Goal: Information Seeking & Learning: Learn about a topic

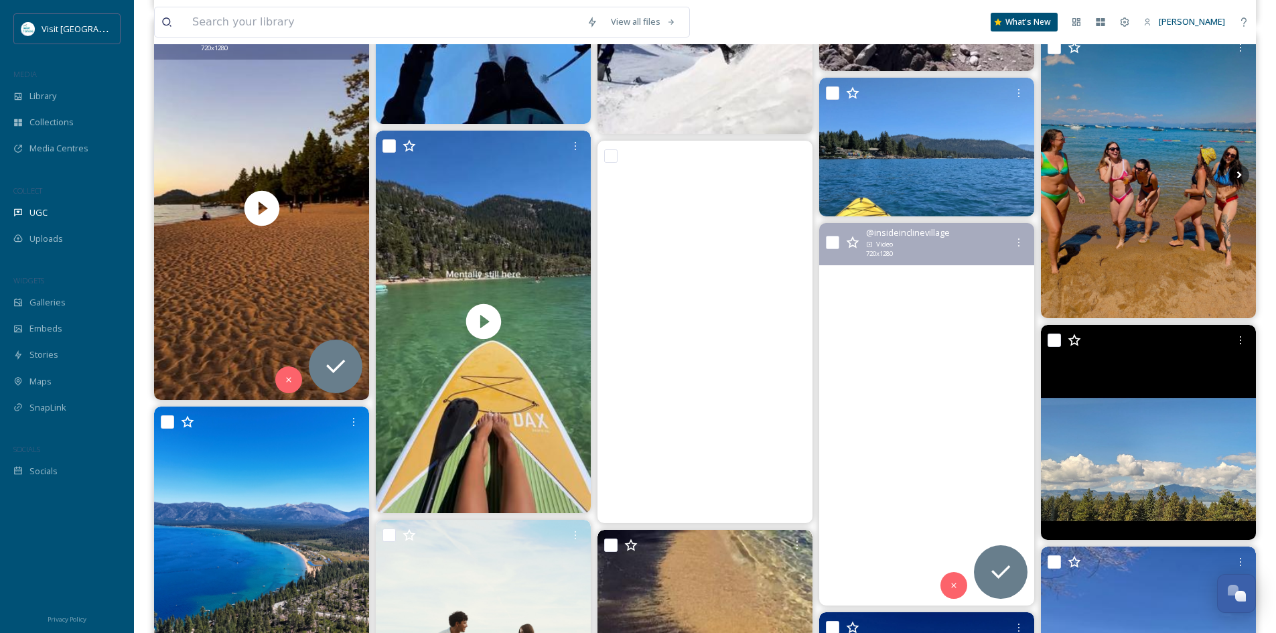
scroll to position [15544, 0]
click at [249, 23] on input at bounding box center [383, 21] width 395 height 29
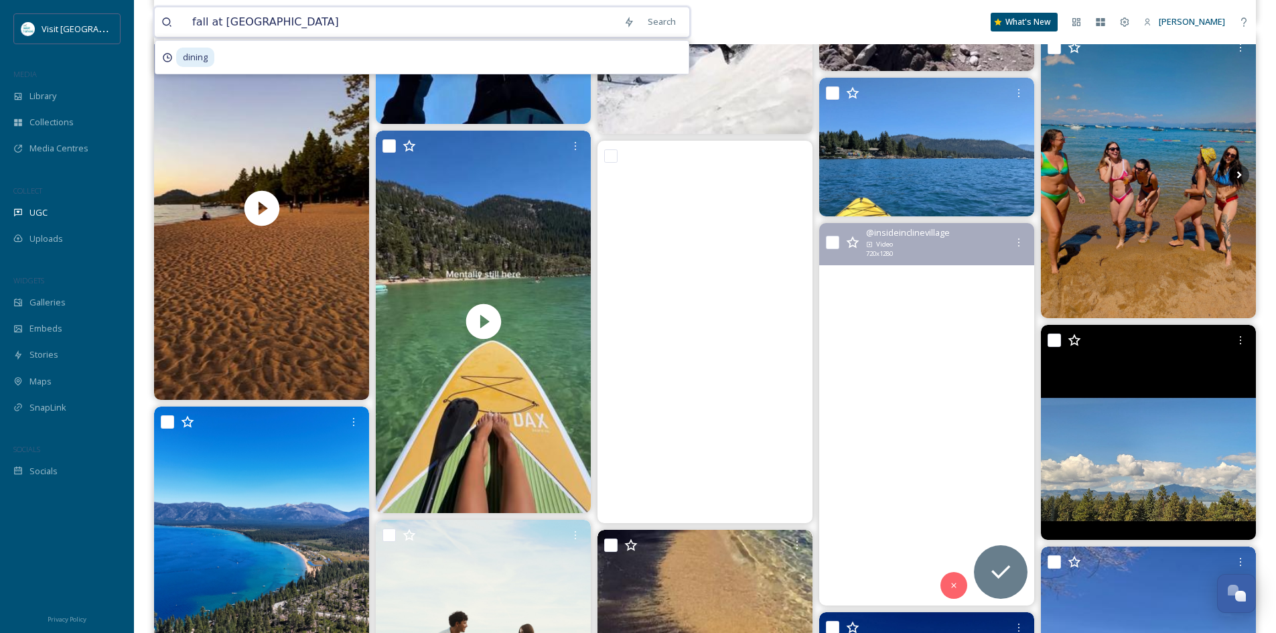
type input "fall at [GEOGRAPHIC_DATA]"
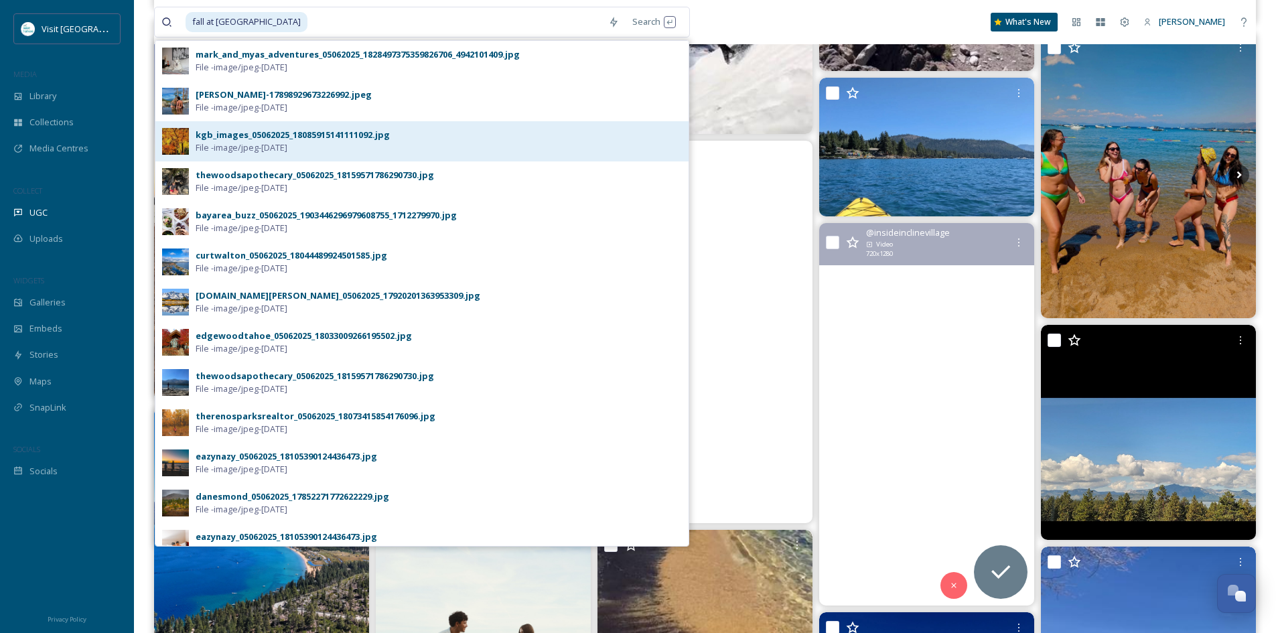
click at [272, 134] on div "kgb_images_05062025_18085915141111092.jpg" at bounding box center [293, 135] width 194 height 13
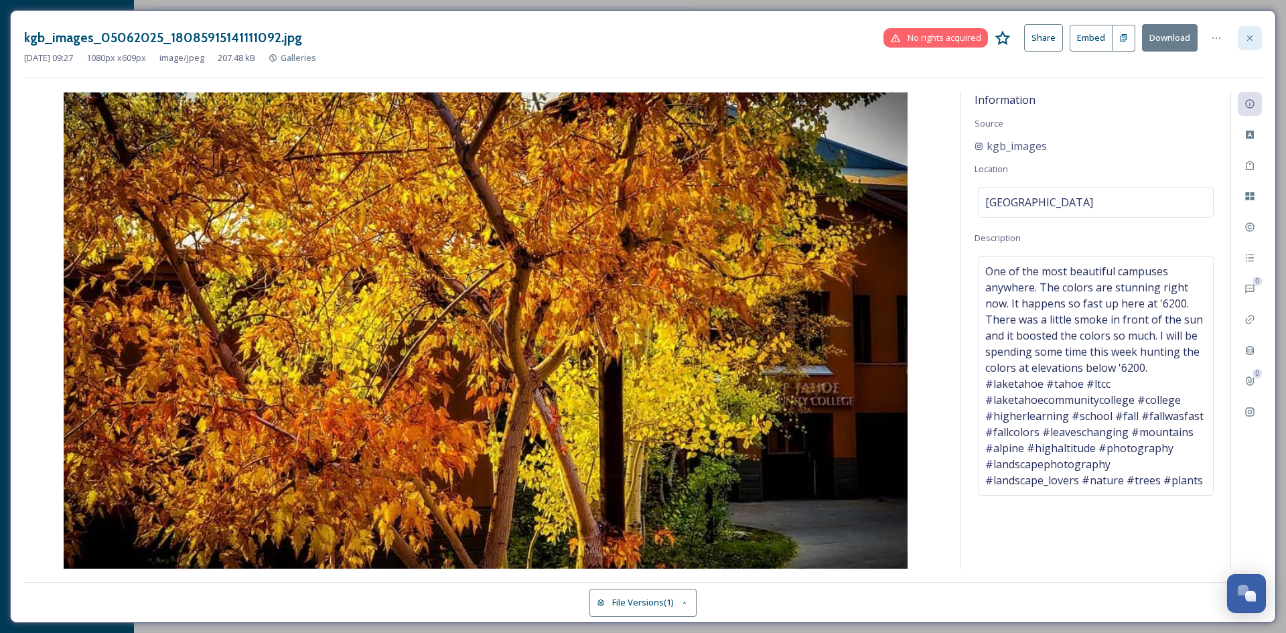
click at [1248, 43] on icon at bounding box center [1250, 38] width 11 height 11
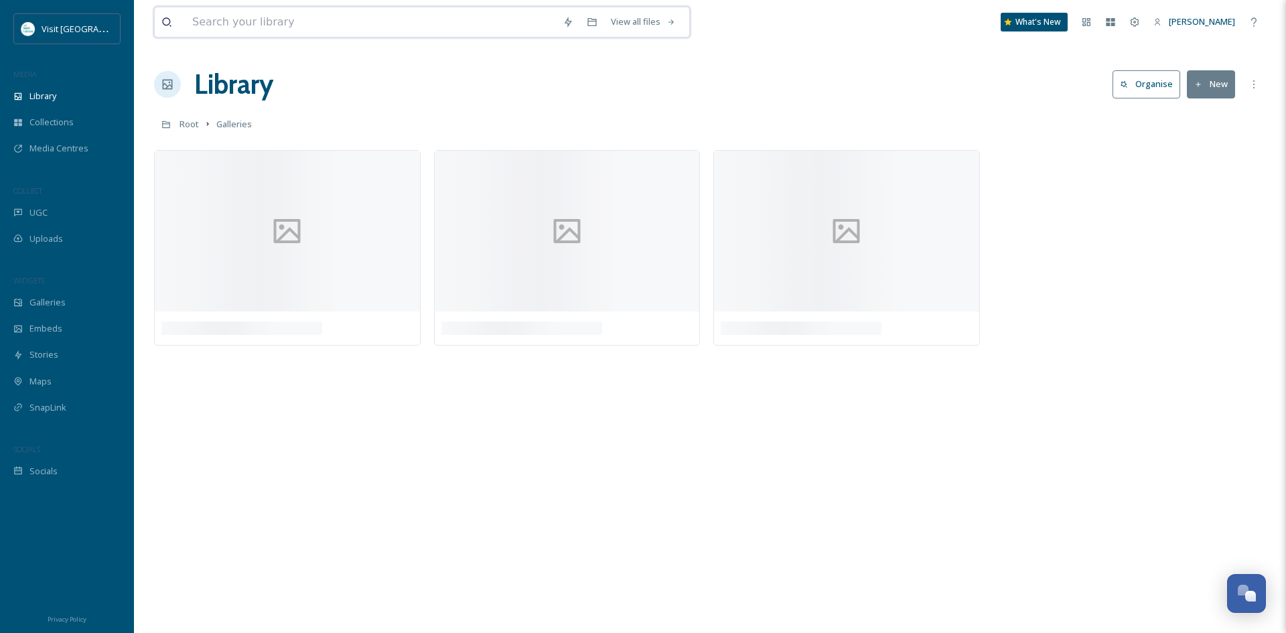
click at [351, 29] on input at bounding box center [371, 21] width 371 height 29
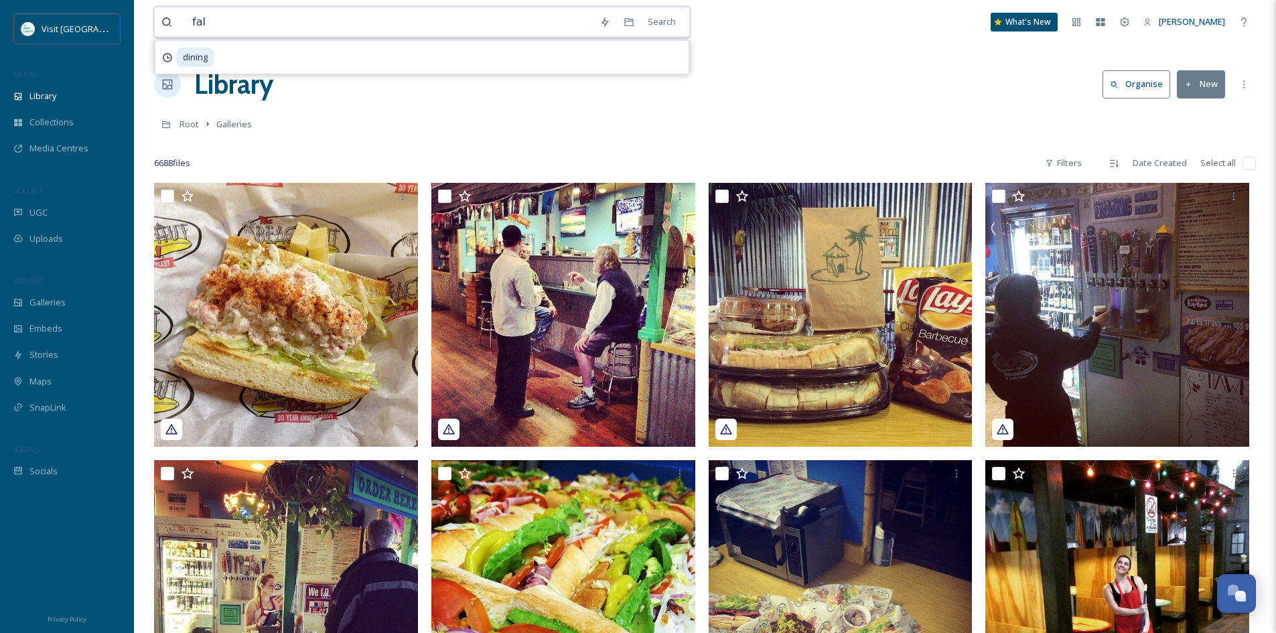
type input "fall"
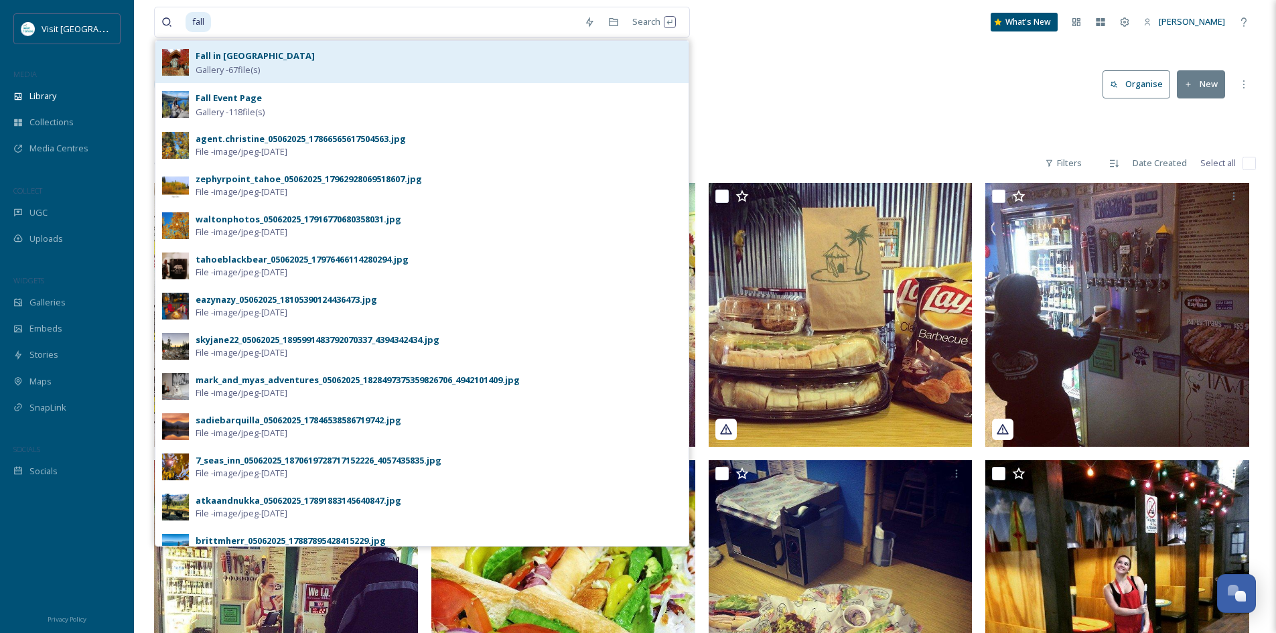
click at [343, 70] on div "Fall in [GEOGRAPHIC_DATA] - 67 file(s)" at bounding box center [439, 62] width 486 height 29
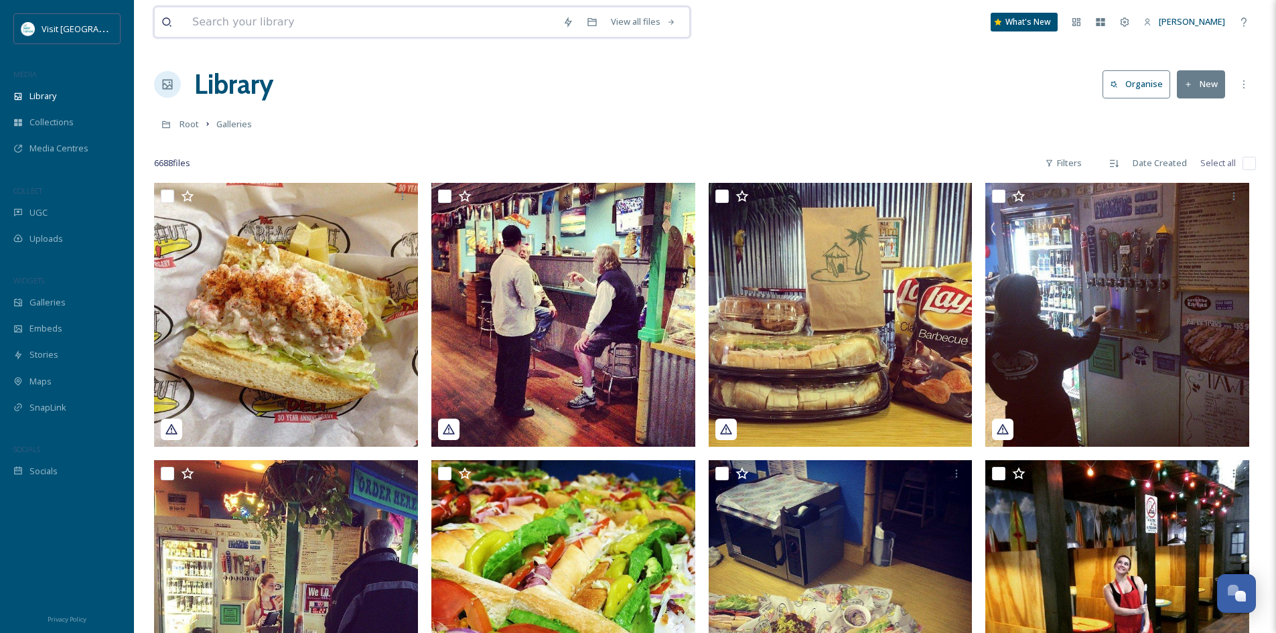
click at [229, 29] on input at bounding box center [371, 21] width 371 height 29
type input "fall"
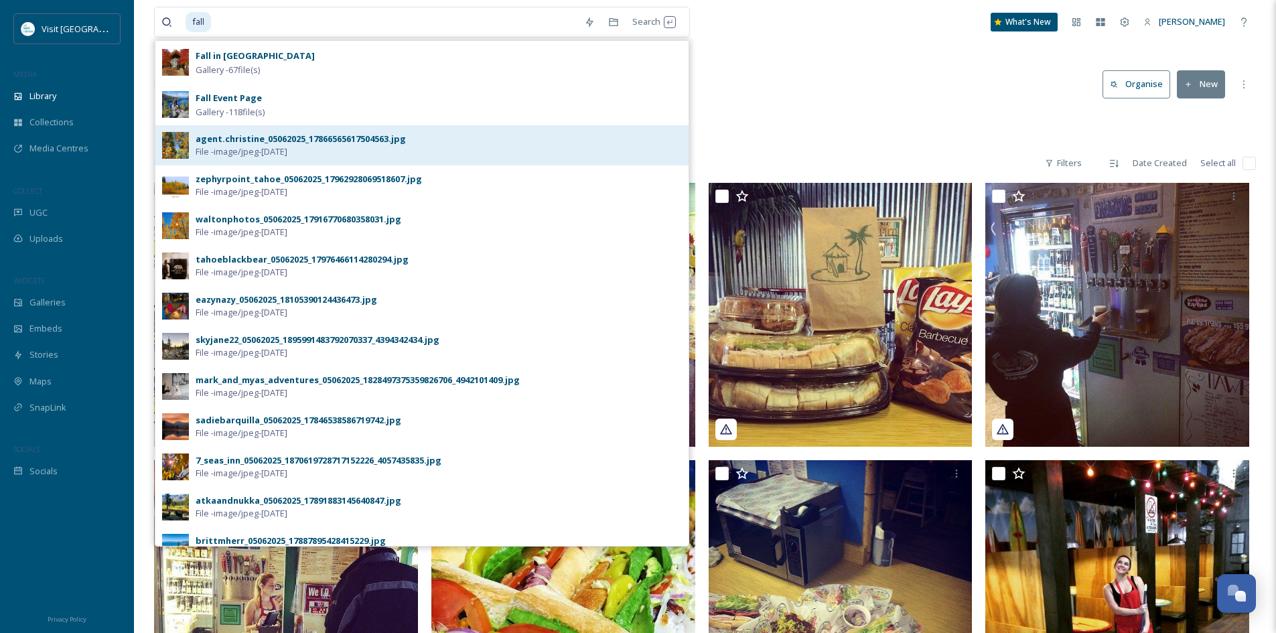
drag, startPoint x: 222, startPoint y: 138, endPoint x: 203, endPoint y: 145, distance: 20.2
click at [203, 145] on span "File - image/jpeg - [DATE]" at bounding box center [242, 151] width 92 height 13
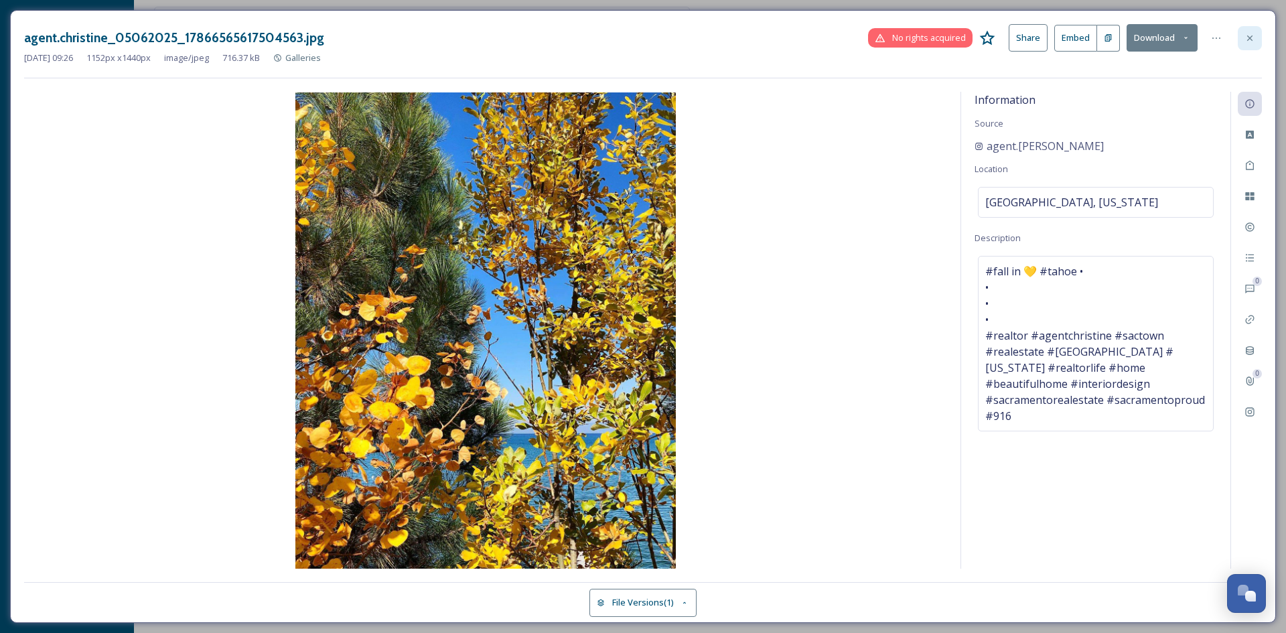
click at [1250, 33] on icon at bounding box center [1250, 38] width 11 height 11
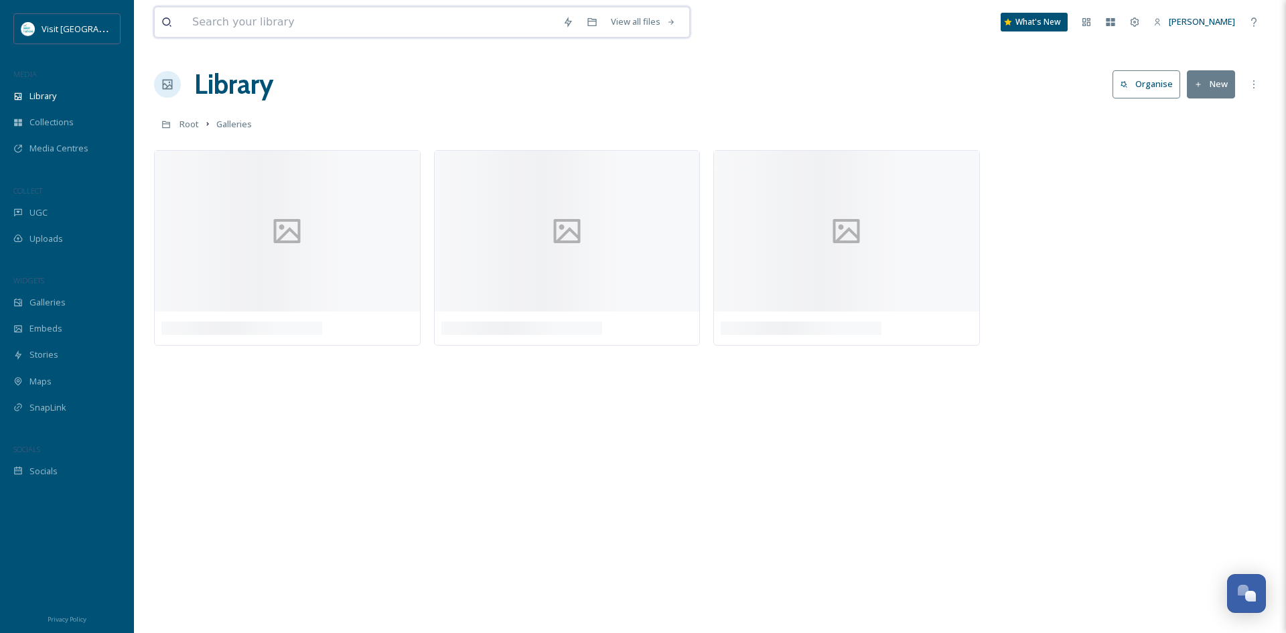
click at [251, 14] on input at bounding box center [371, 21] width 371 height 29
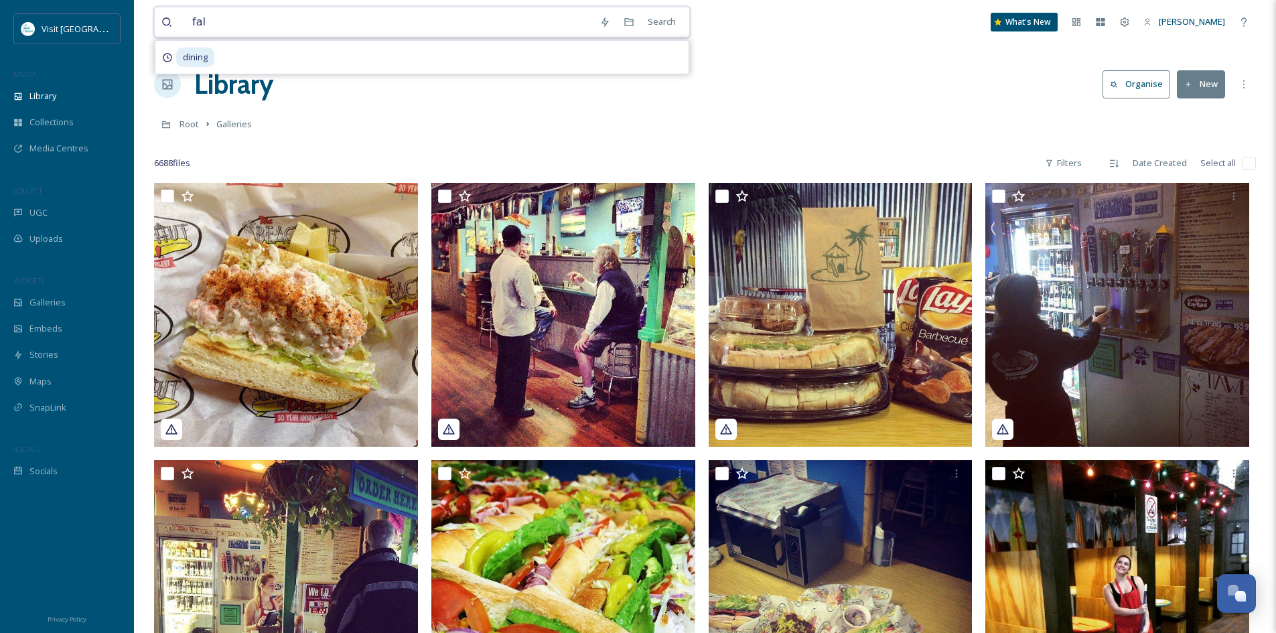
type input "fall"
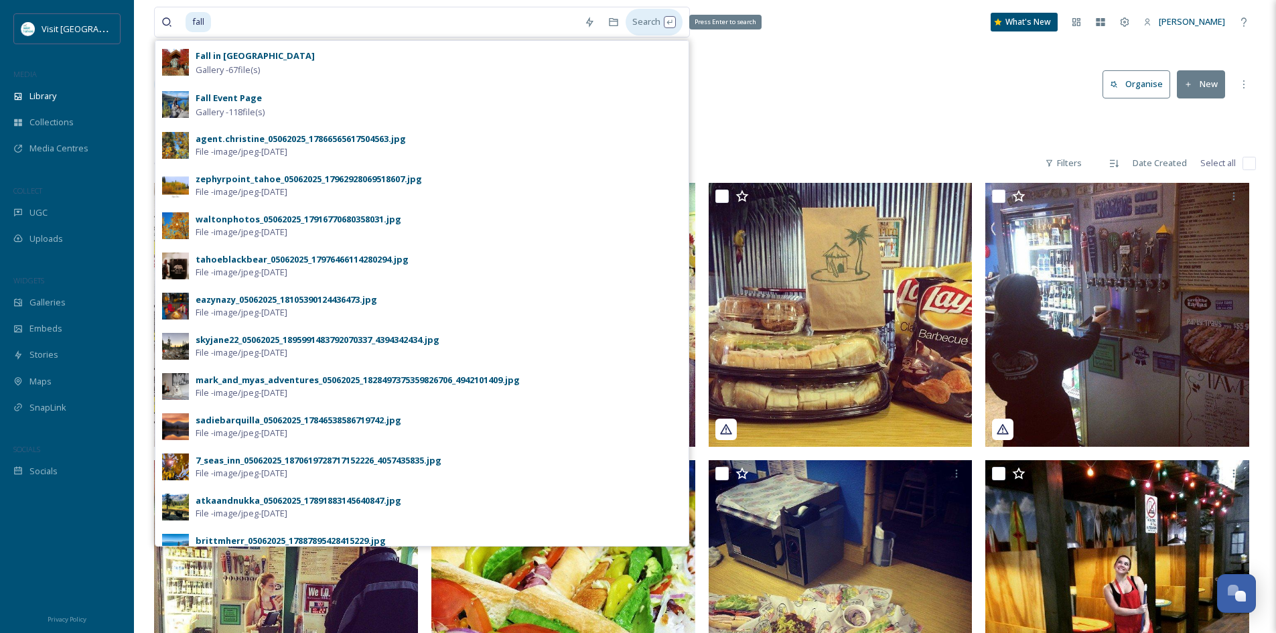
click at [667, 21] on div "Search Press Enter to search" at bounding box center [654, 22] width 57 height 26
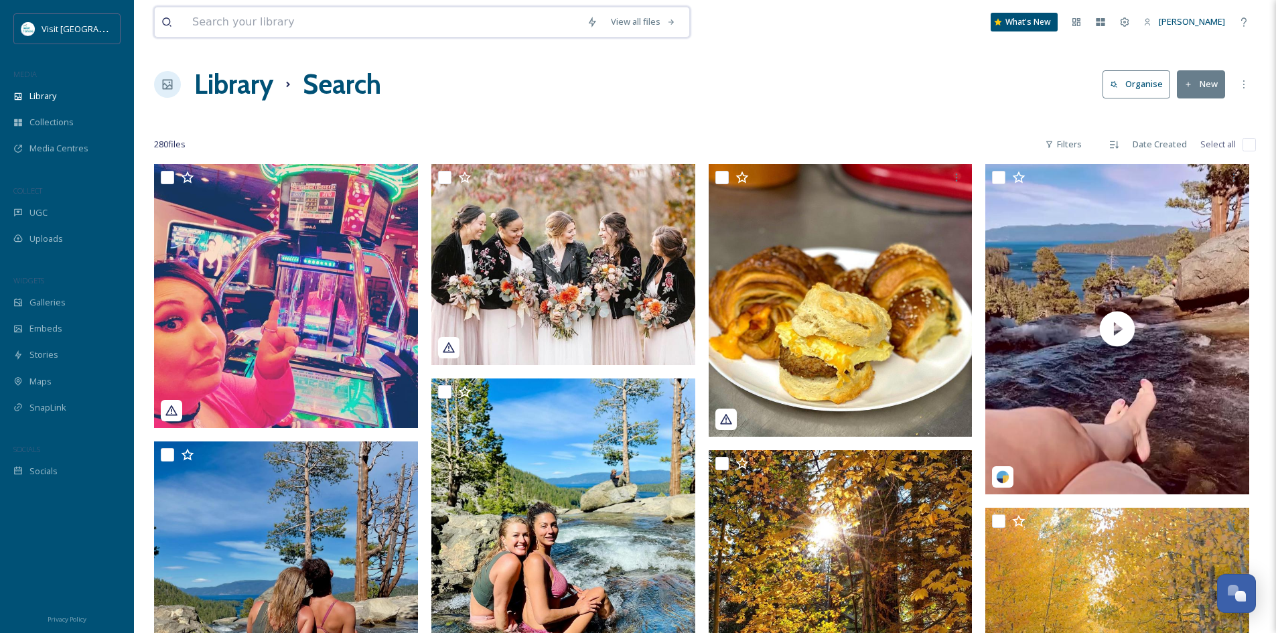
click at [482, 31] on input at bounding box center [383, 21] width 395 height 29
type input "fall"
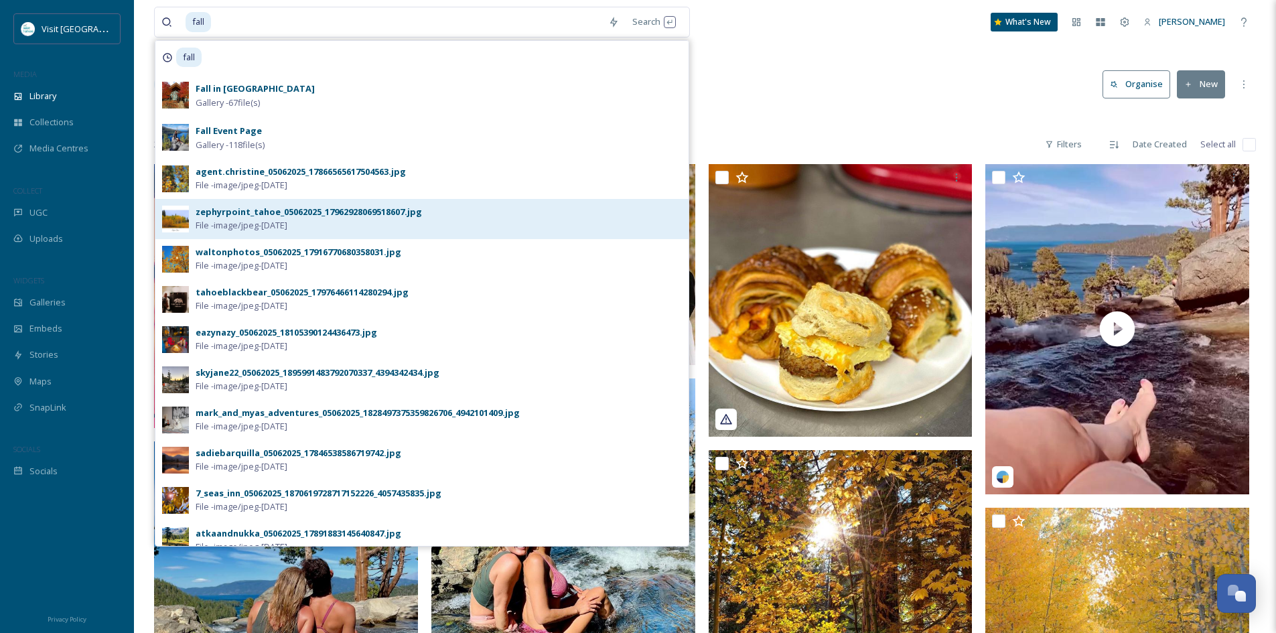
click at [269, 218] on div "zephyrpoint_tahoe_05062025_17962928069518607.jpg" at bounding box center [309, 212] width 226 height 13
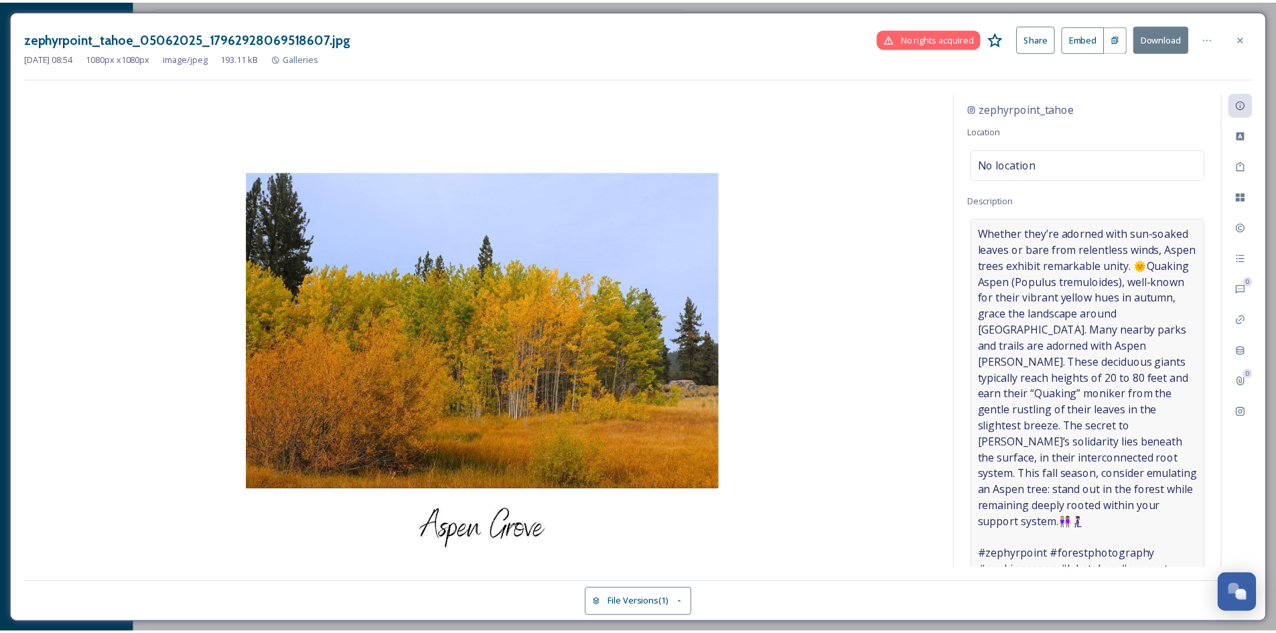
scroll to position [74, 0]
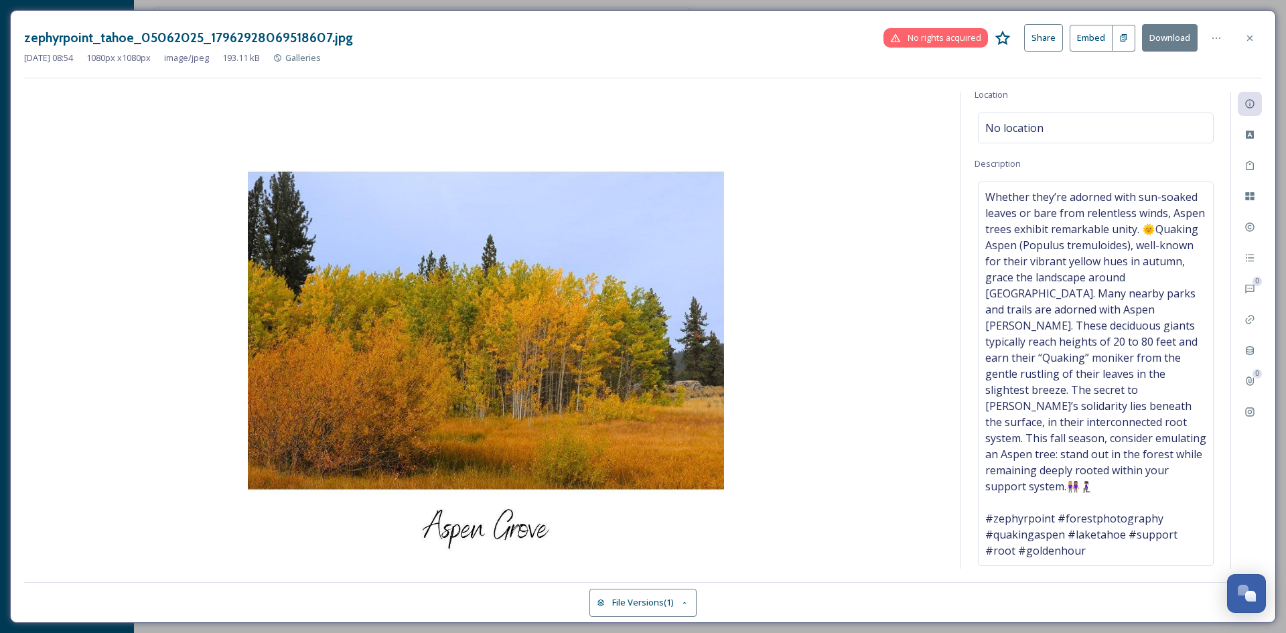
click at [677, 604] on button "File Versions (1)" at bounding box center [643, 602] width 107 height 27
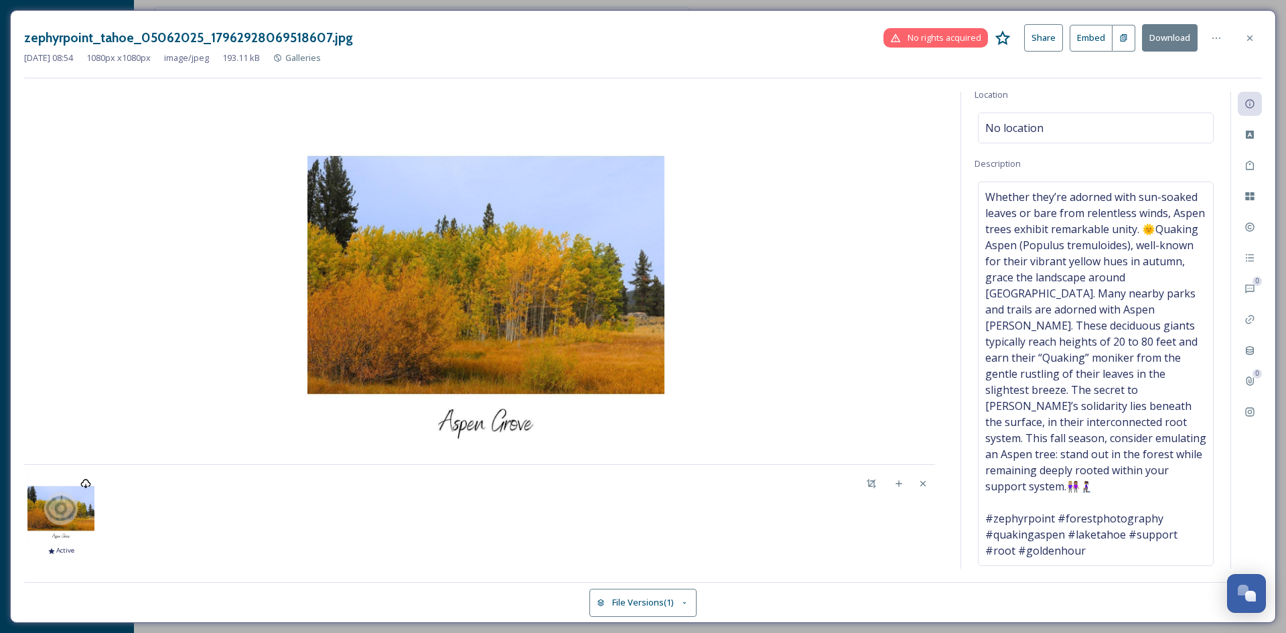
click at [703, 242] on img at bounding box center [485, 274] width 923 height 357
click at [923, 40] on span "No rights acquired" at bounding box center [945, 37] width 74 height 13
click at [935, 40] on span "No rights acquired" at bounding box center [945, 37] width 74 height 13
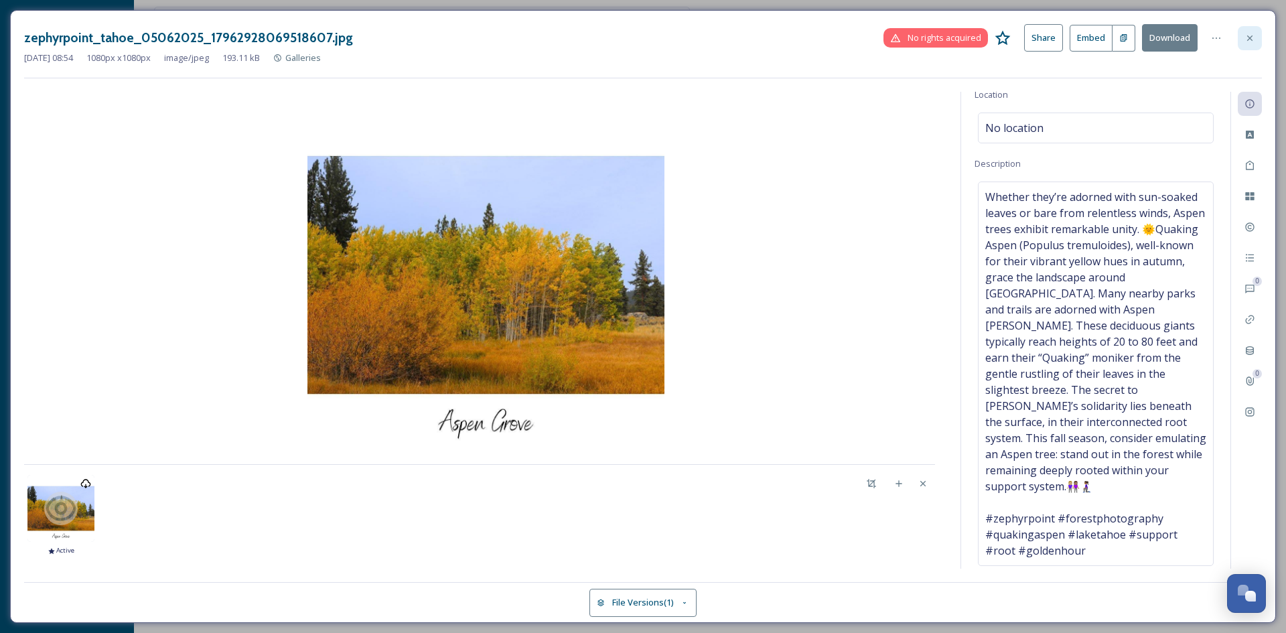
click at [1252, 40] on icon at bounding box center [1250, 37] width 5 height 5
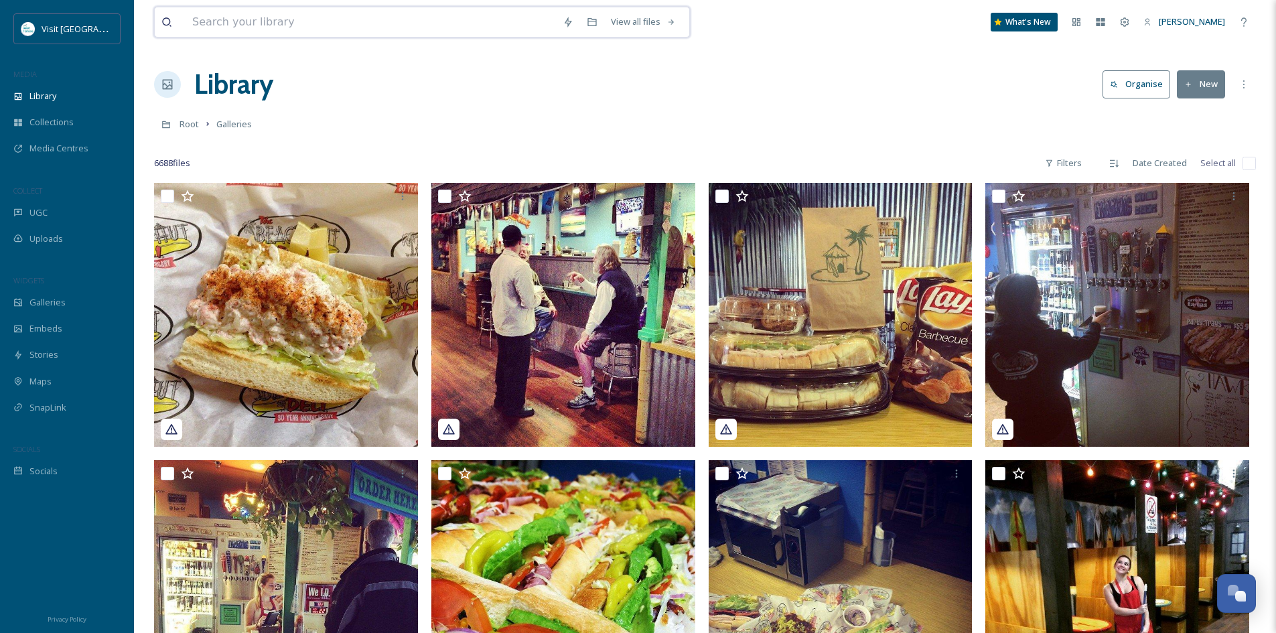
click at [329, 25] on input at bounding box center [371, 21] width 371 height 29
type input "fall"
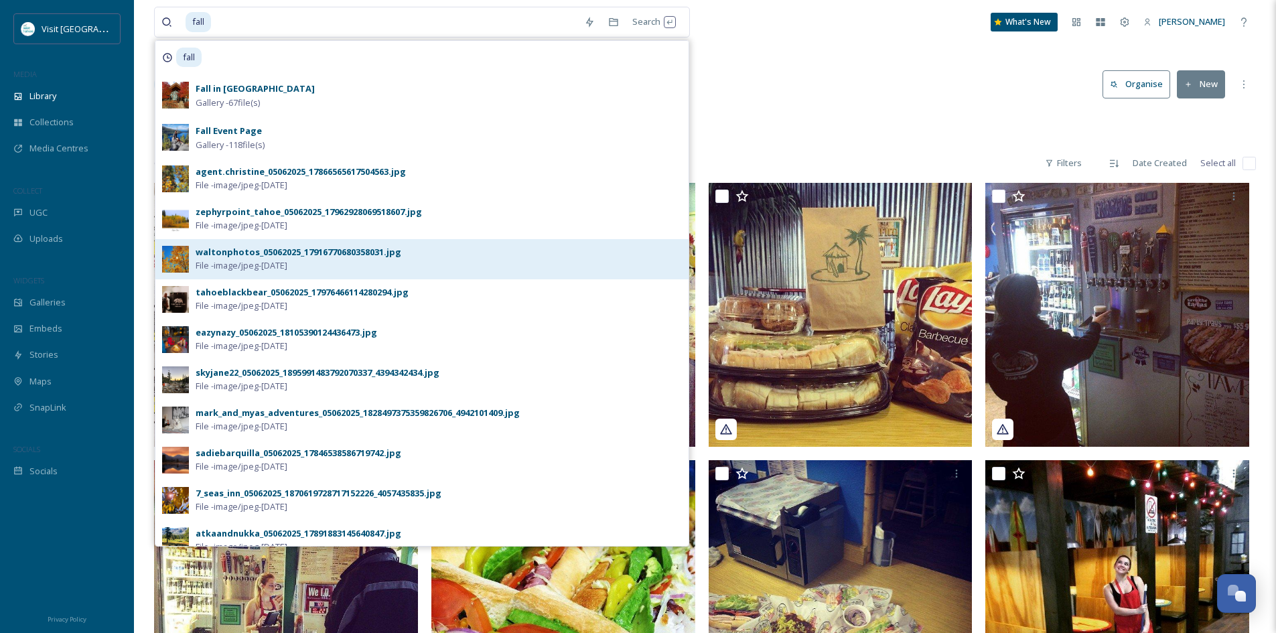
click at [287, 261] on span "File - image/jpeg - [DATE]" at bounding box center [242, 265] width 92 height 13
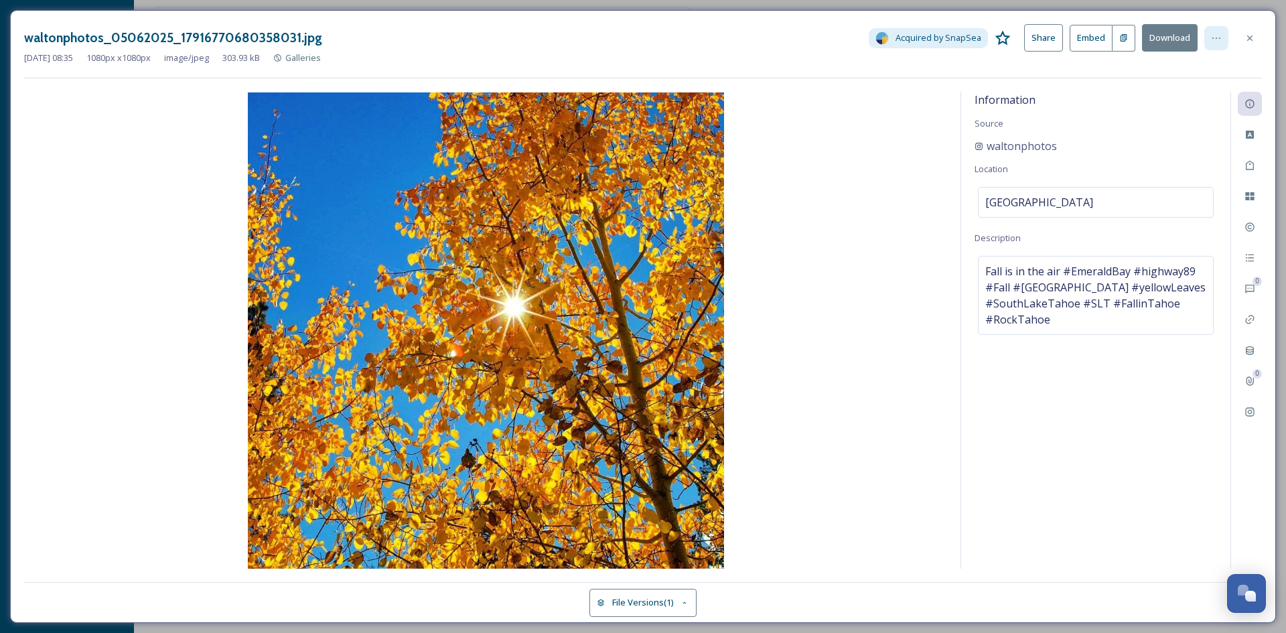
click at [1214, 38] on icon at bounding box center [1216, 38] width 11 height 11
click at [1210, 36] on div at bounding box center [1217, 38] width 24 height 24
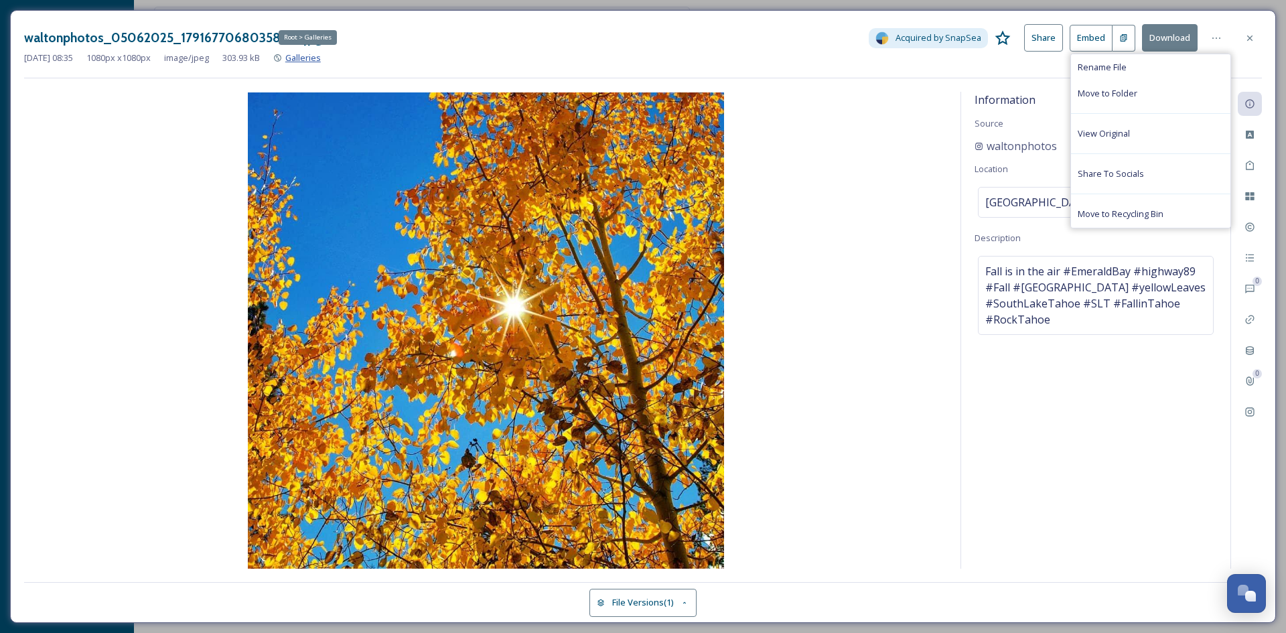
click at [321, 55] on span "Galleries" at bounding box center [303, 58] width 36 height 12
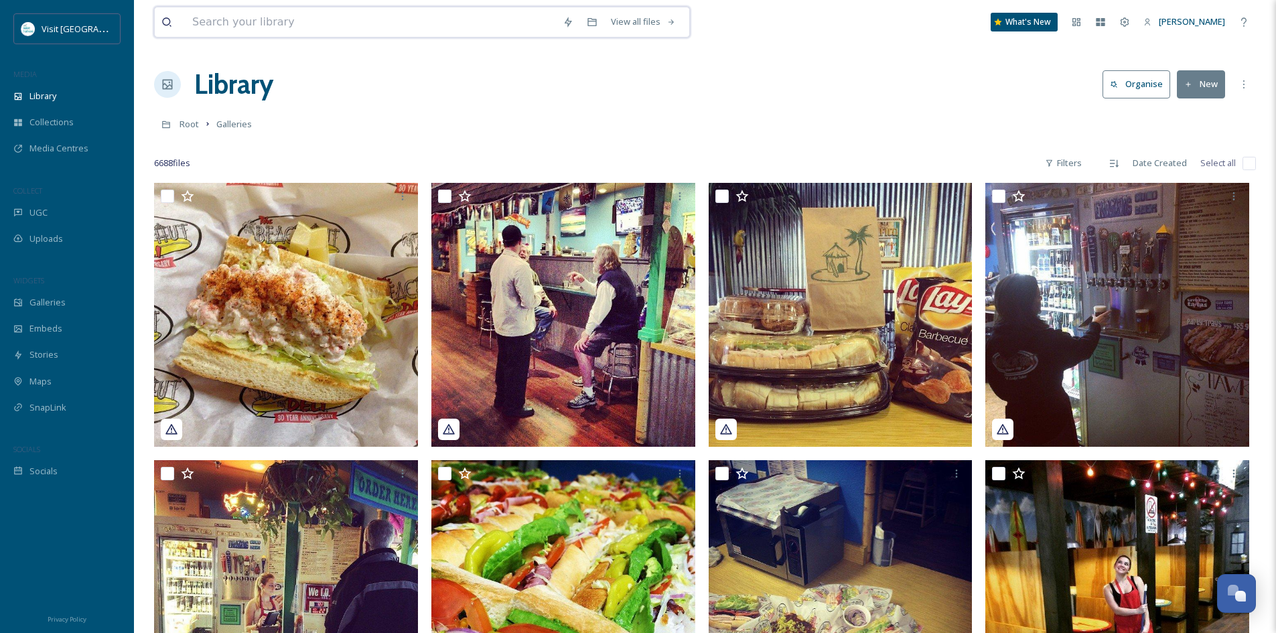
click at [237, 29] on input at bounding box center [371, 21] width 371 height 29
type input "fall"
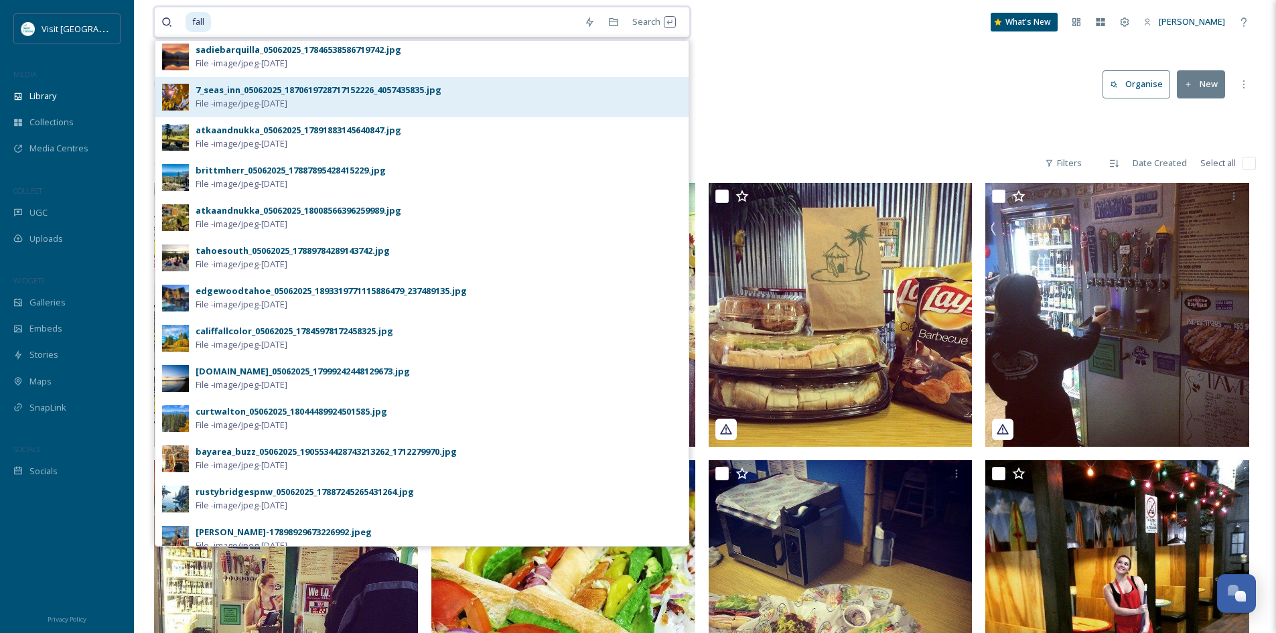
scroll to position [417, 0]
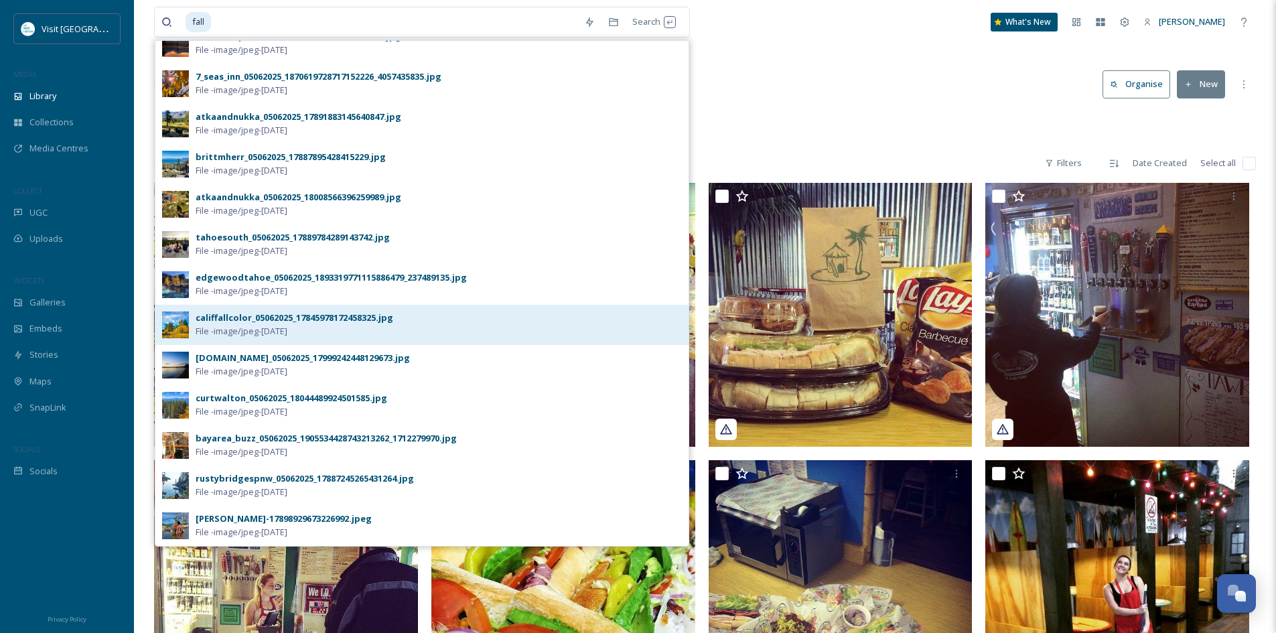
click at [290, 318] on div "califfallcolor_05062025_17845978172458325.jpg" at bounding box center [295, 318] width 198 height 13
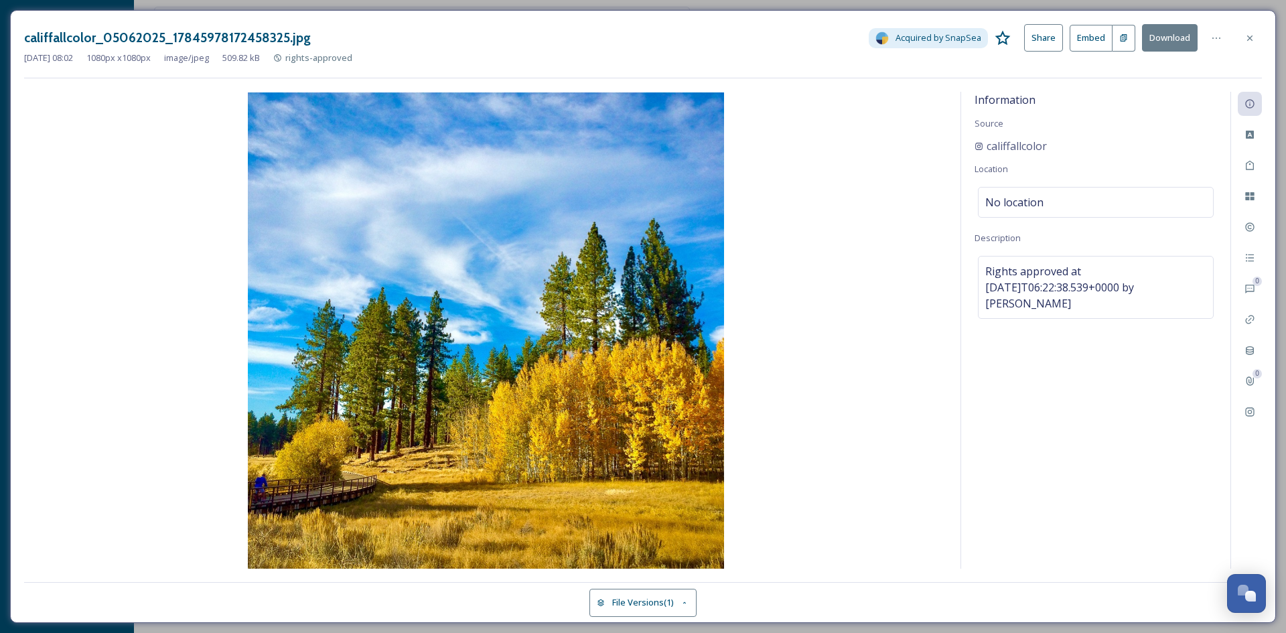
click at [1162, 39] on button "Download" at bounding box center [1170, 37] width 56 height 27
click at [1251, 36] on icon at bounding box center [1250, 38] width 11 height 11
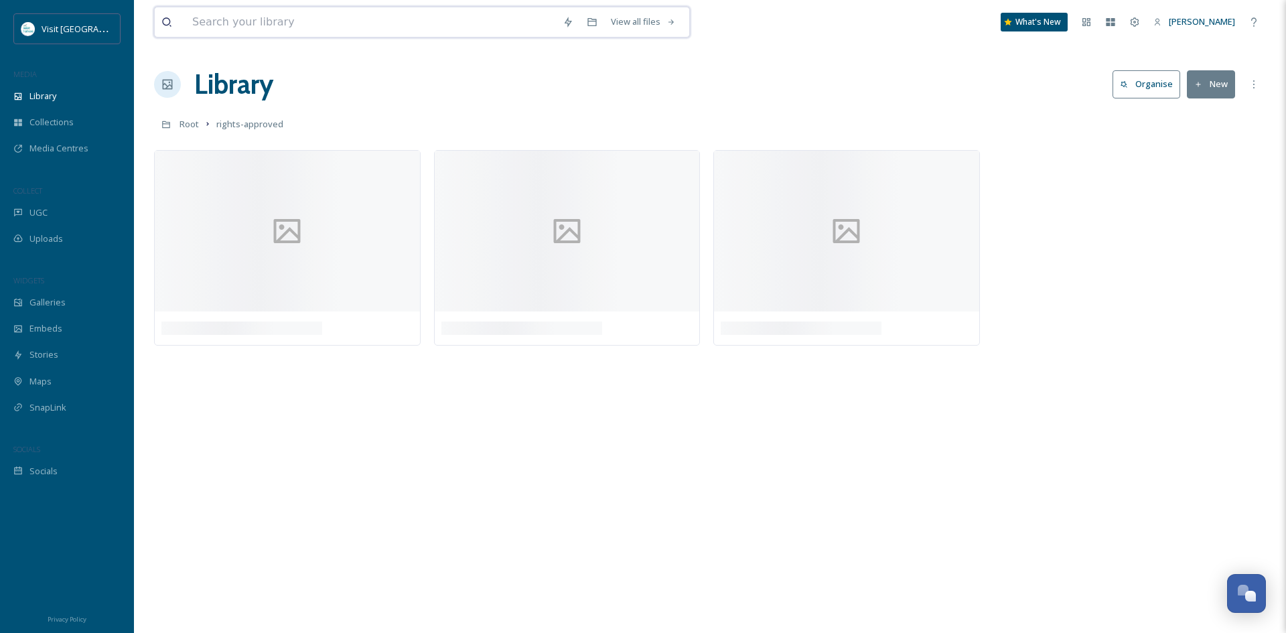
click at [247, 27] on input at bounding box center [371, 21] width 371 height 29
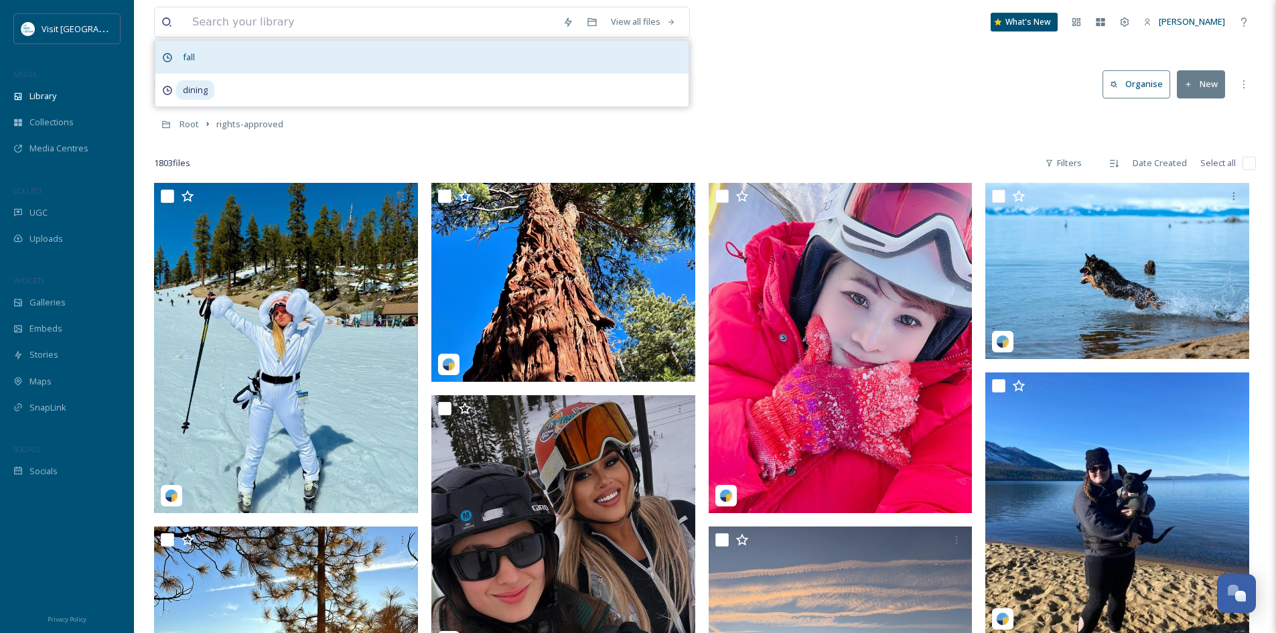
click at [258, 64] on div "fall" at bounding box center [421, 57] width 533 height 33
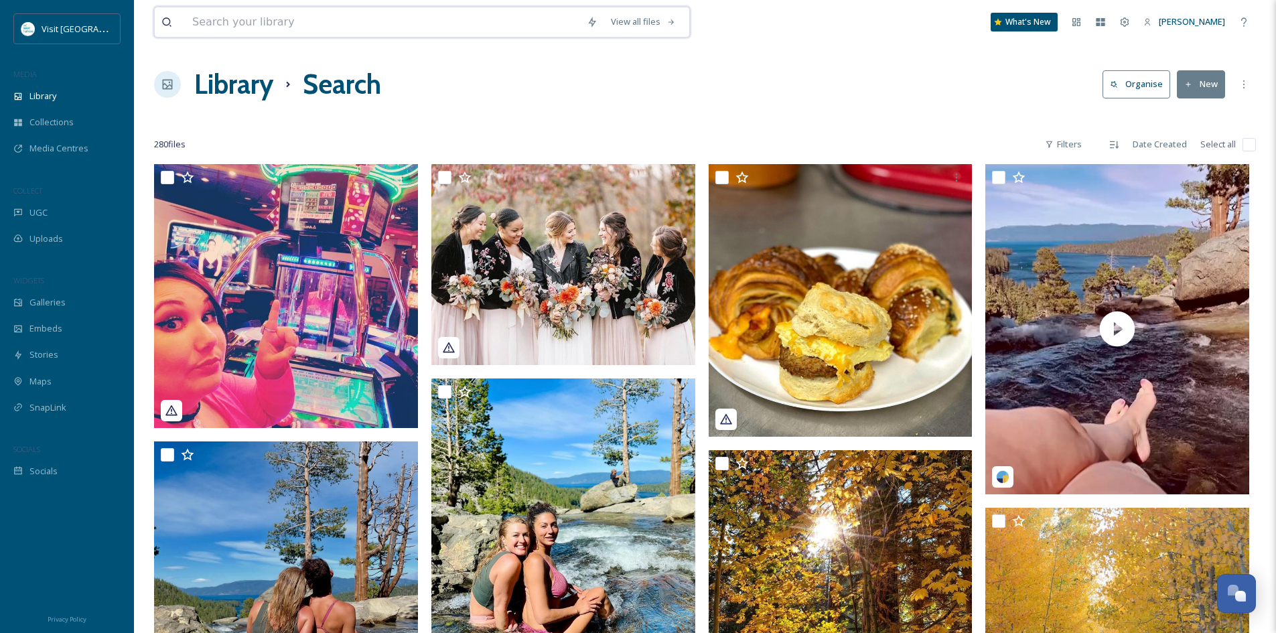
click at [287, 14] on input at bounding box center [383, 21] width 395 height 29
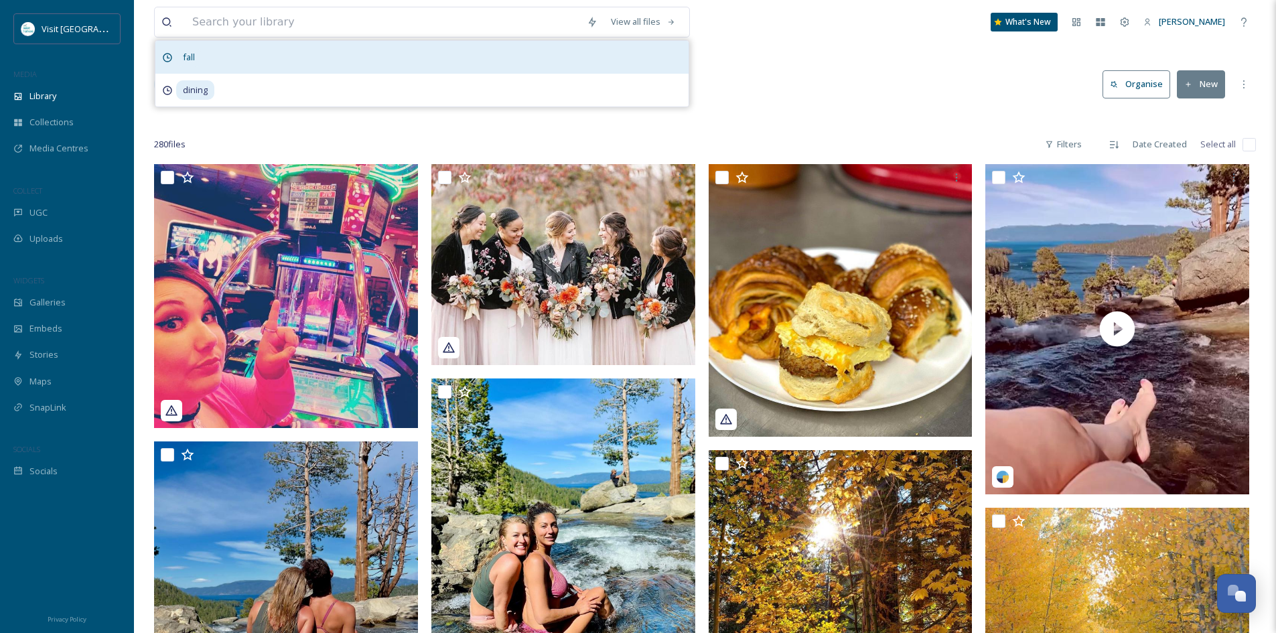
click at [192, 53] on span "fall" at bounding box center [188, 57] width 25 height 19
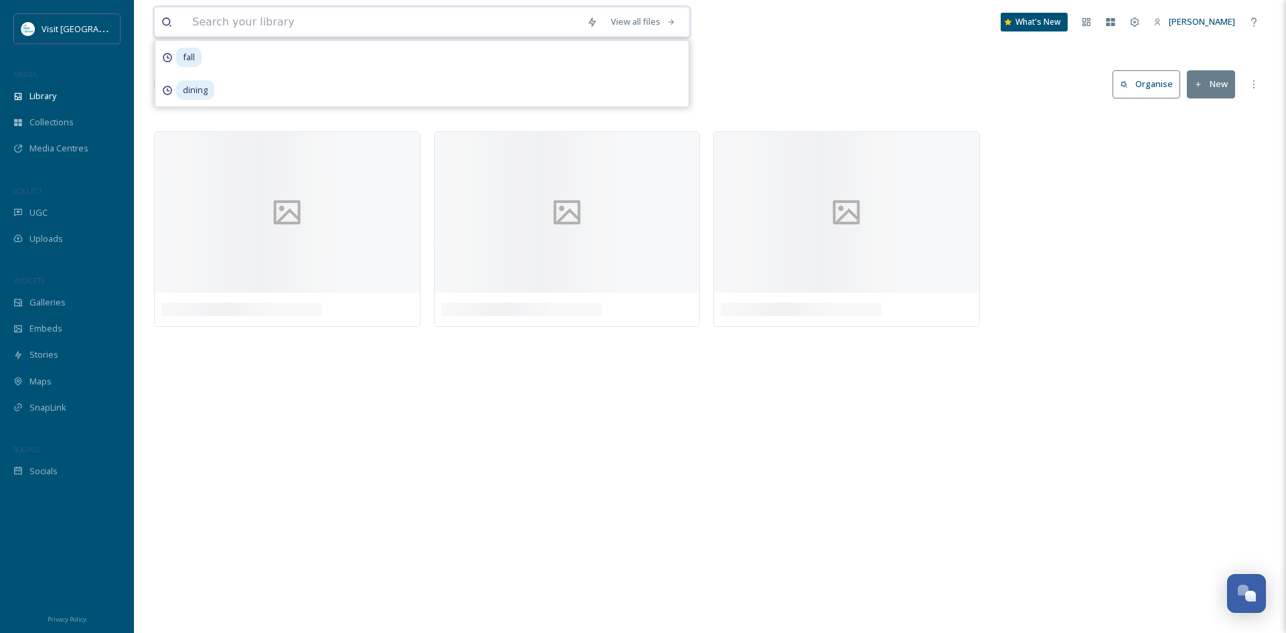
click at [262, 27] on input at bounding box center [383, 21] width 395 height 29
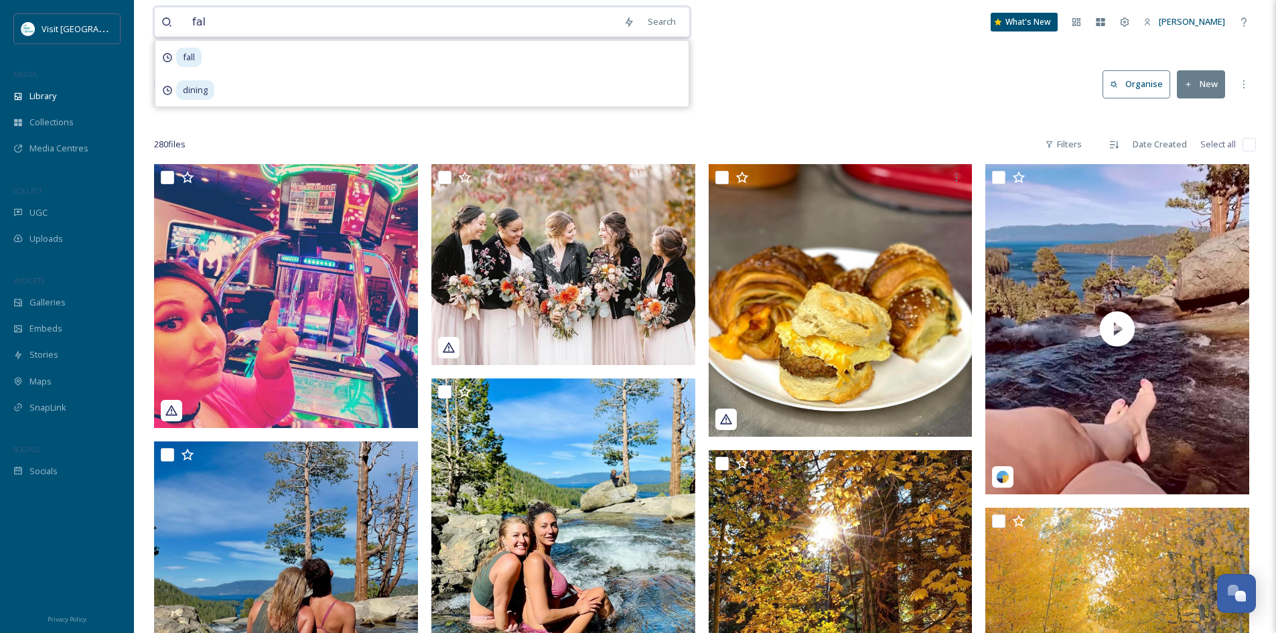
type input "fall"
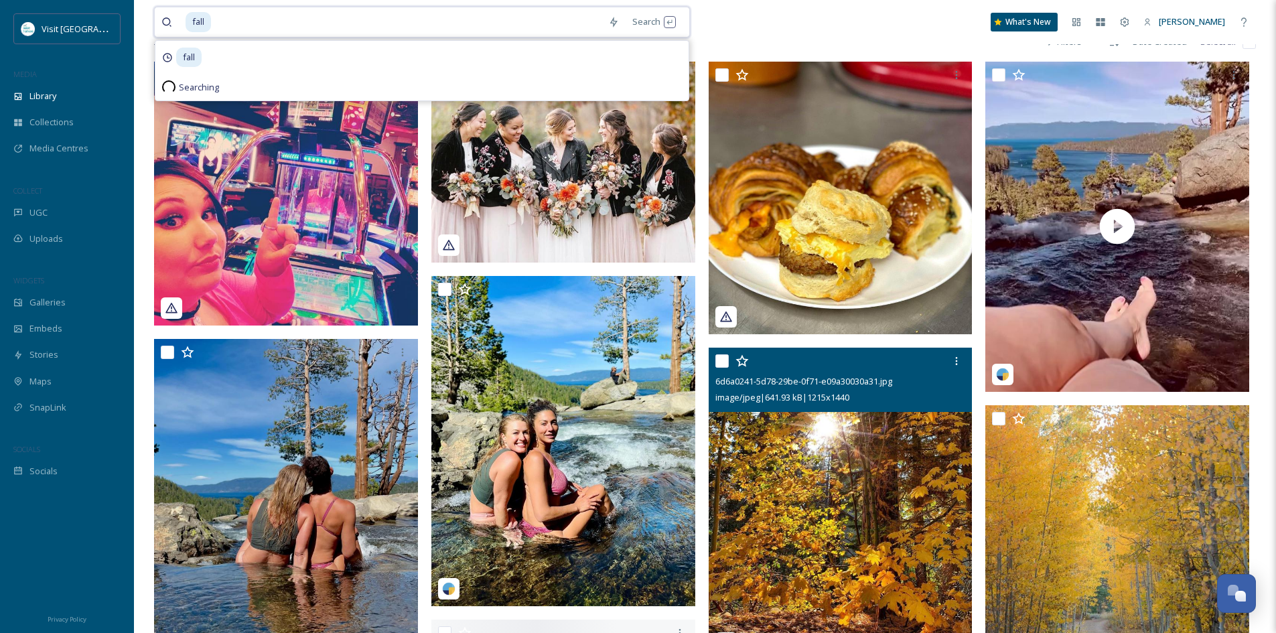
scroll to position [268, 0]
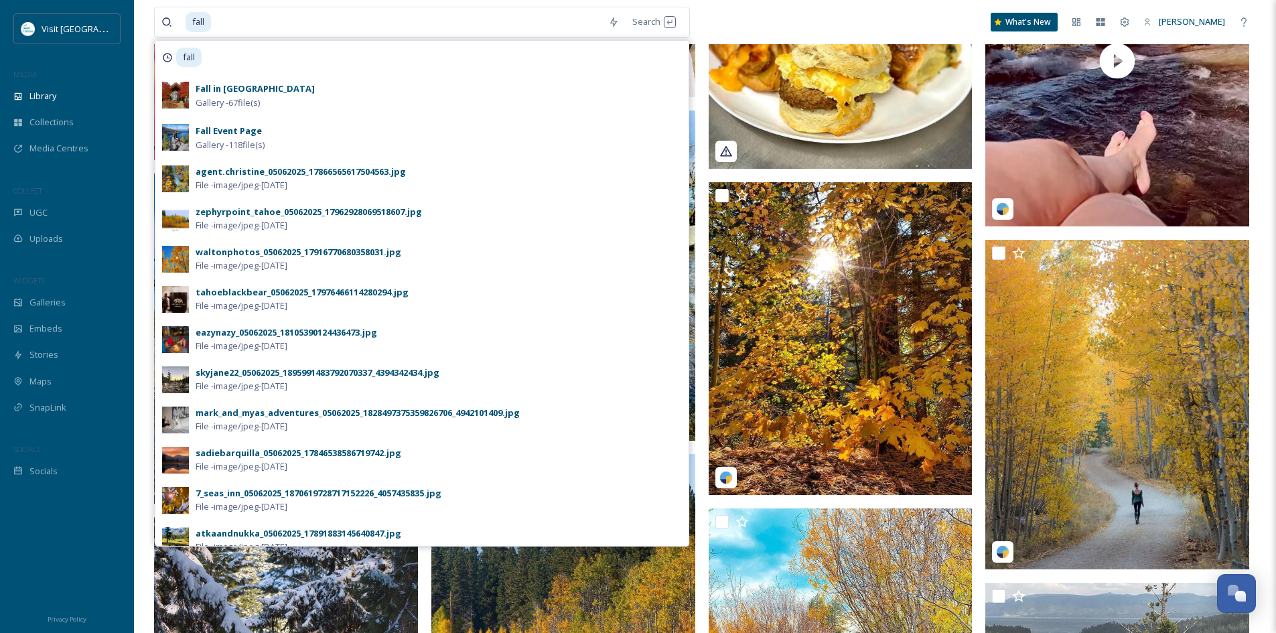
click at [774, 13] on div "fall Search fall Fall in [GEOGRAPHIC_DATA] Gallery - 67 file(s) Fall Event Page…" at bounding box center [705, 22] width 1102 height 44
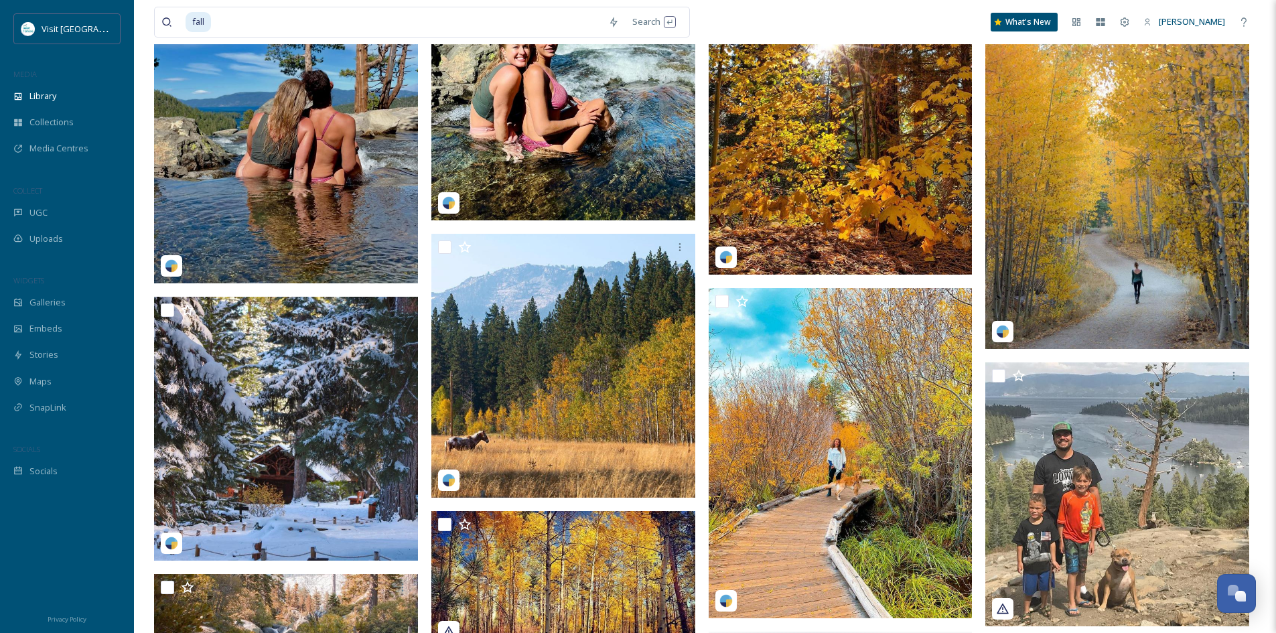
scroll to position [536, 0]
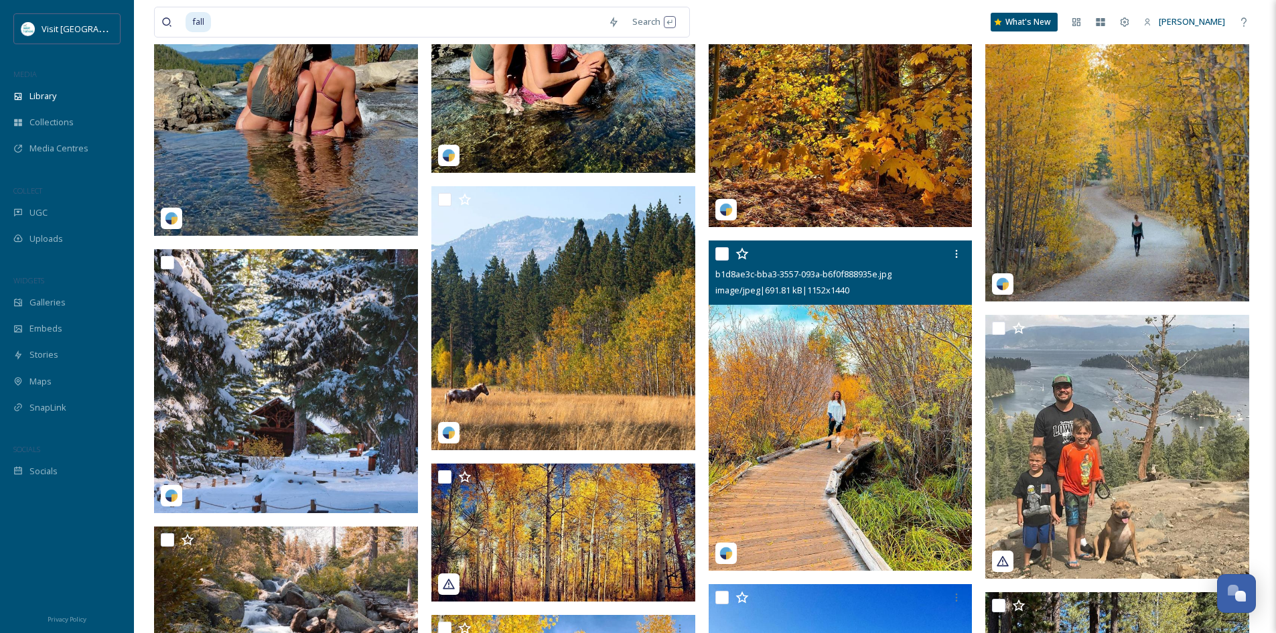
click at [812, 367] on img at bounding box center [841, 406] width 264 height 330
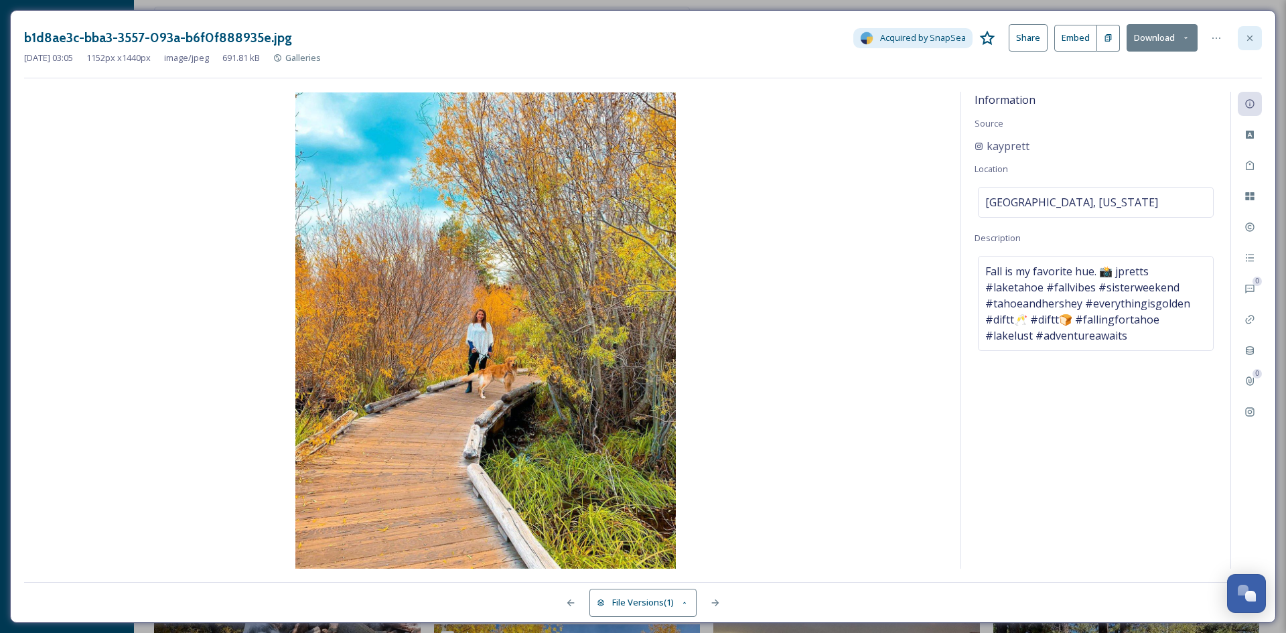
click at [1249, 39] on icon at bounding box center [1250, 37] width 5 height 5
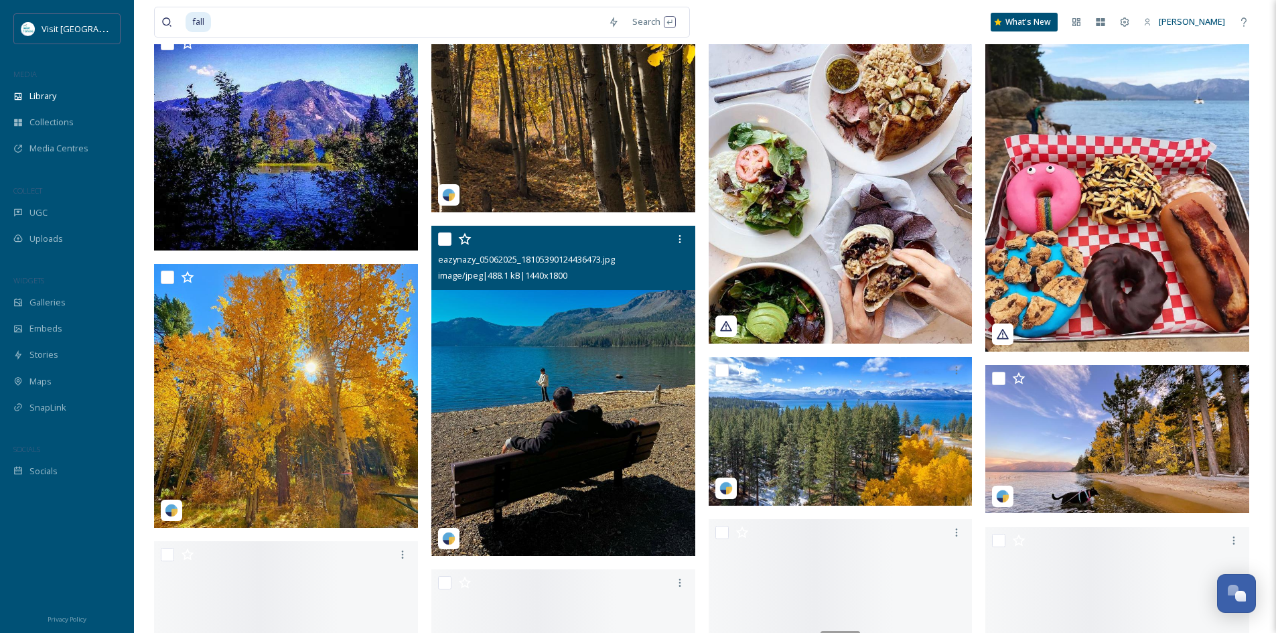
scroll to position [1742, 0]
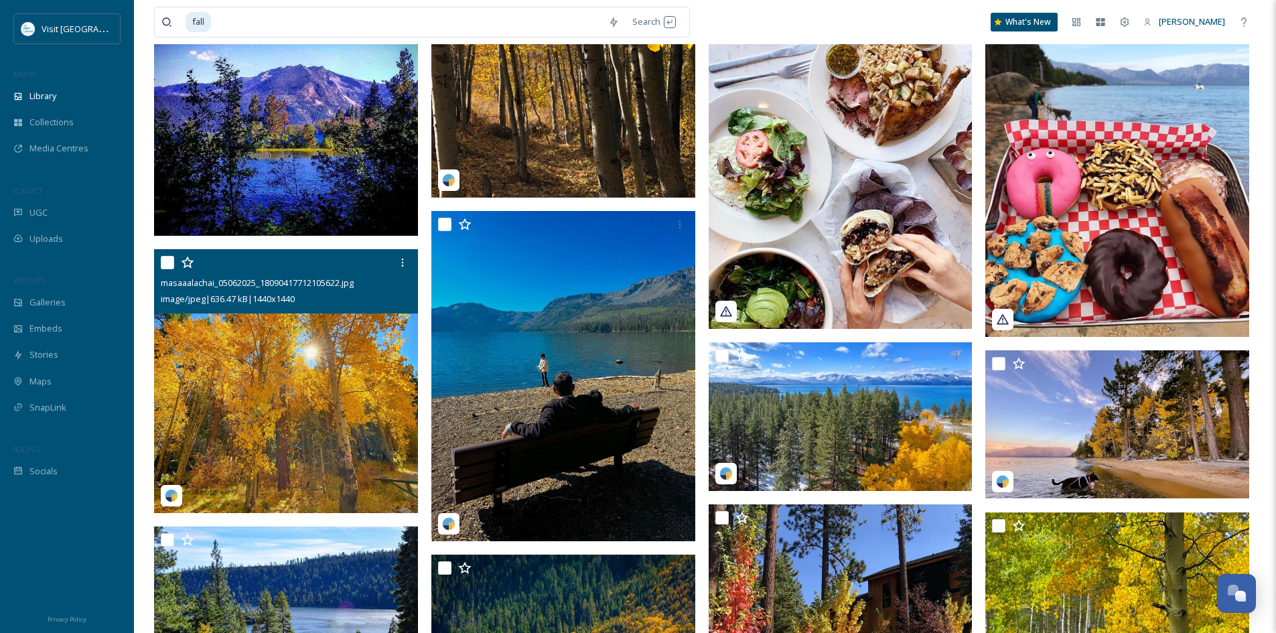
click at [259, 392] on img at bounding box center [286, 381] width 264 height 264
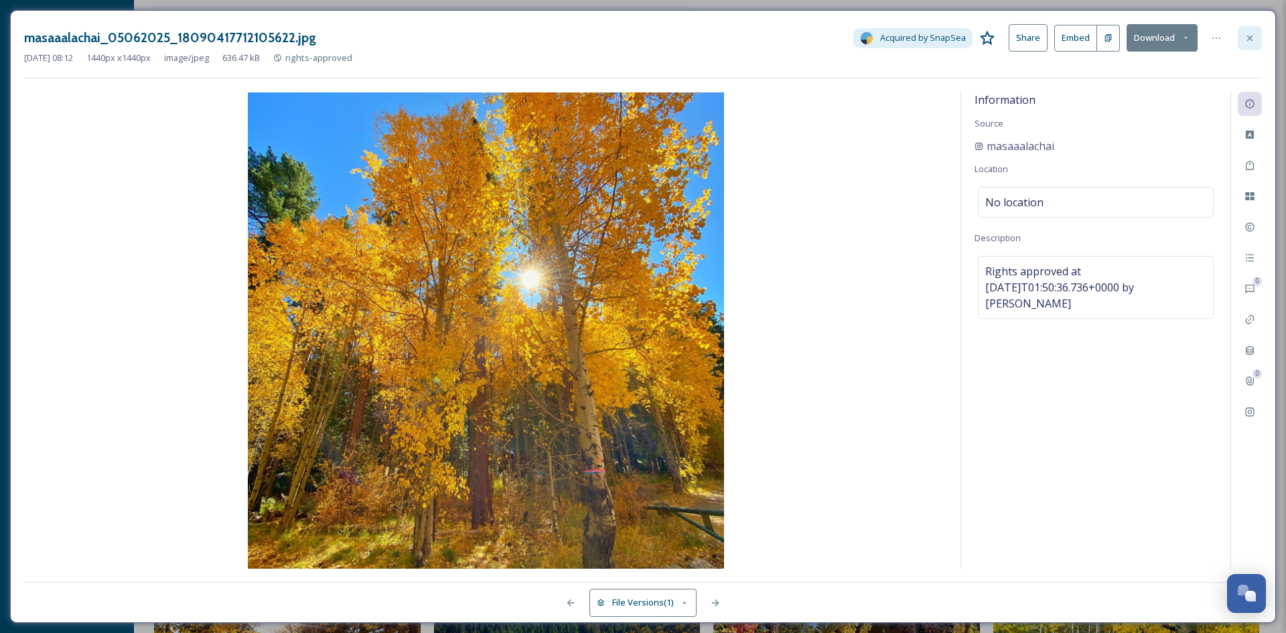
click at [1254, 42] on icon at bounding box center [1250, 38] width 11 height 11
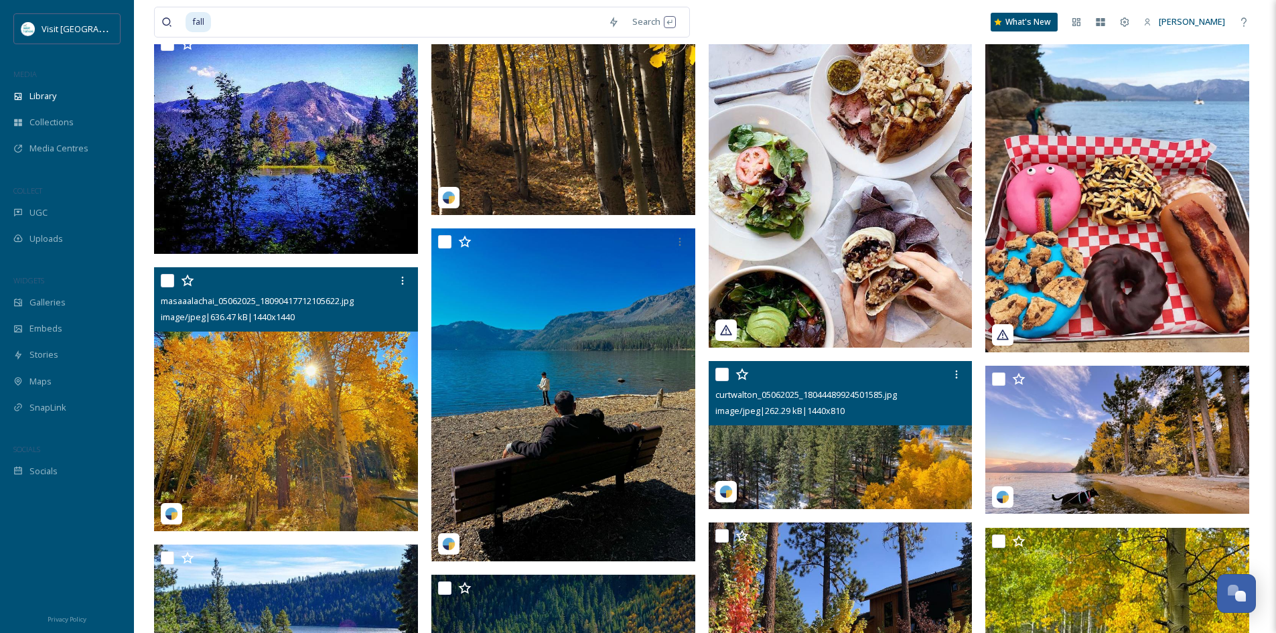
click at [835, 438] on img at bounding box center [841, 435] width 264 height 149
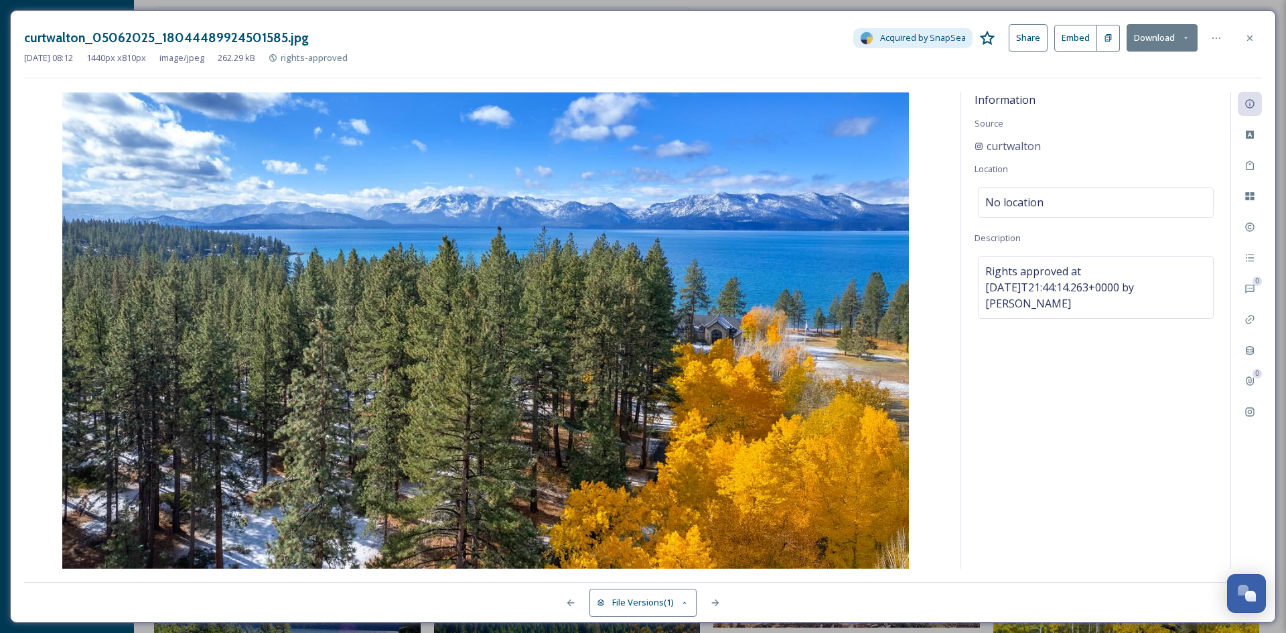
click at [1173, 40] on button "Download" at bounding box center [1162, 37] width 71 height 27
click at [1127, 66] on span "Download Original (1440 x 810)" at bounding box center [1128, 68] width 122 height 13
click at [1250, 40] on icon at bounding box center [1250, 38] width 11 height 11
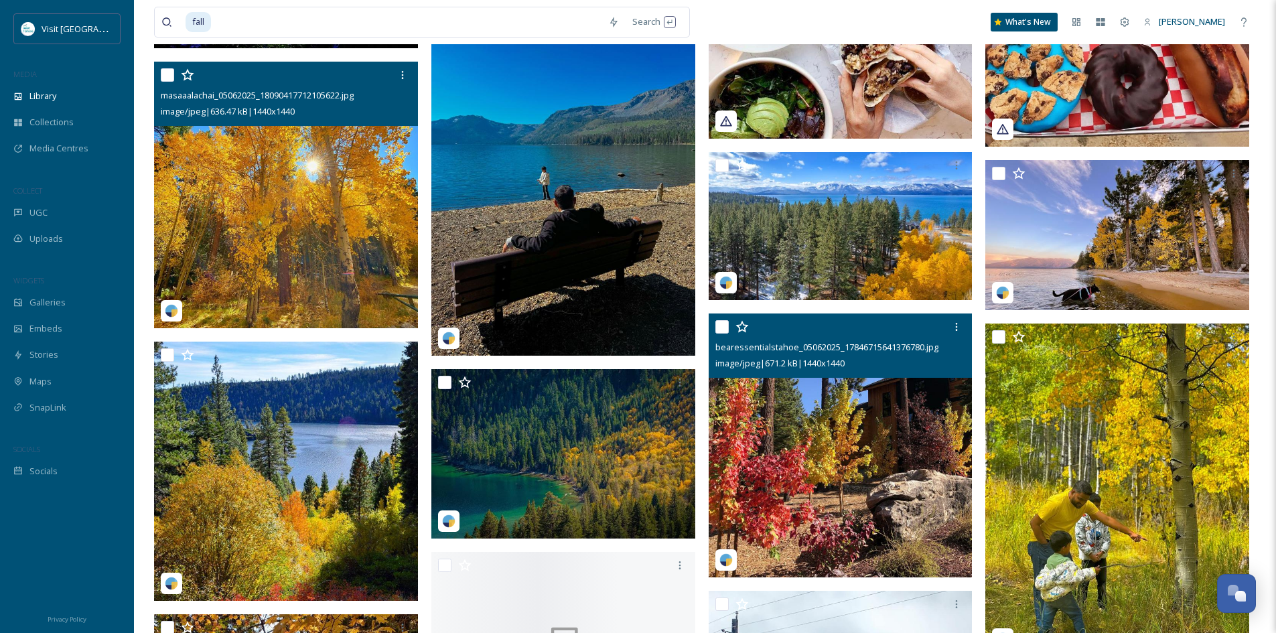
scroll to position [2010, 0]
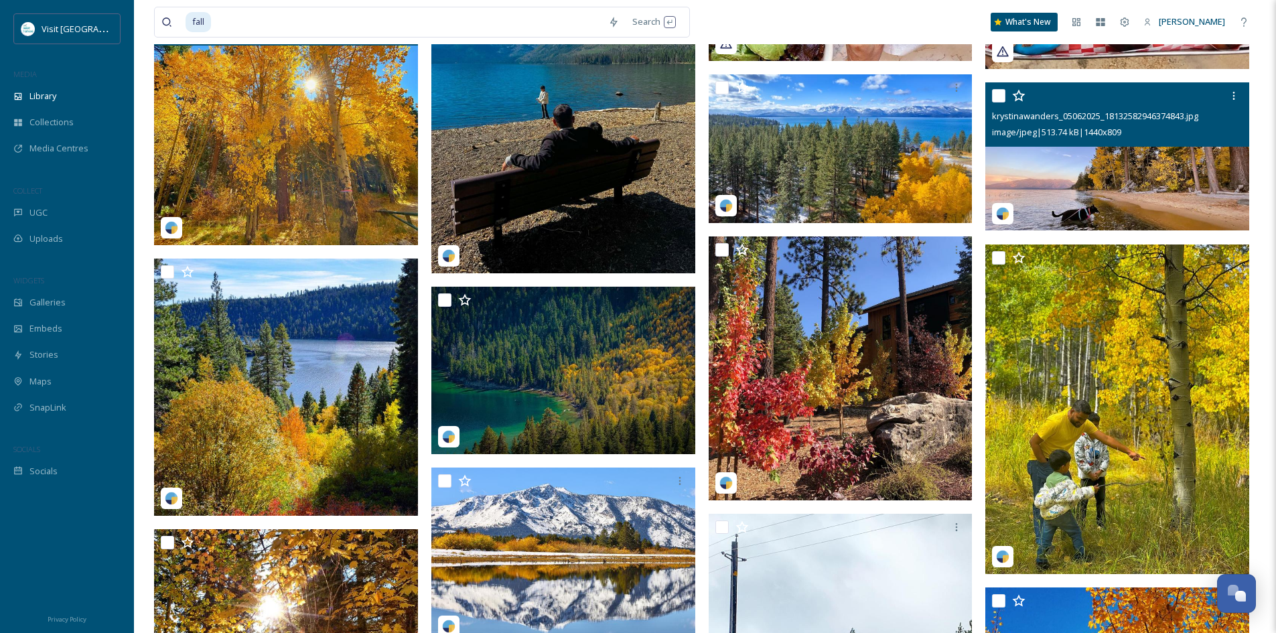
click at [1154, 173] on img at bounding box center [1118, 156] width 264 height 148
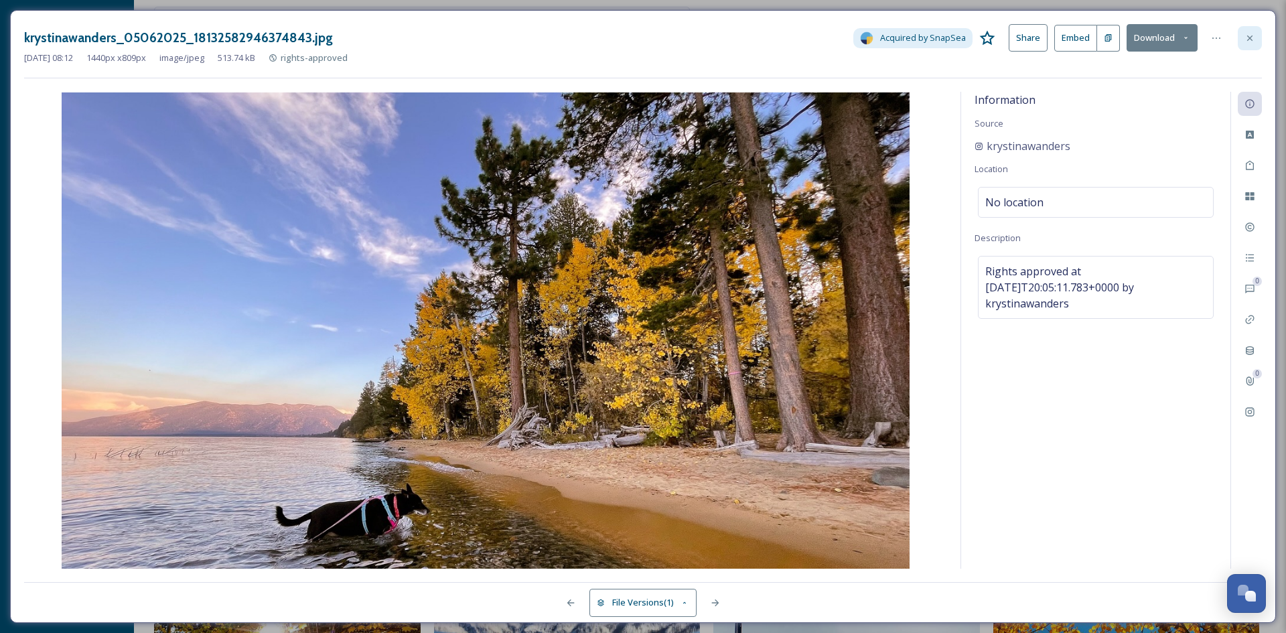
click at [1246, 38] on icon at bounding box center [1250, 38] width 11 height 11
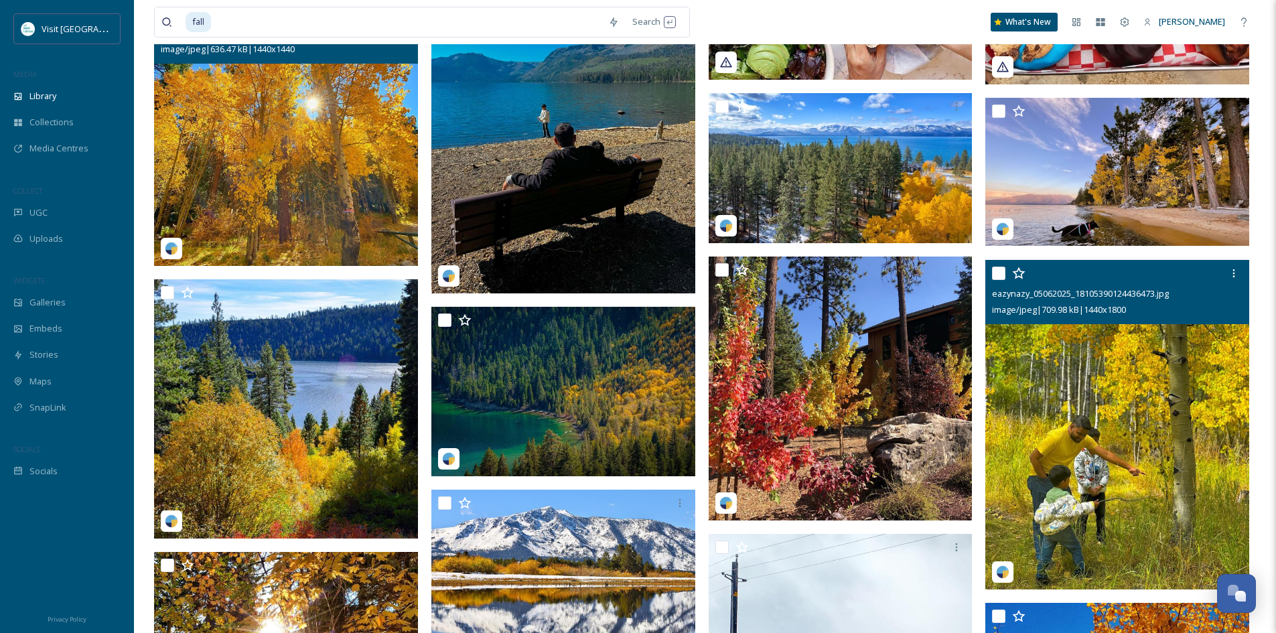
click at [1148, 338] on img at bounding box center [1118, 425] width 264 height 330
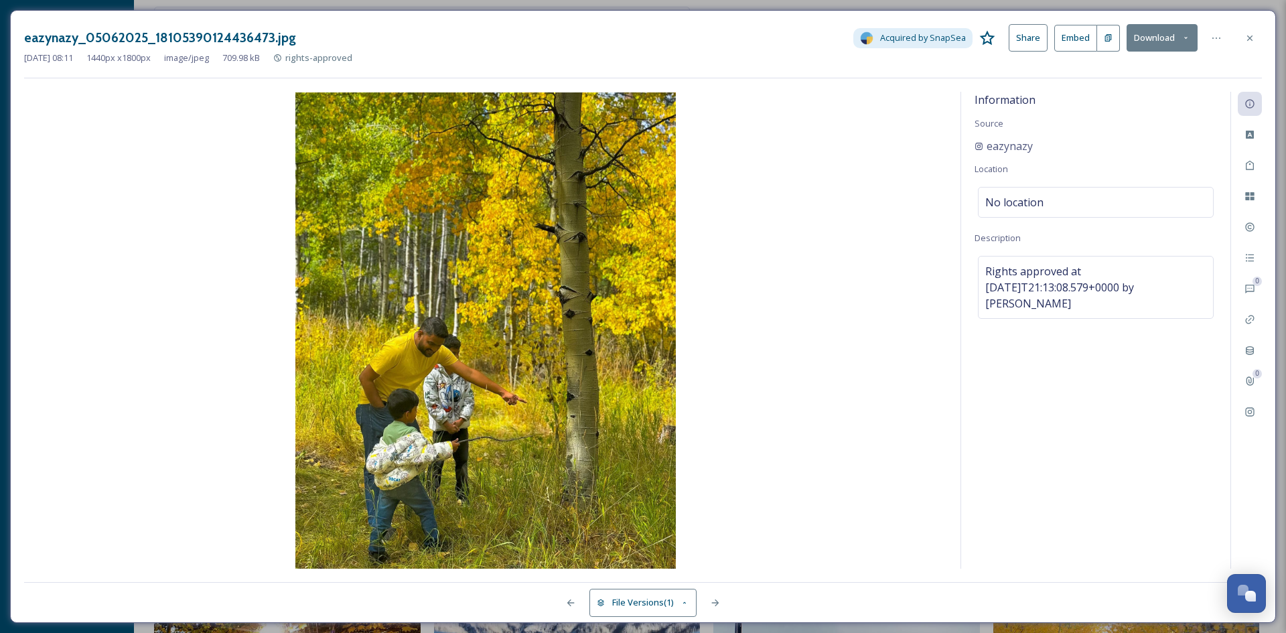
click at [1187, 39] on icon at bounding box center [1186, 37] width 9 height 9
click at [1175, 69] on span "Download Original (1440 x 1800)" at bounding box center [1127, 68] width 127 height 13
click at [1254, 37] on div at bounding box center [1250, 38] width 24 height 24
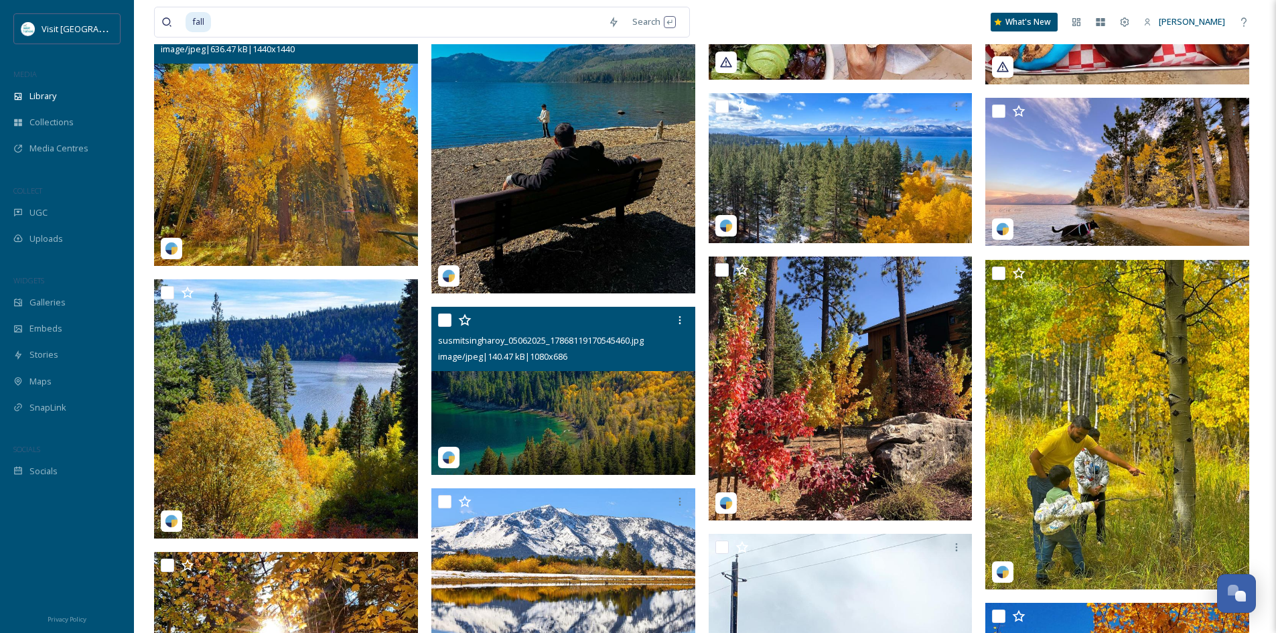
click at [545, 390] on img at bounding box center [563, 390] width 264 height 167
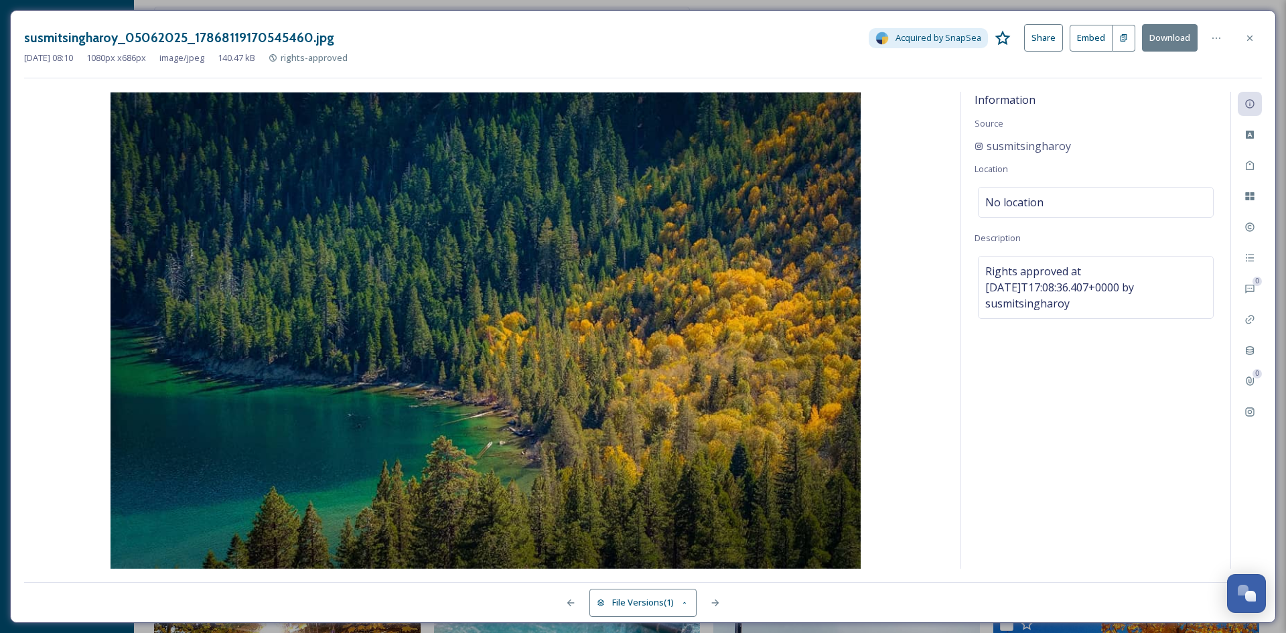
click at [1167, 36] on button "Download" at bounding box center [1170, 37] width 56 height 27
click at [1203, 17] on div "susmitsingharoy_05062025_17868119170545460.jpg Acquired by SnapSea Share Embed …" at bounding box center [643, 316] width 1266 height 613
click at [1246, 35] on icon at bounding box center [1250, 38] width 11 height 11
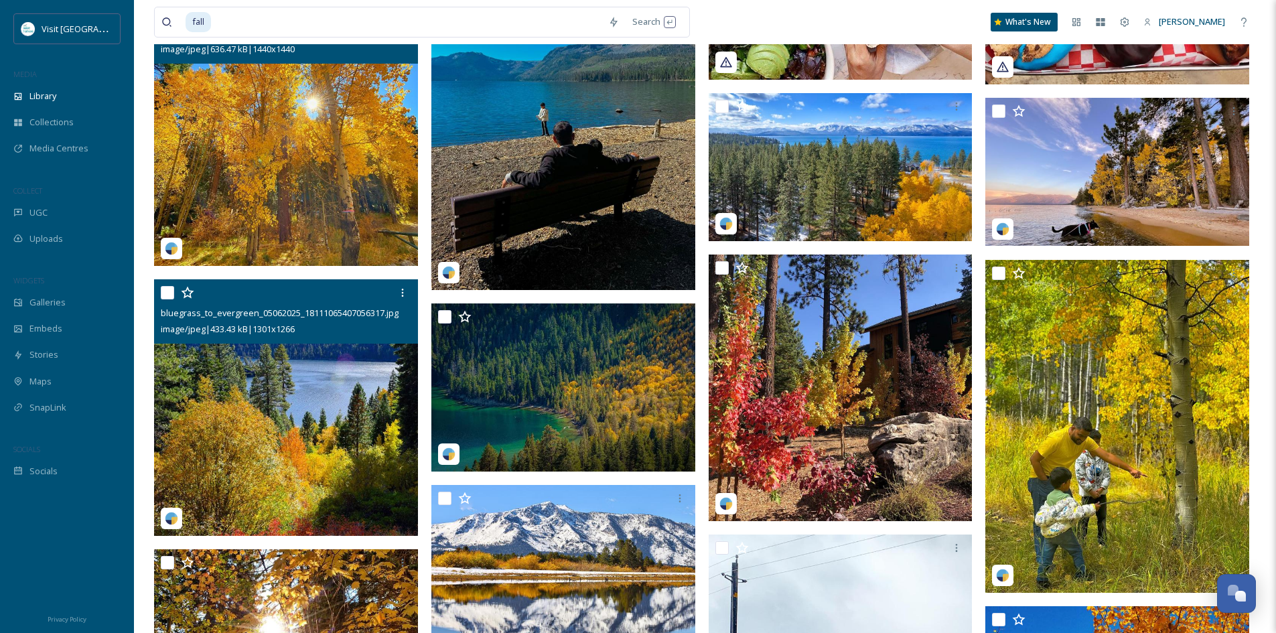
click at [244, 356] on img at bounding box center [286, 407] width 264 height 257
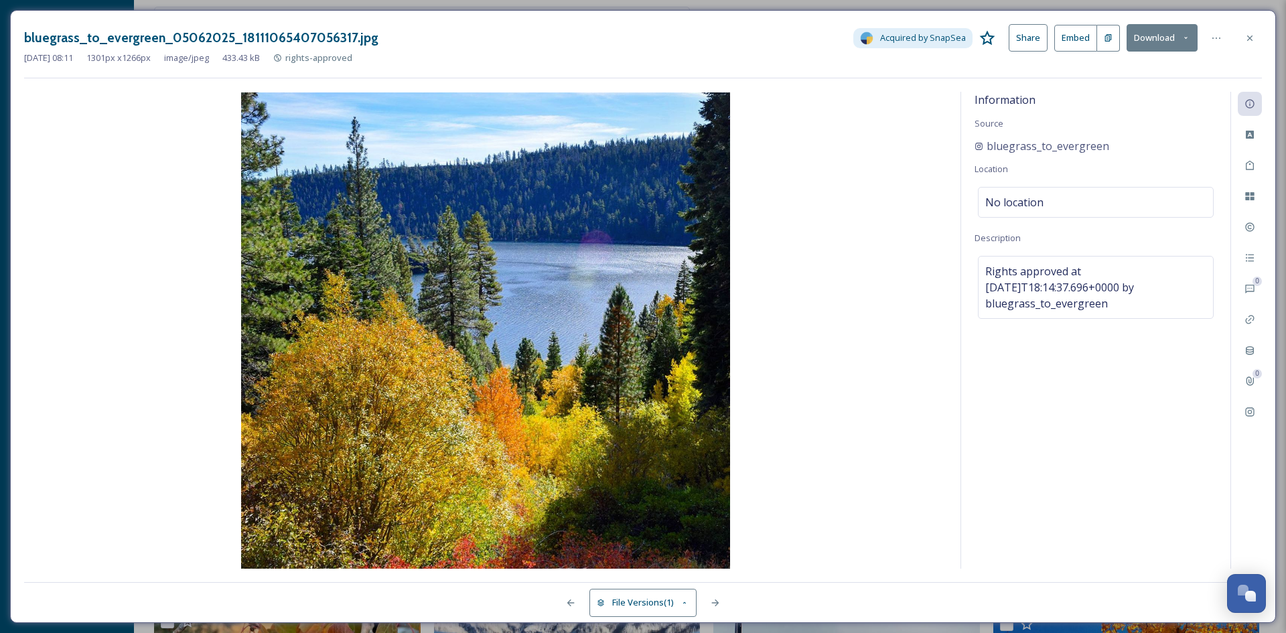
click at [1165, 35] on button "Download" at bounding box center [1162, 37] width 71 height 27
click at [1159, 66] on span "Download Original (1301 x 1266)" at bounding box center [1125, 68] width 127 height 13
click at [1246, 38] on icon at bounding box center [1250, 38] width 11 height 11
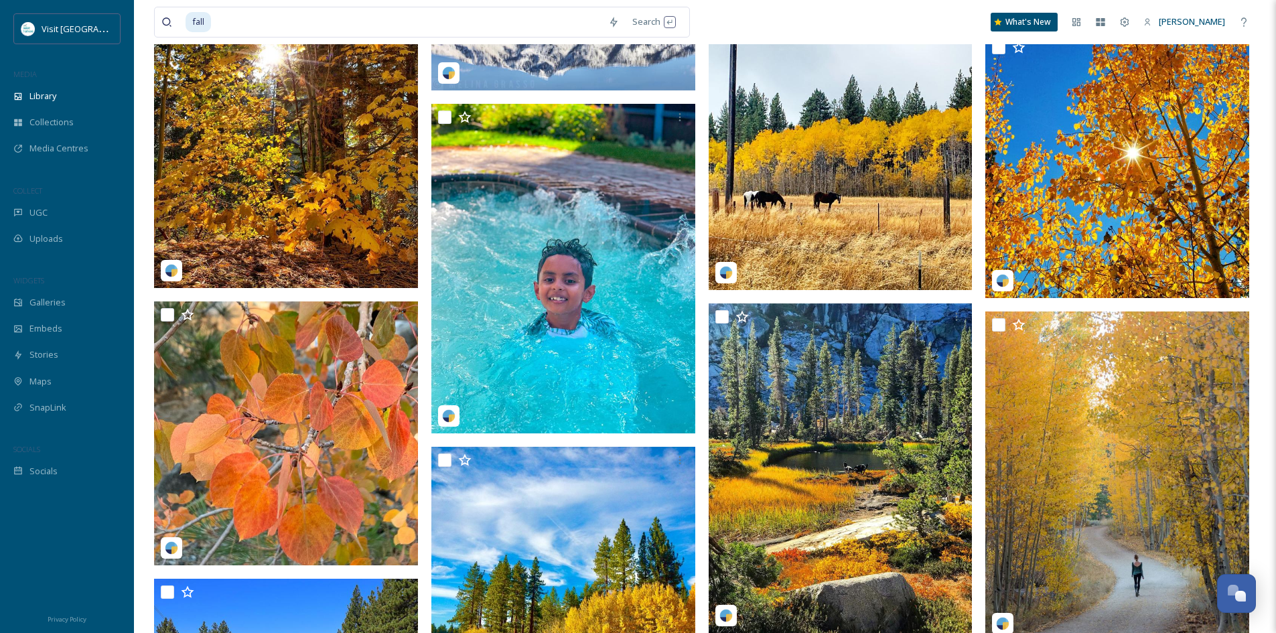
scroll to position [2613, 0]
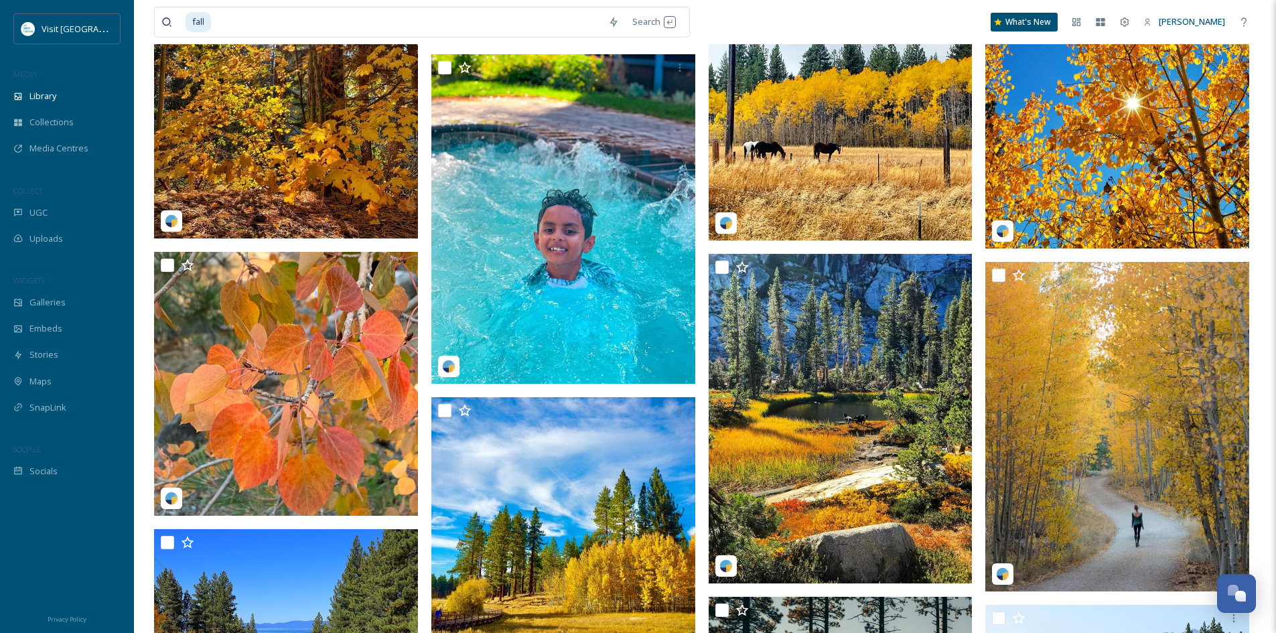
click at [828, 131] on img at bounding box center [841, 76] width 264 height 330
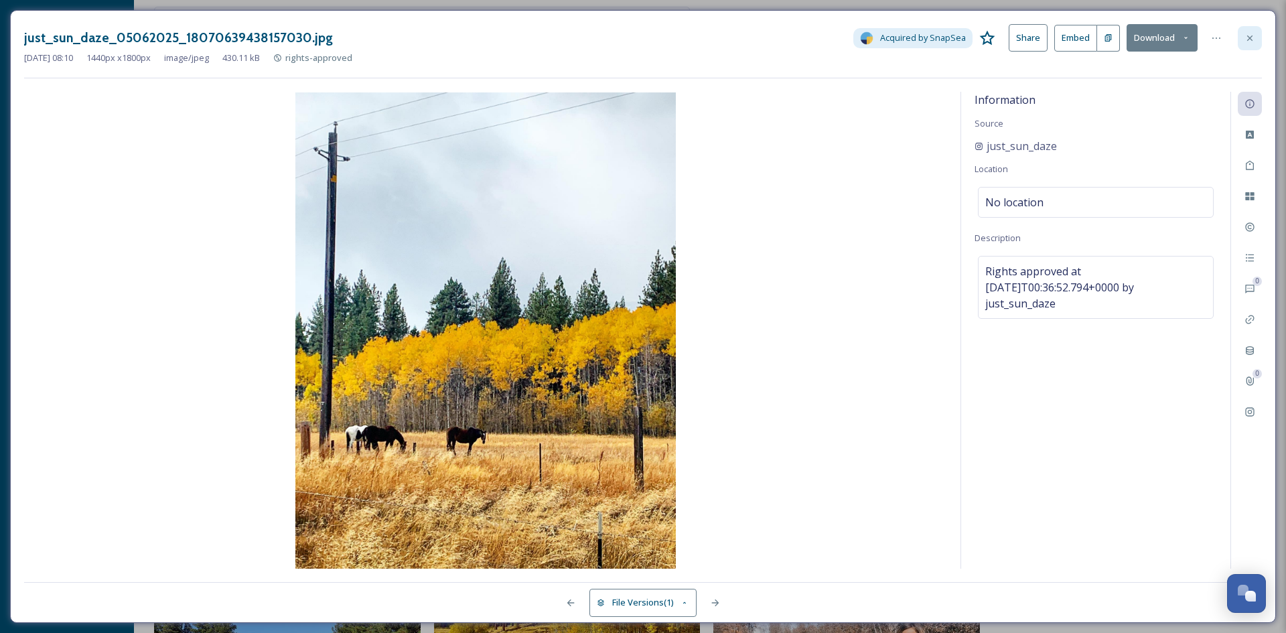
click at [1250, 36] on icon at bounding box center [1250, 38] width 11 height 11
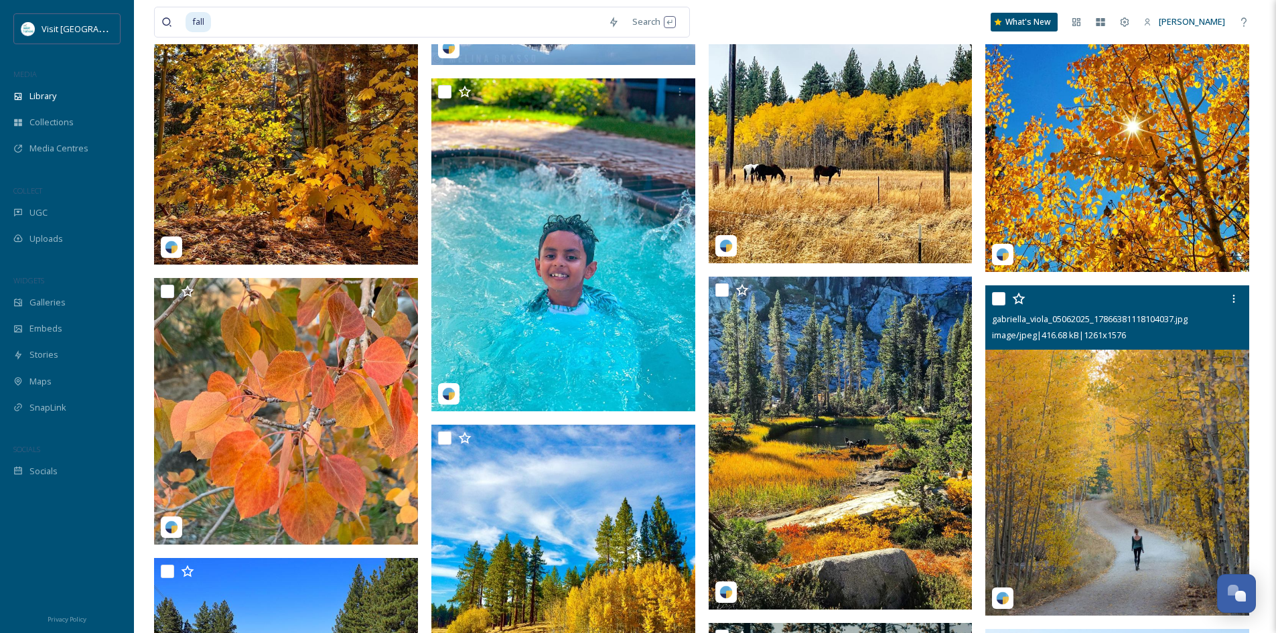
click at [1140, 439] on img at bounding box center [1118, 450] width 264 height 330
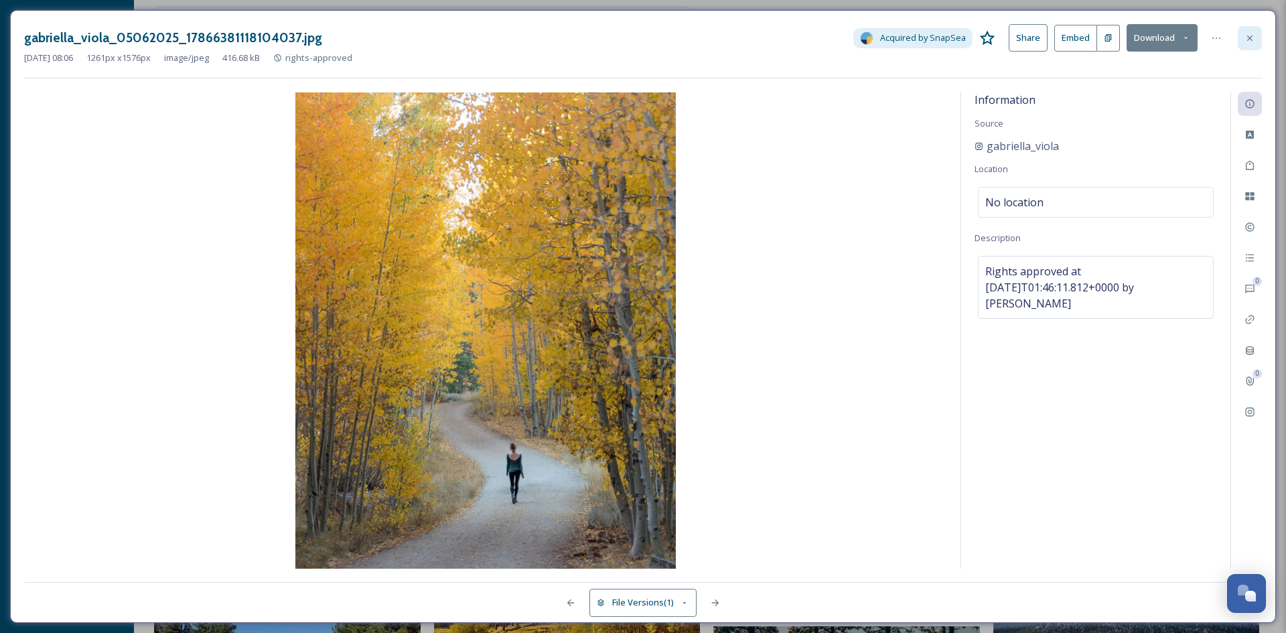
click at [1250, 35] on icon at bounding box center [1250, 38] width 11 height 11
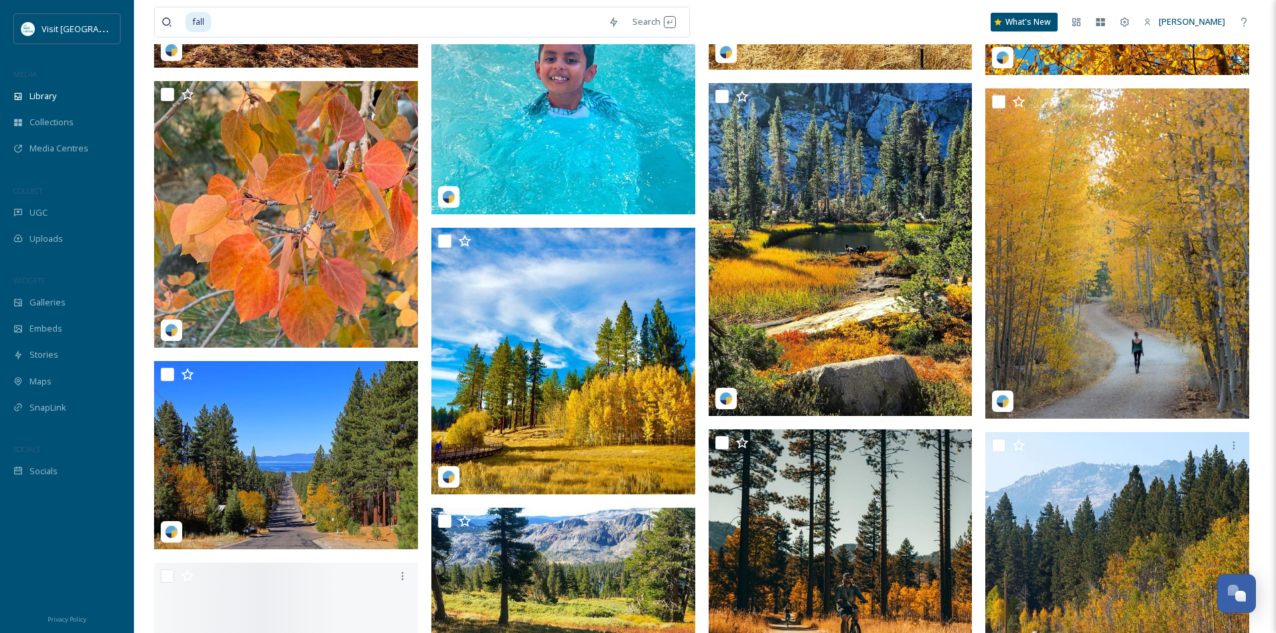
scroll to position [2814, 0]
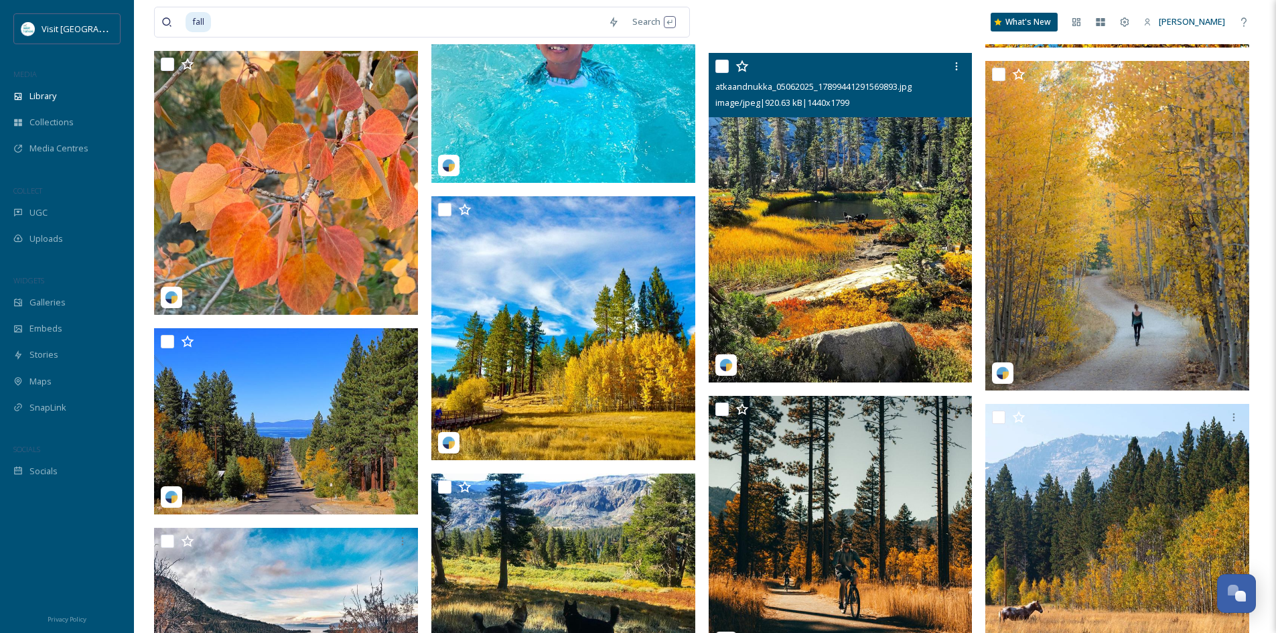
click at [852, 198] on img at bounding box center [841, 218] width 264 height 330
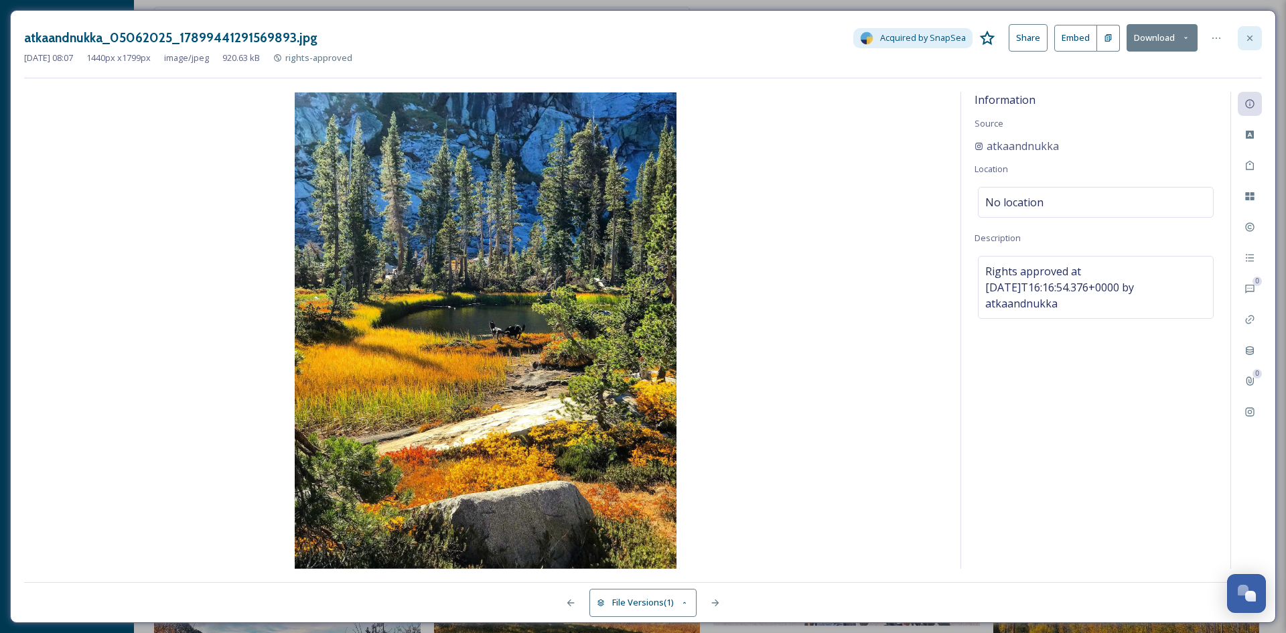
click at [1252, 41] on icon at bounding box center [1250, 38] width 11 height 11
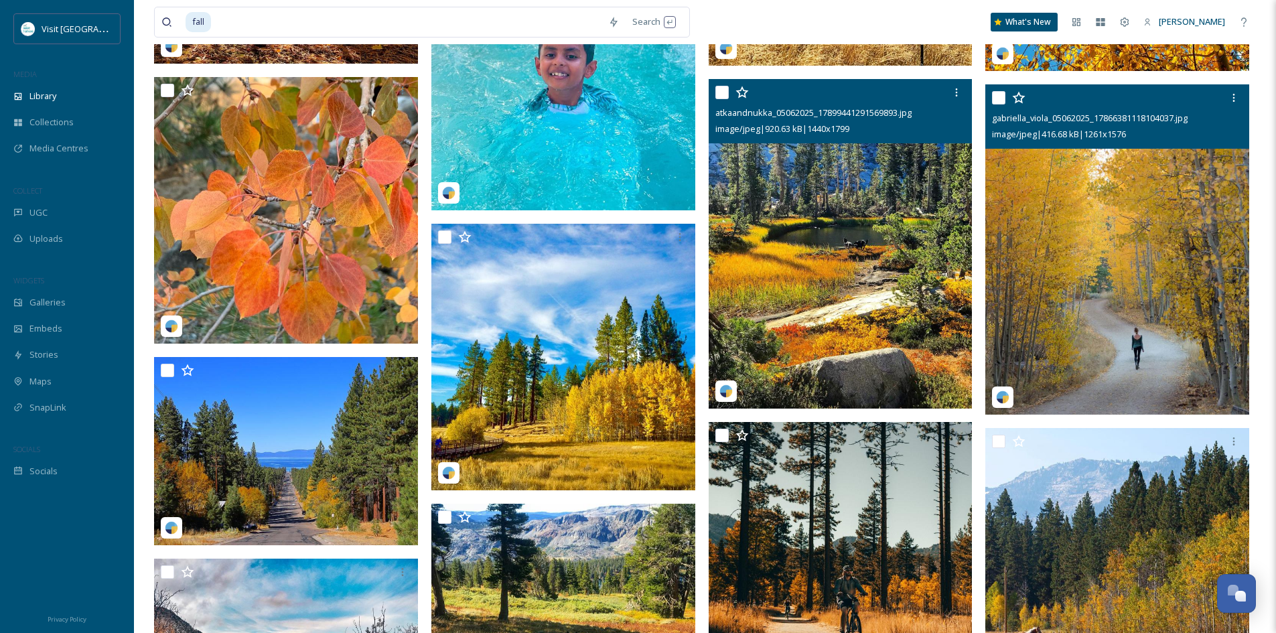
scroll to position [2881, 0]
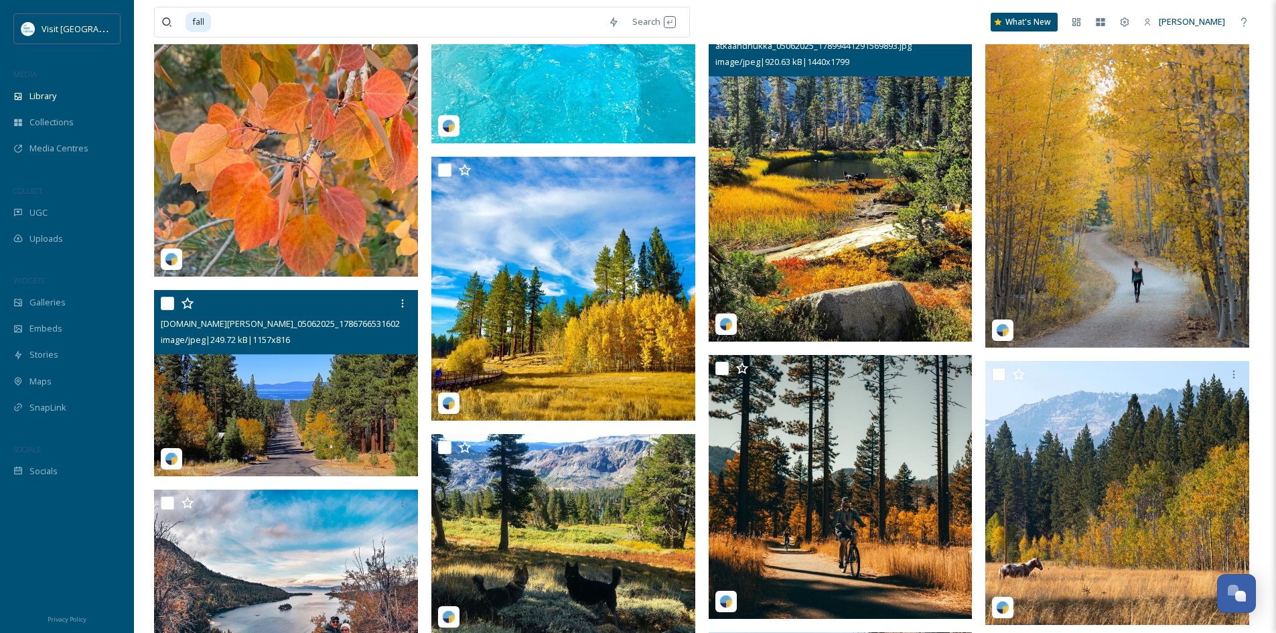
click at [253, 377] on img at bounding box center [286, 383] width 264 height 186
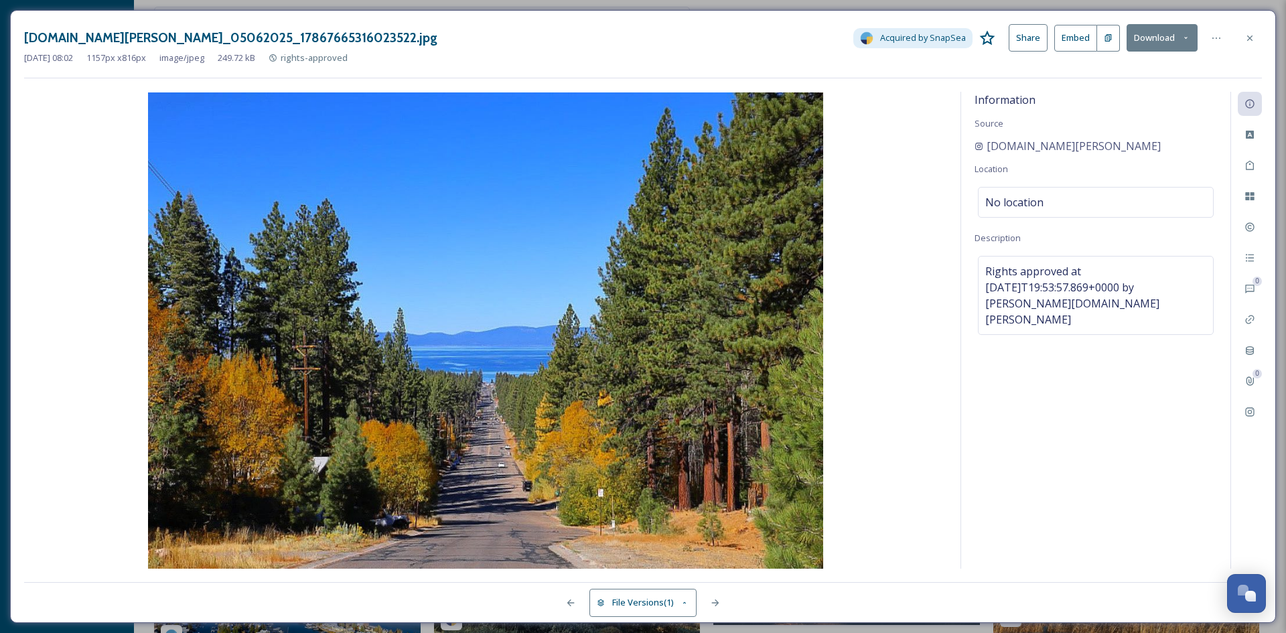
click at [1165, 35] on button "Download" at bounding box center [1162, 37] width 71 height 27
click at [1139, 65] on span "Download Original (1157 x 816)" at bounding box center [1128, 68] width 122 height 13
click at [1247, 39] on icon at bounding box center [1250, 38] width 11 height 11
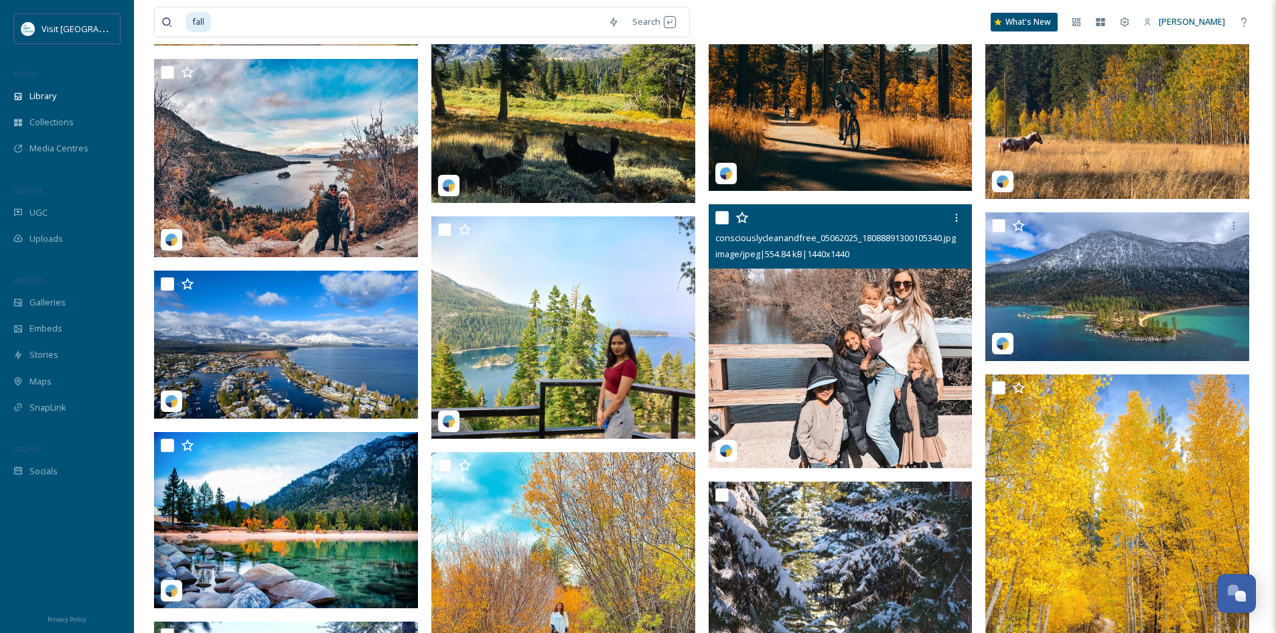
scroll to position [3484, 0]
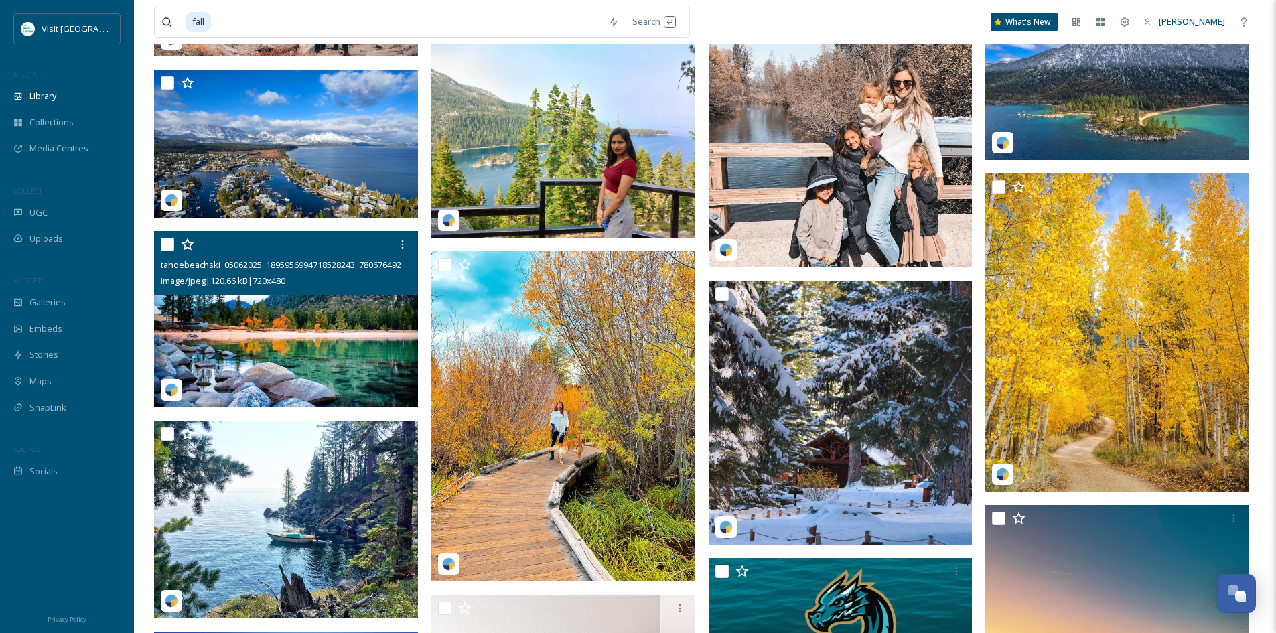
click at [251, 292] on div "tahoebeachski_05062025_1895956994718528243_7806764924.jpg image/jpeg | 120.66 k…" at bounding box center [286, 263] width 264 height 64
click at [261, 320] on img at bounding box center [286, 319] width 264 height 176
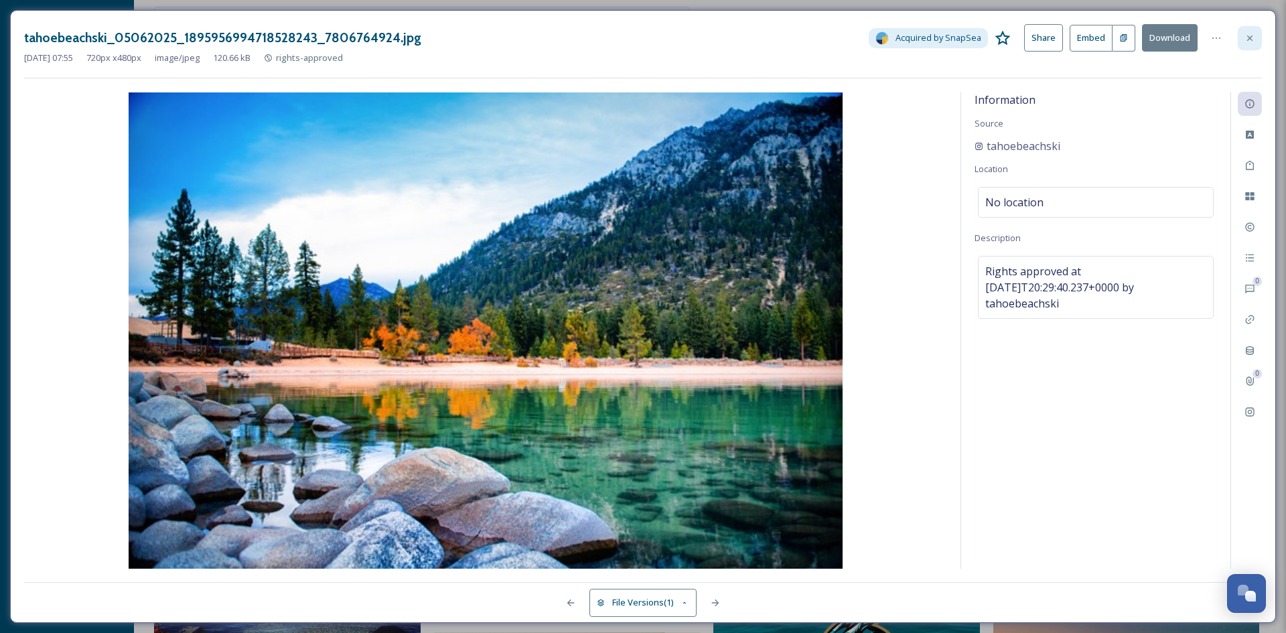
click at [1256, 44] on div at bounding box center [1250, 38] width 24 height 24
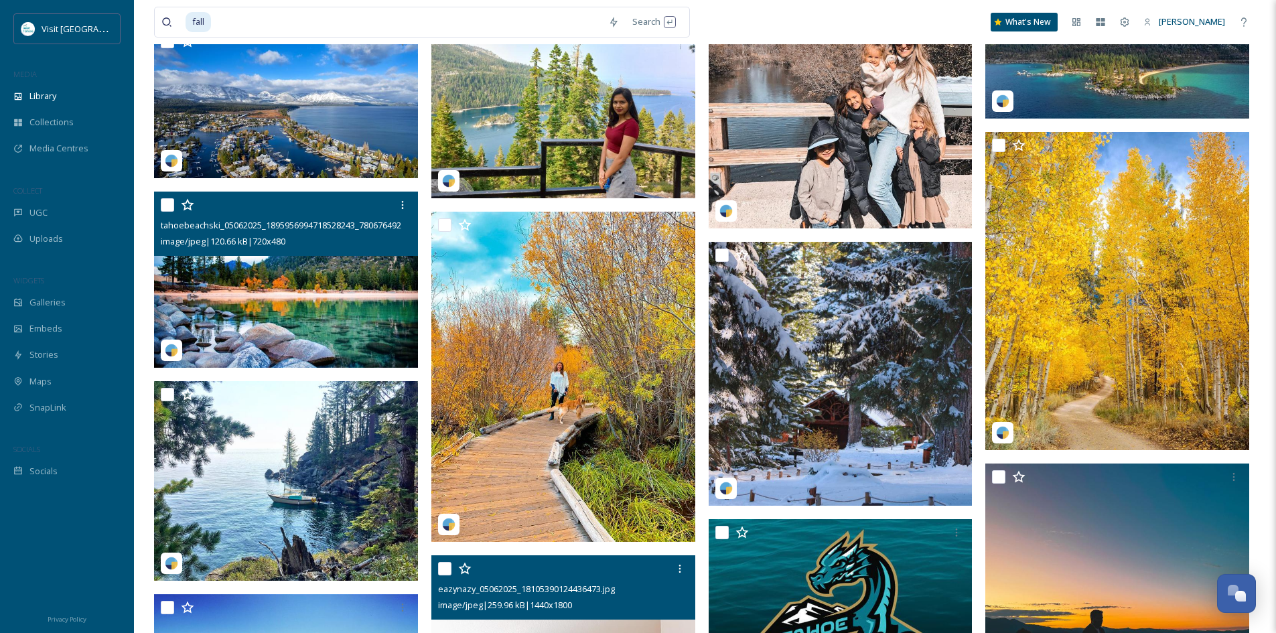
scroll to position [3752, 0]
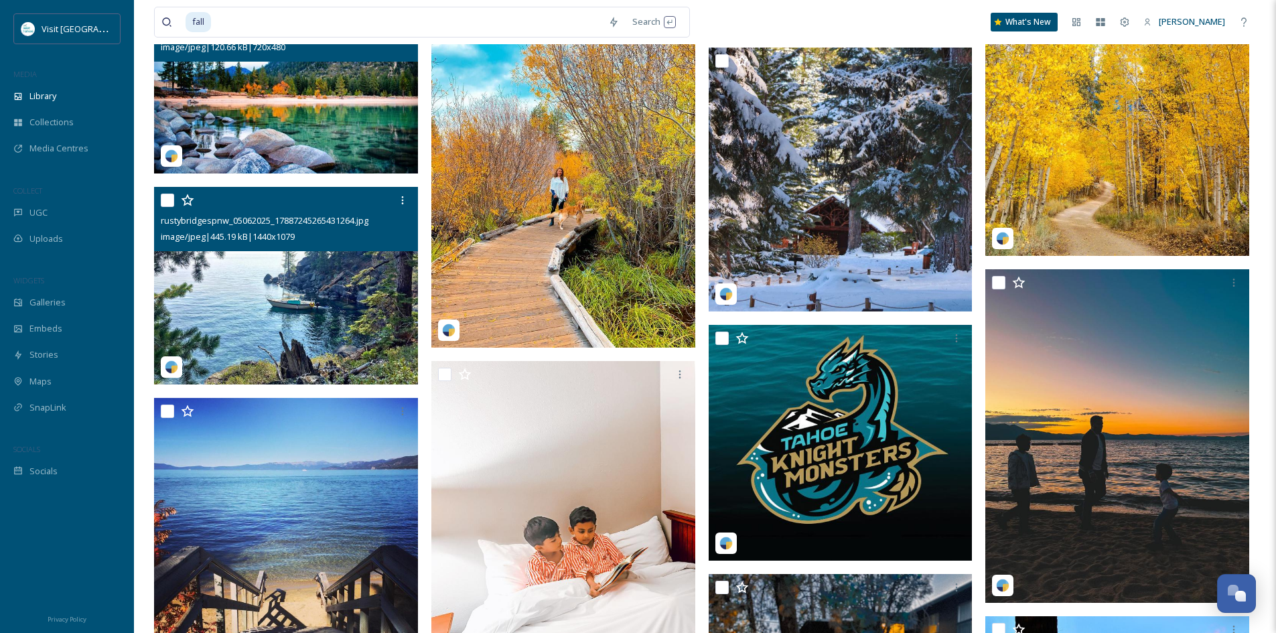
click at [284, 291] on img at bounding box center [286, 286] width 264 height 198
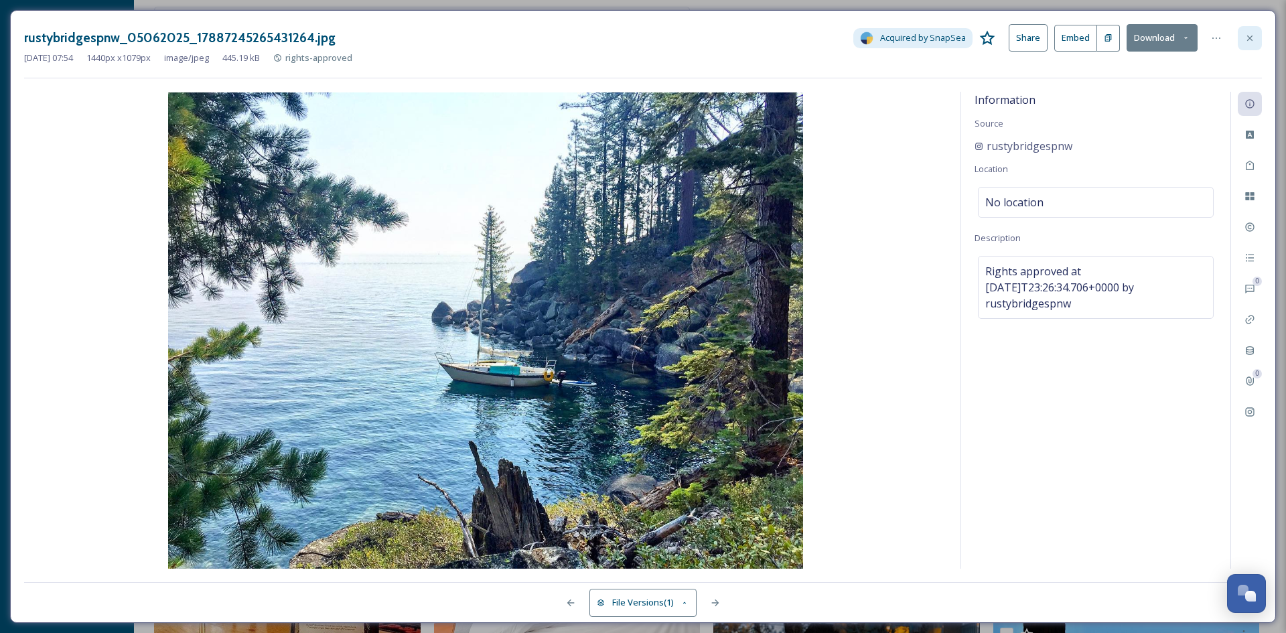
click at [1254, 43] on icon at bounding box center [1250, 38] width 11 height 11
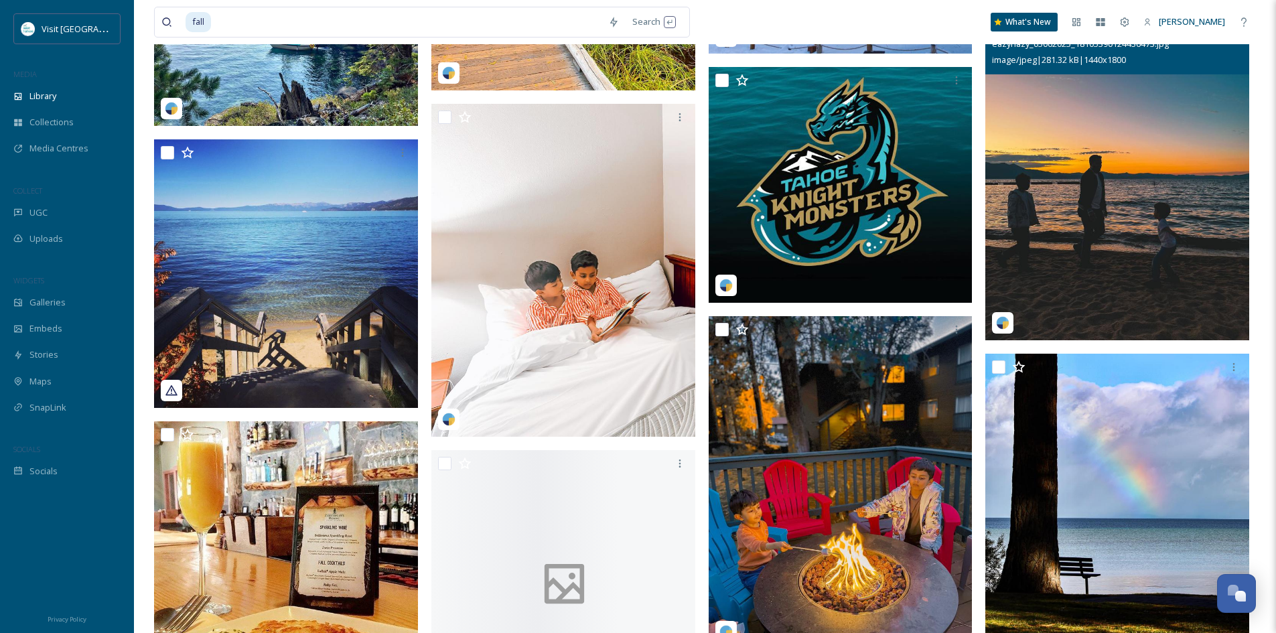
scroll to position [4020, 0]
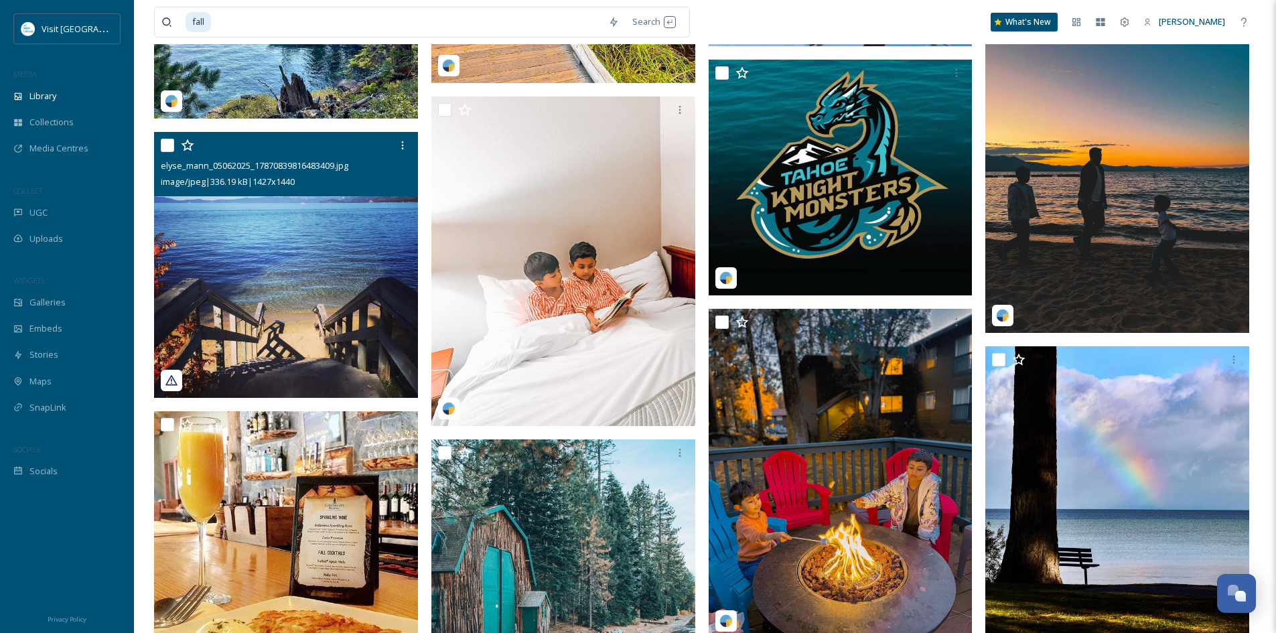
click at [232, 221] on img at bounding box center [286, 265] width 264 height 266
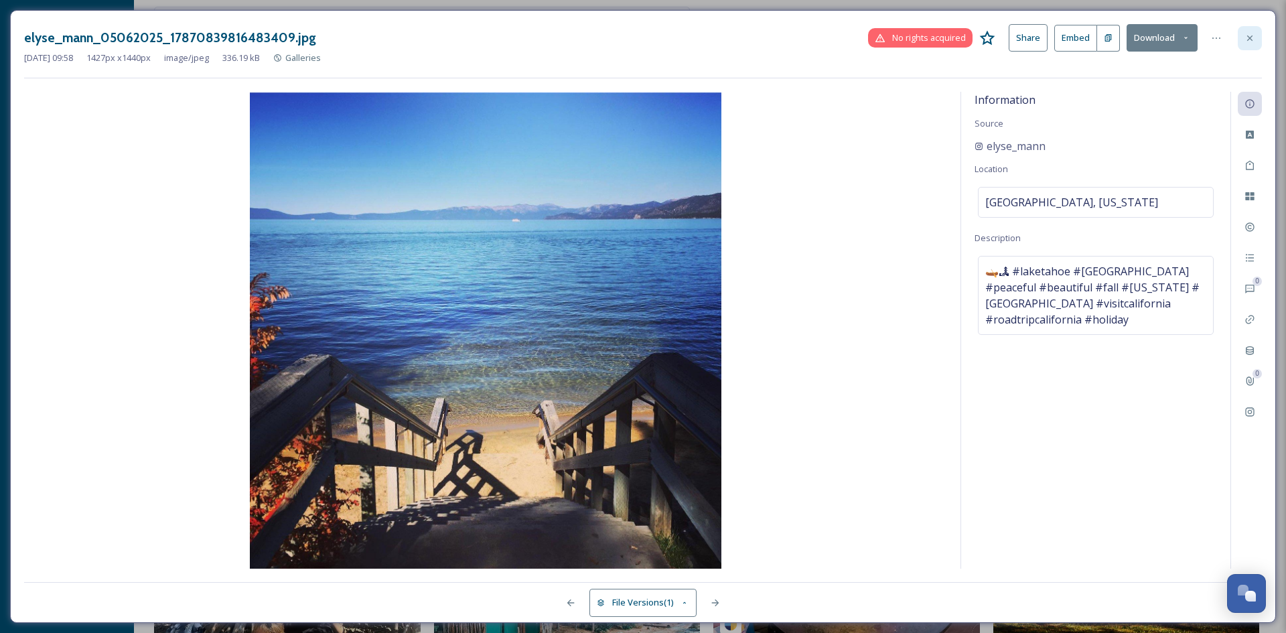
click at [1249, 39] on icon at bounding box center [1250, 37] width 5 height 5
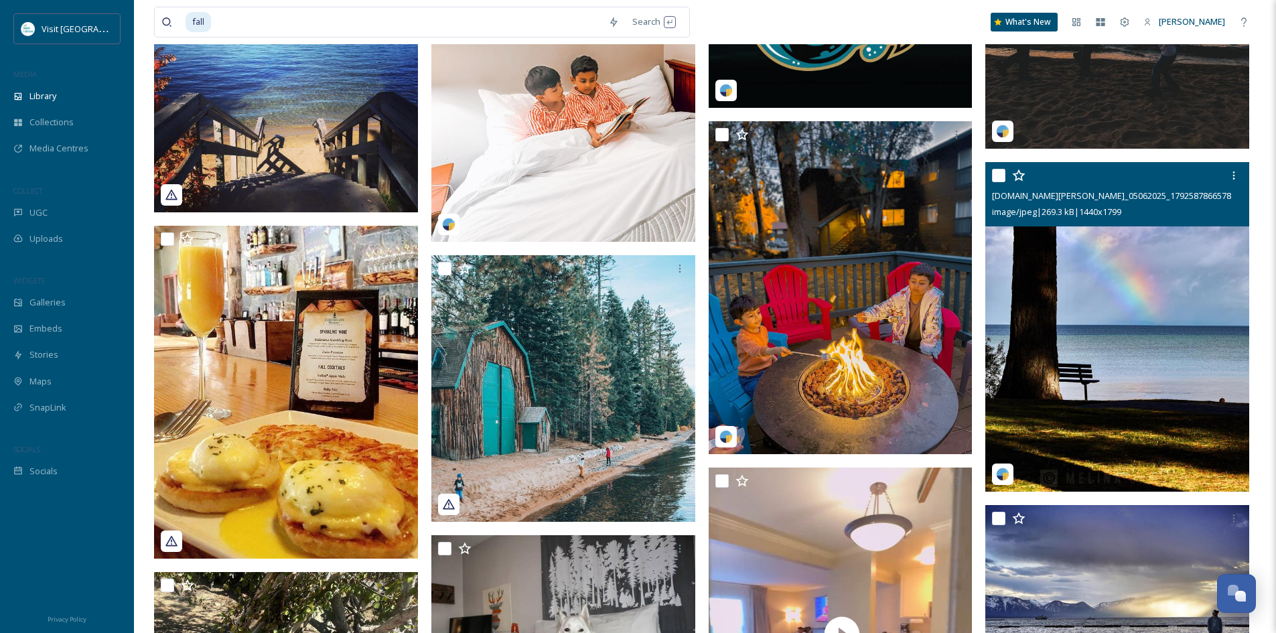
scroll to position [4221, 0]
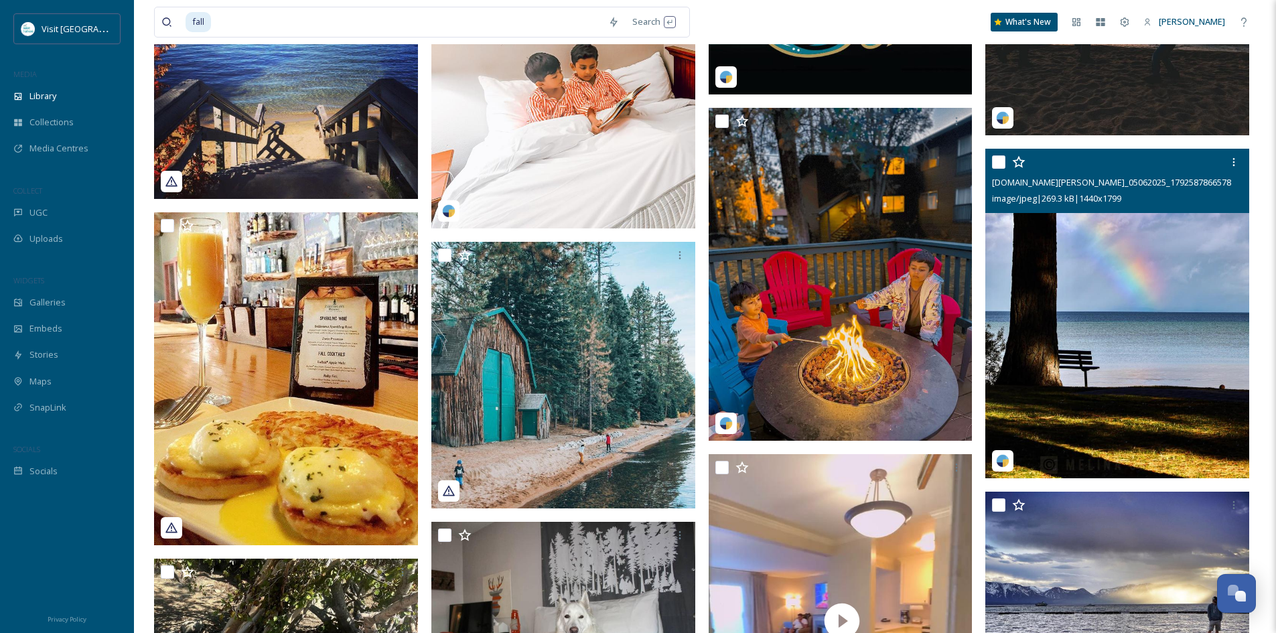
click at [1134, 284] on img at bounding box center [1118, 314] width 264 height 330
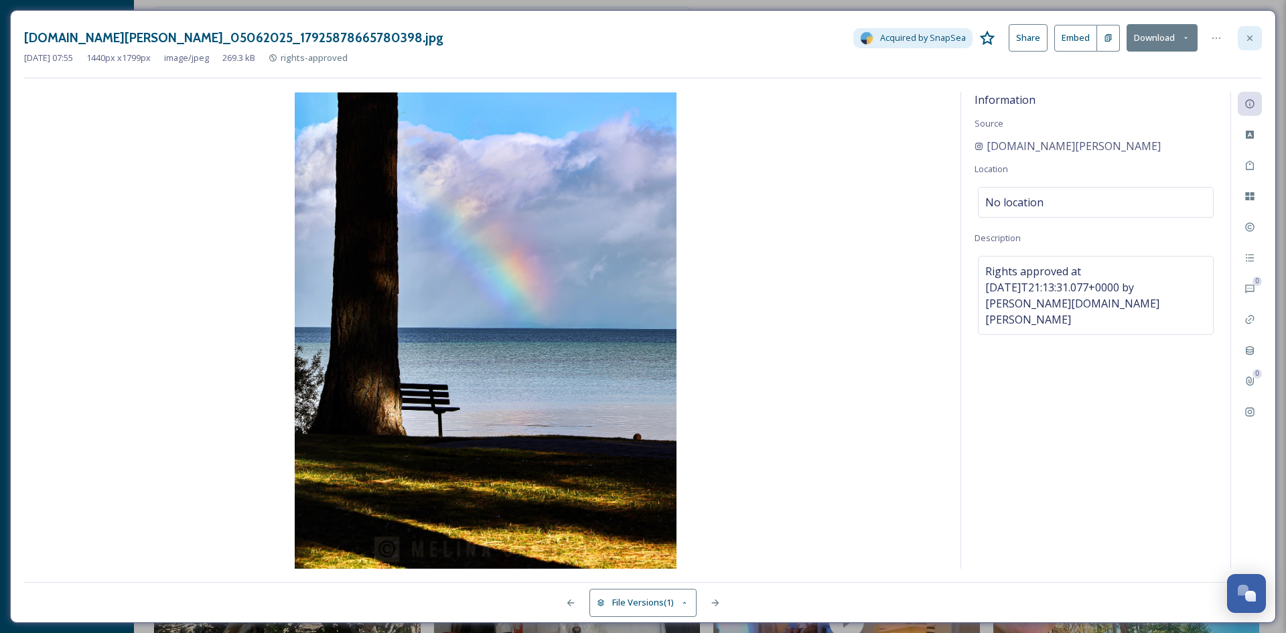
click at [1254, 44] on div at bounding box center [1250, 38] width 24 height 24
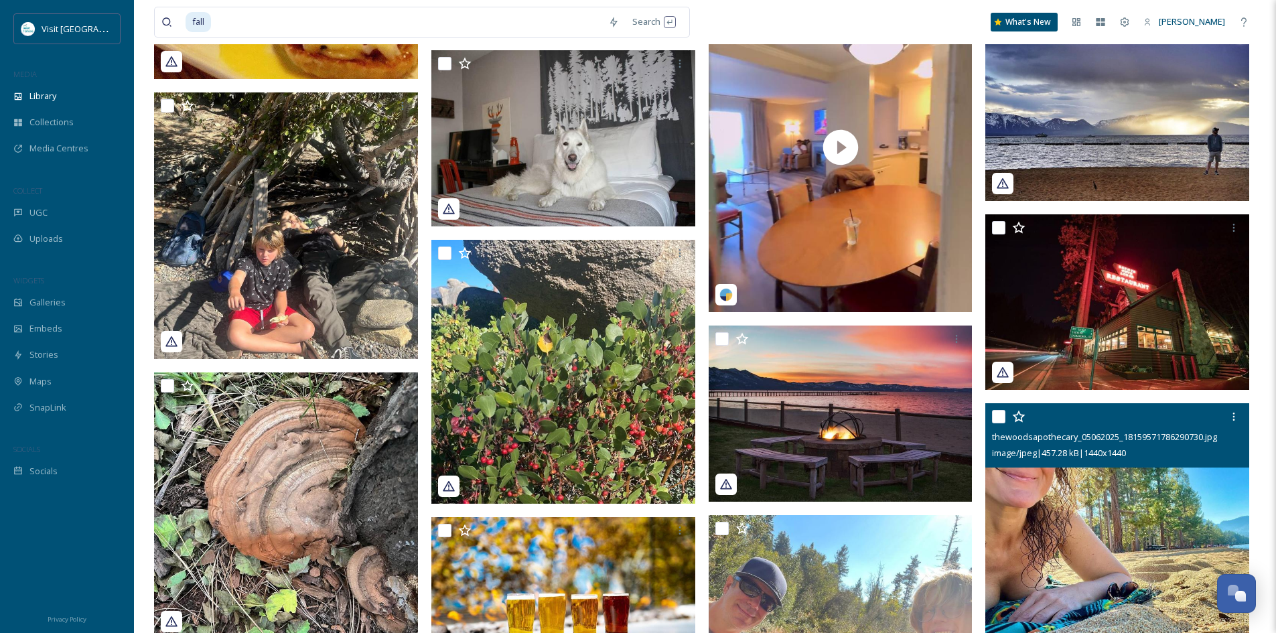
scroll to position [4891, 0]
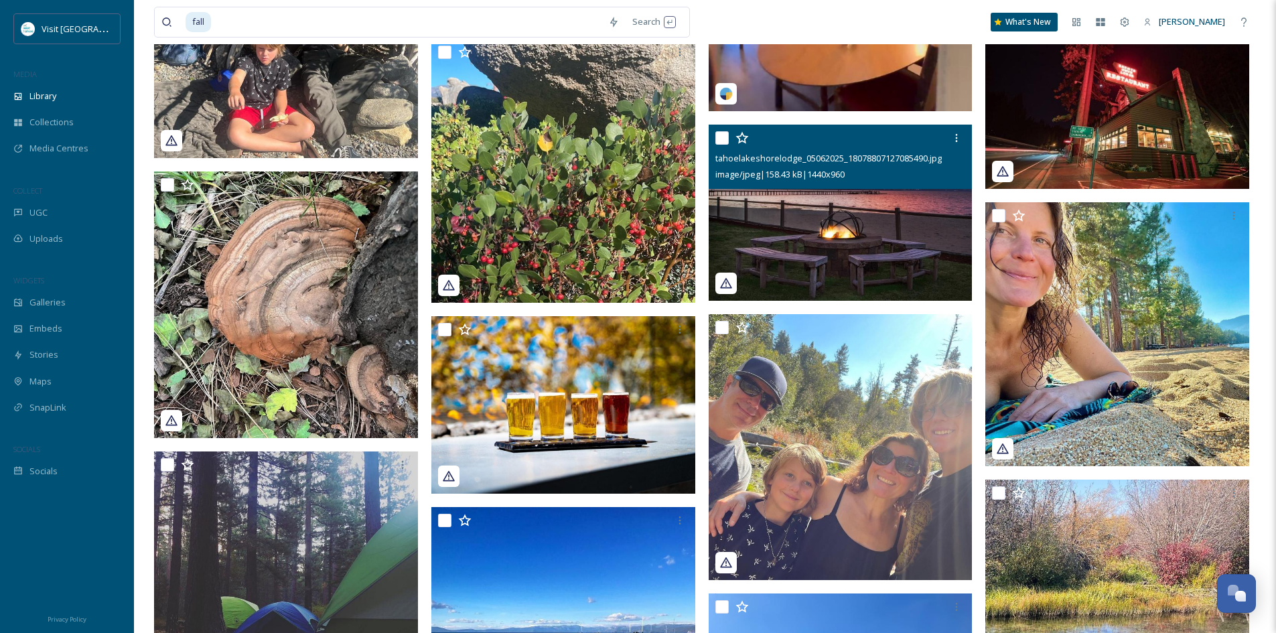
click at [837, 190] on img at bounding box center [841, 213] width 264 height 176
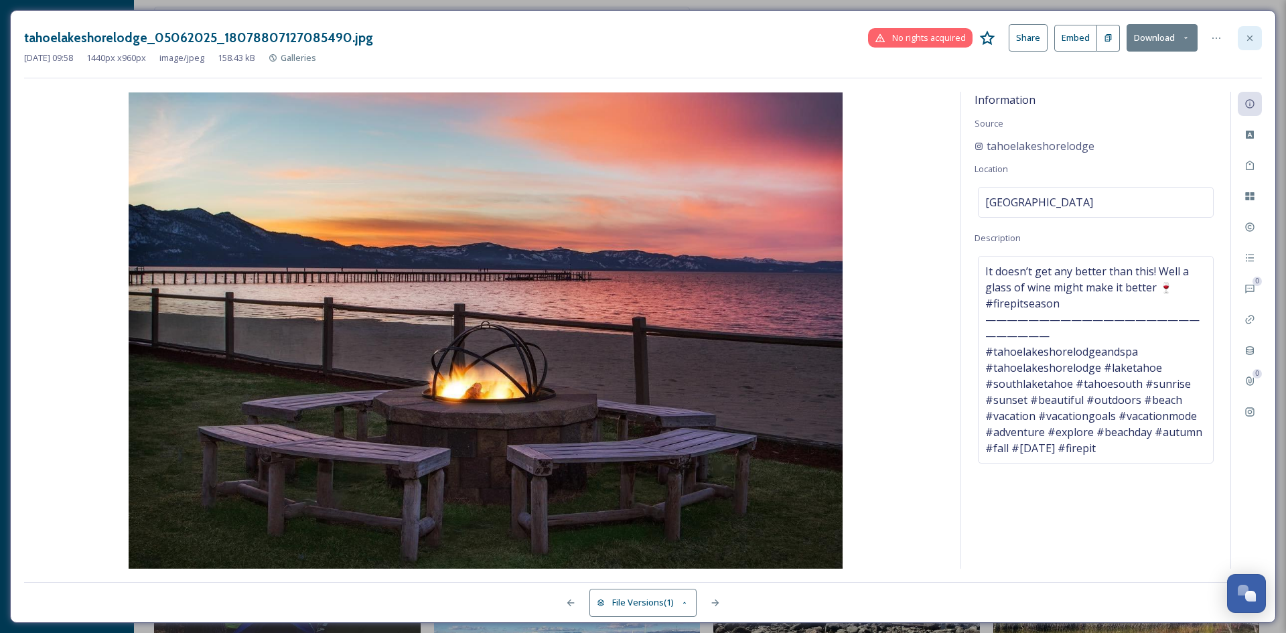
click at [1244, 40] on div at bounding box center [1250, 38] width 24 height 24
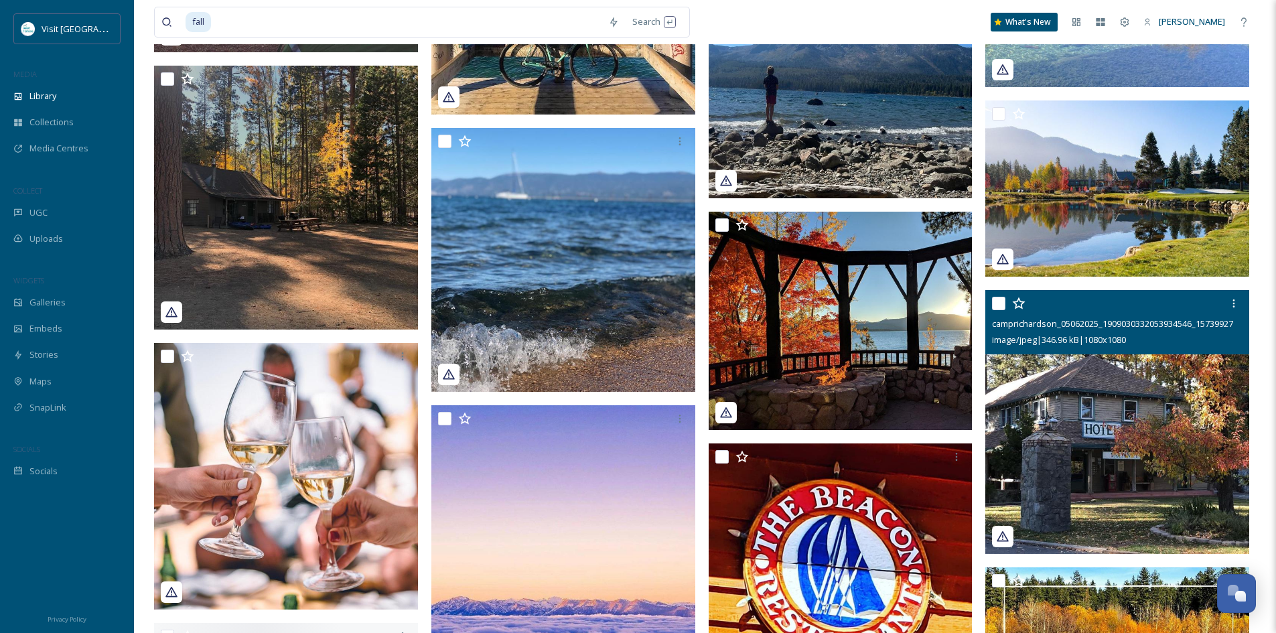
scroll to position [5561, 0]
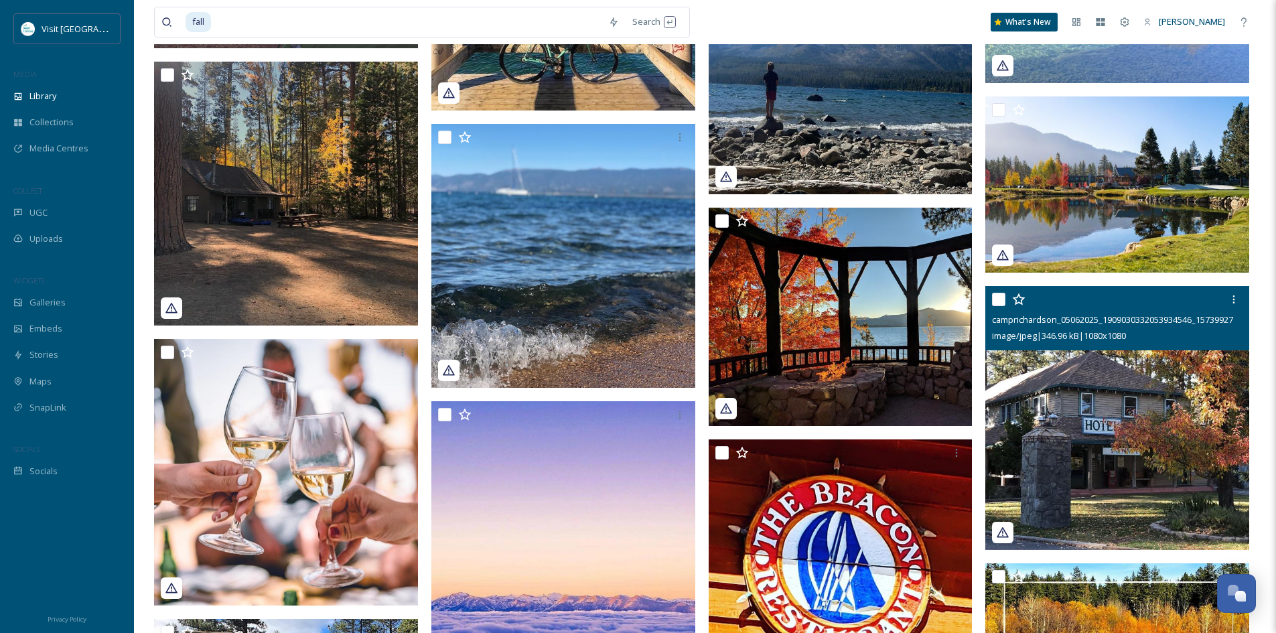
click at [1158, 449] on img at bounding box center [1118, 418] width 264 height 264
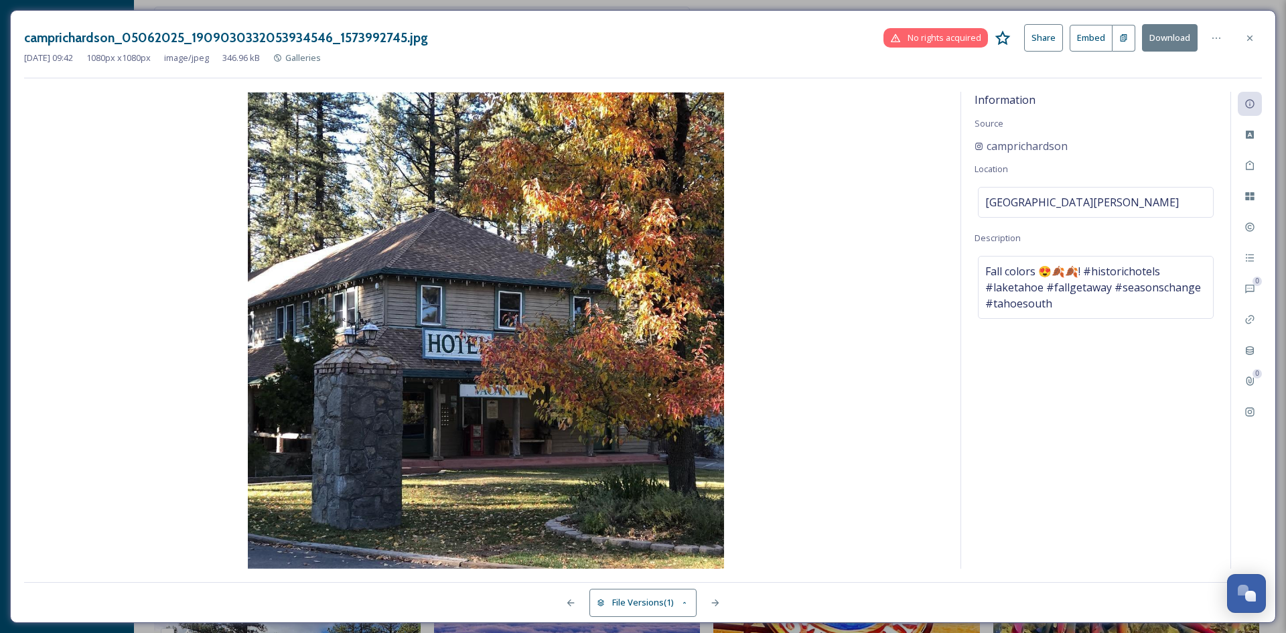
click at [1172, 33] on button "Download" at bounding box center [1170, 37] width 56 height 27
click at [1248, 39] on icon at bounding box center [1250, 38] width 11 height 11
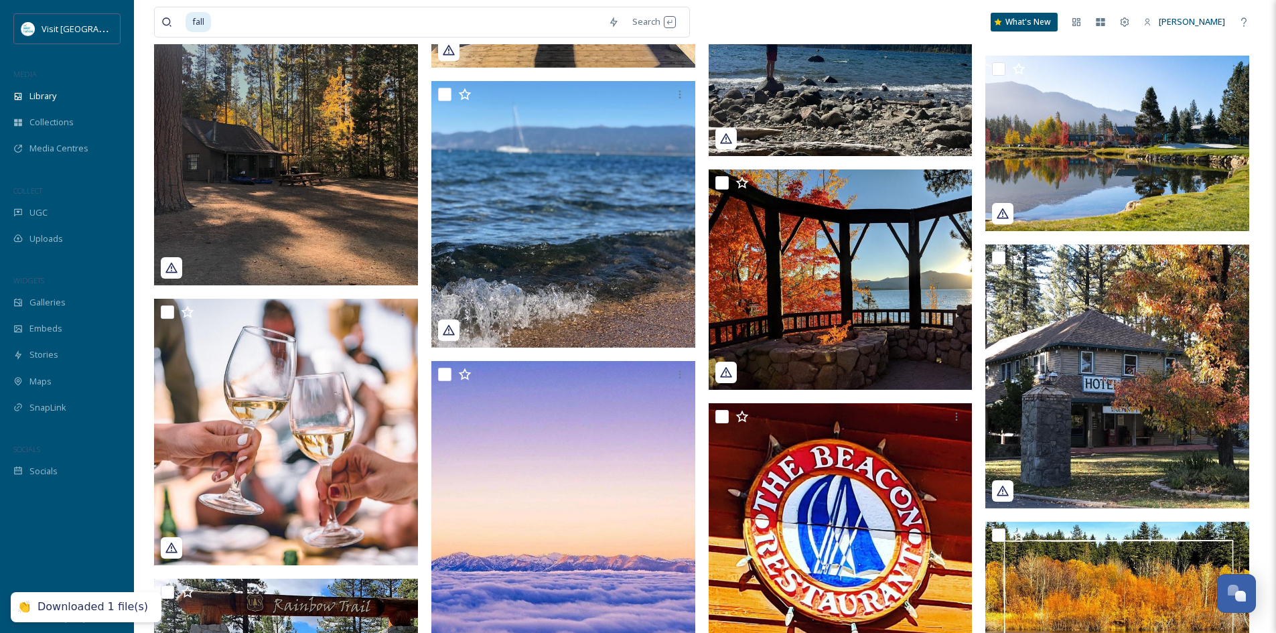
scroll to position [5628, 0]
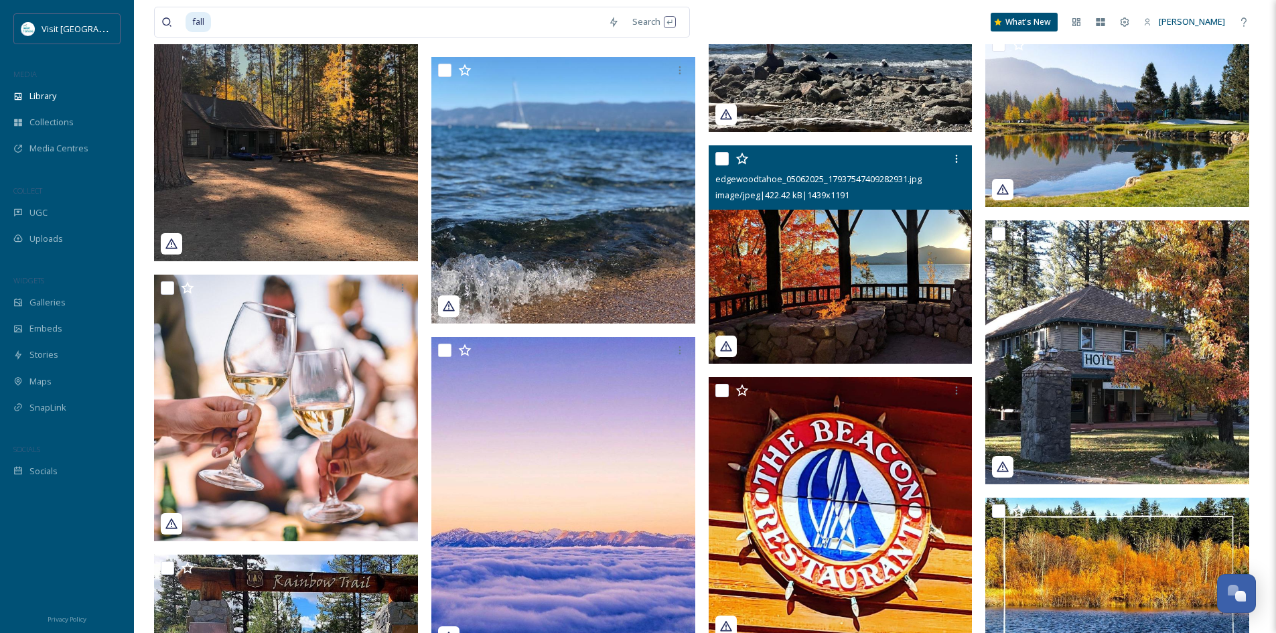
click at [851, 246] on img at bounding box center [841, 254] width 264 height 218
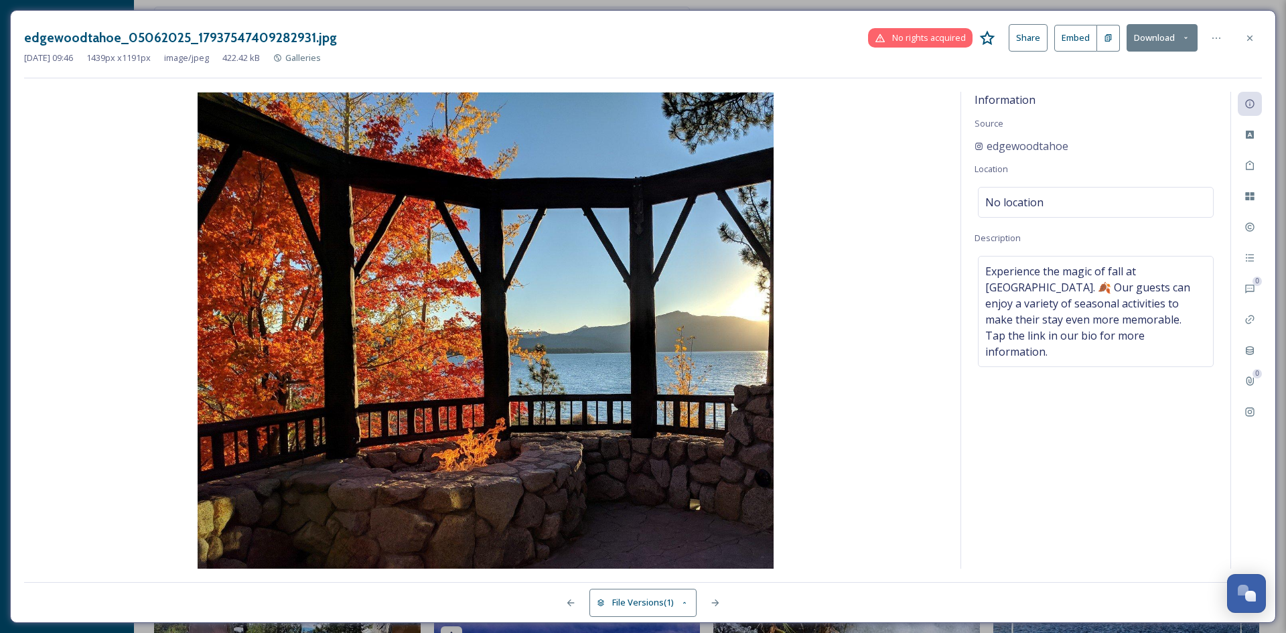
click at [1157, 36] on button "Download" at bounding box center [1162, 37] width 71 height 27
click at [1168, 68] on span "Download Original (1439 x 1191)" at bounding box center [1127, 68] width 127 height 13
click at [1245, 38] on icon at bounding box center [1250, 38] width 11 height 11
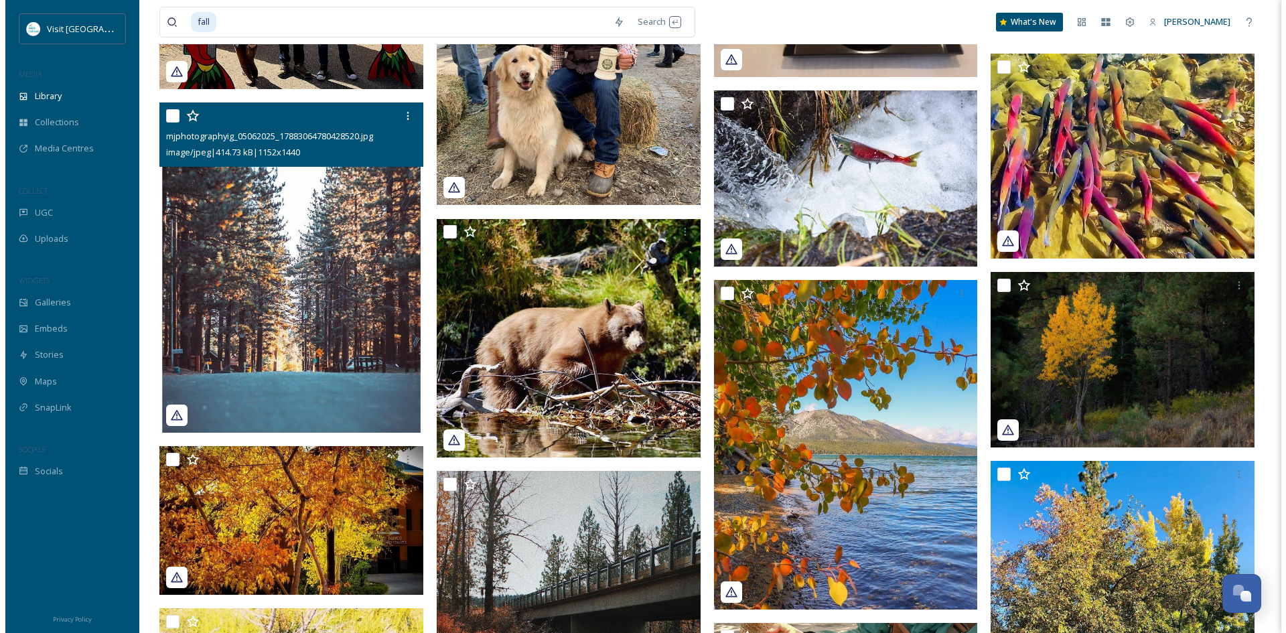
scroll to position [6365, 0]
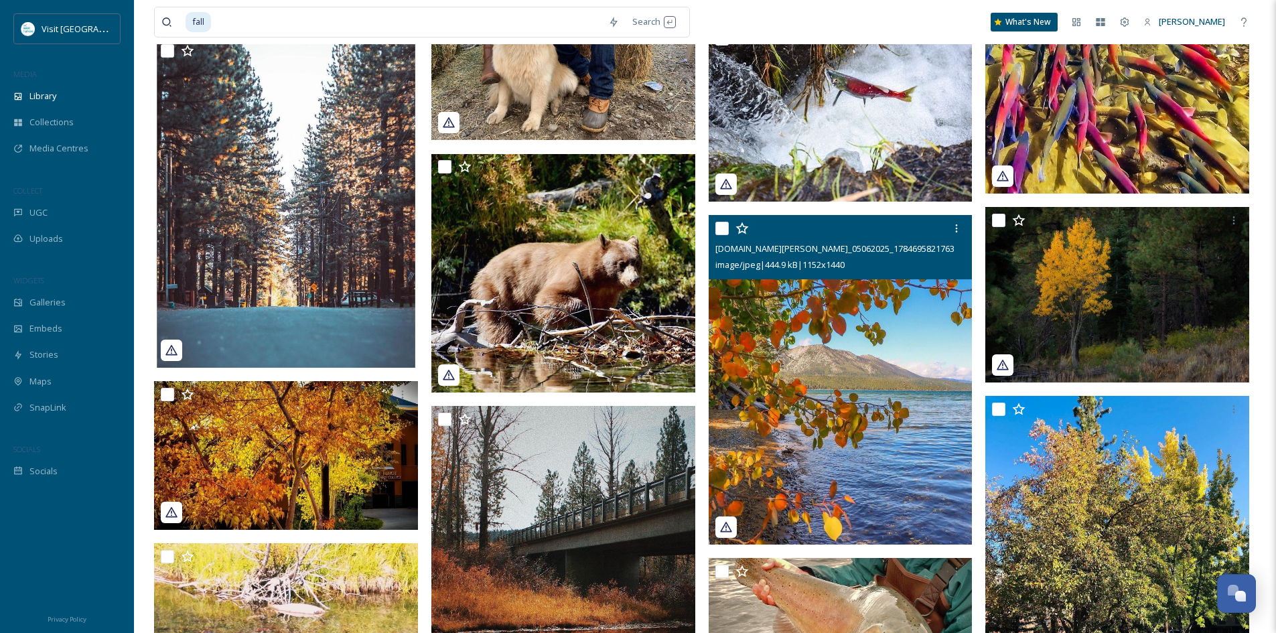
click at [848, 371] on img at bounding box center [841, 380] width 264 height 330
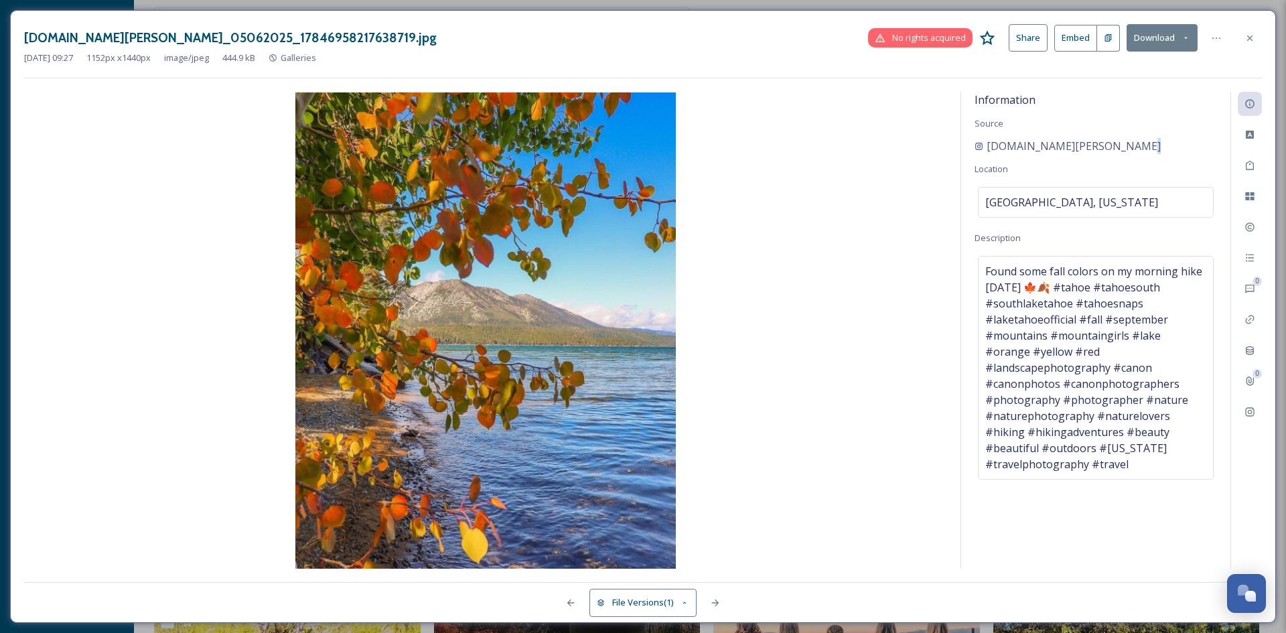
drag, startPoint x: 1143, startPoint y: 147, endPoint x: 982, endPoint y: 157, distance: 161.7
click at [982, 157] on div "Information Source [DOMAIN_NAME][PERSON_NAME] Location [GEOGRAPHIC_DATA], [US_S…" at bounding box center [1095, 330] width 269 height 477
click at [1025, 145] on span "[DOMAIN_NAME][PERSON_NAME]" at bounding box center [1074, 146] width 174 height 16
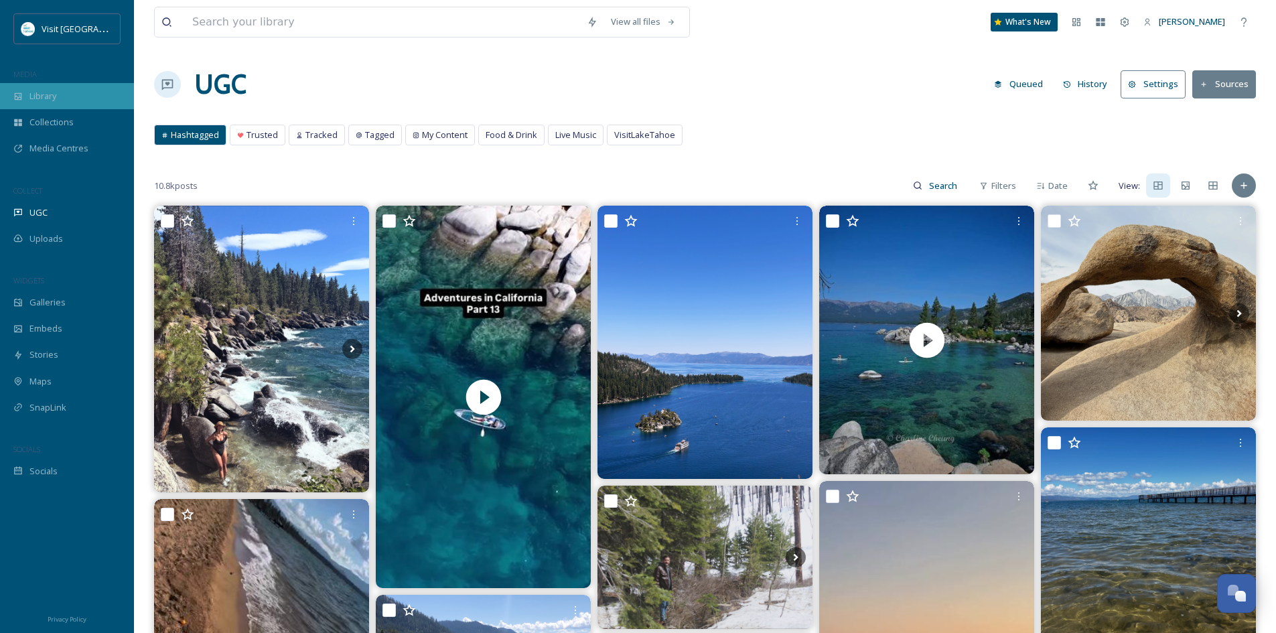
click at [44, 94] on span "Library" at bounding box center [42, 96] width 27 height 13
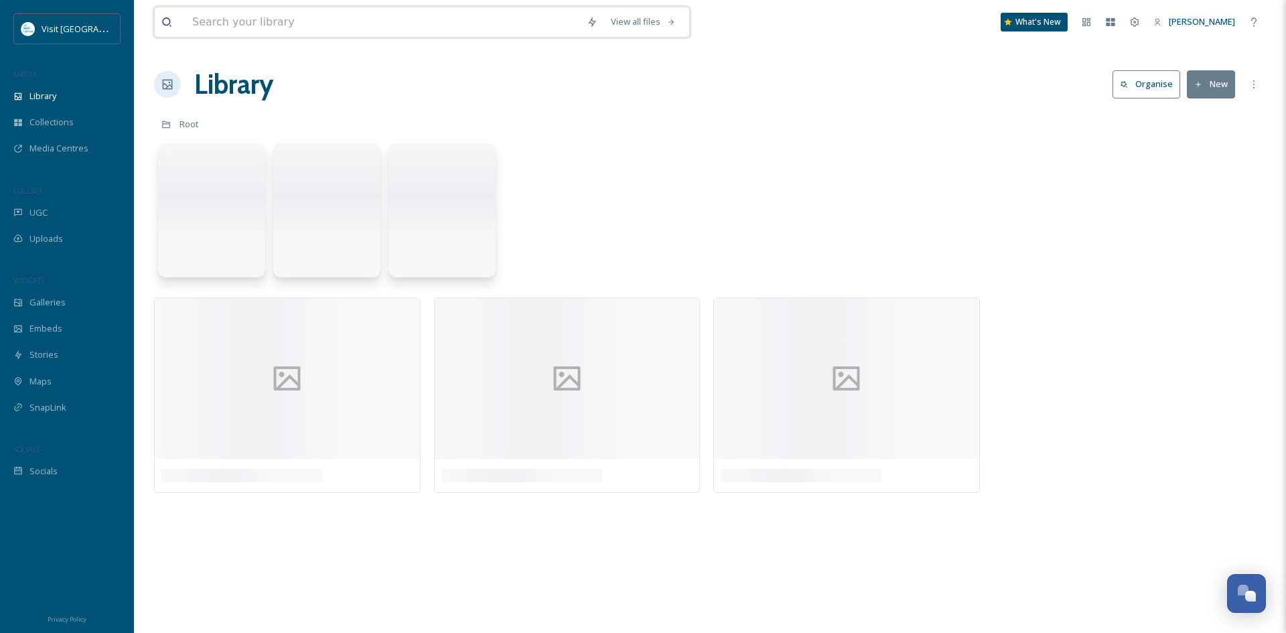
click at [232, 19] on input at bounding box center [383, 21] width 395 height 29
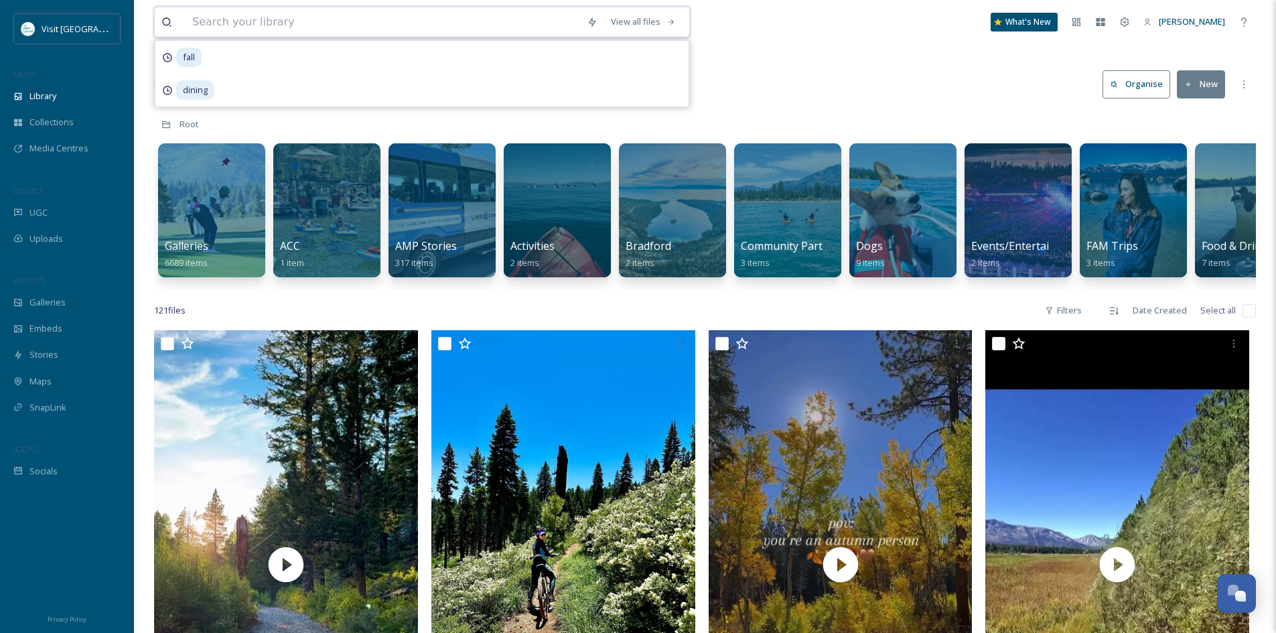
paste input "Thank you for your interest. Check back here in the spring , https://ltva.org/a…"
type input "Thank you for your interest. Check back here in the spring , https://ltva.org/a…"
click at [232, 19] on input "Thank you for your interest. Check back here in the spring , https://ltva.org/a…" at bounding box center [401, 21] width 431 height 29
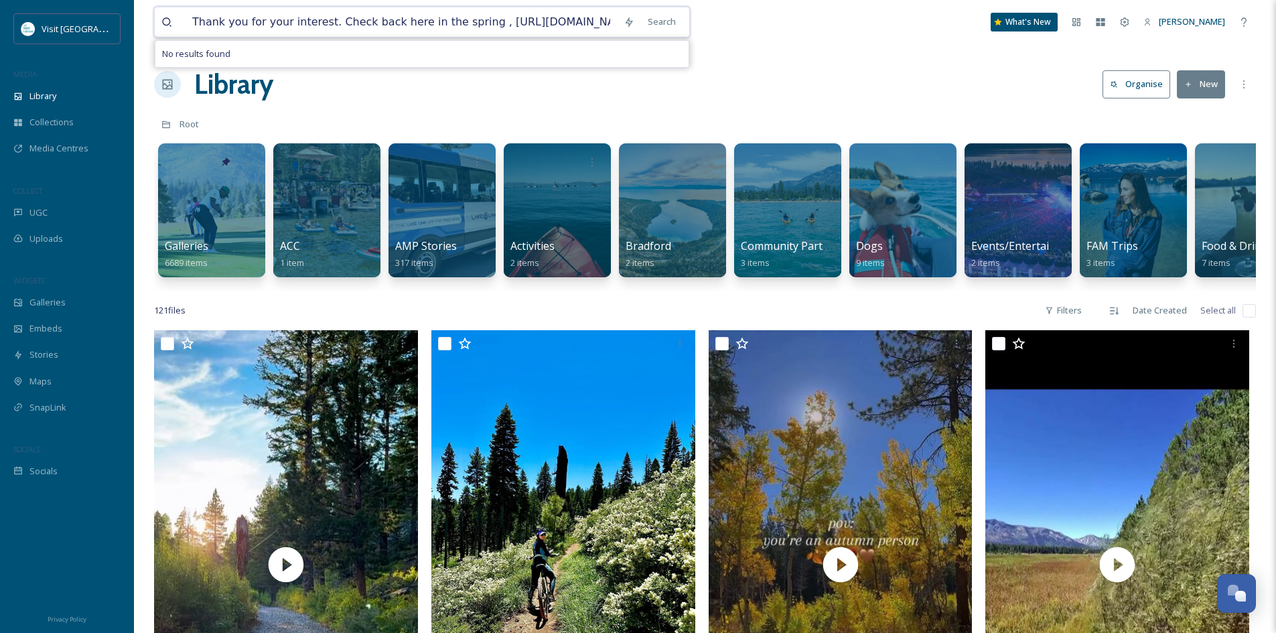
type input "tps://ltva.org/american-century-celebrity-golf-volunteer-application/ Thank you"
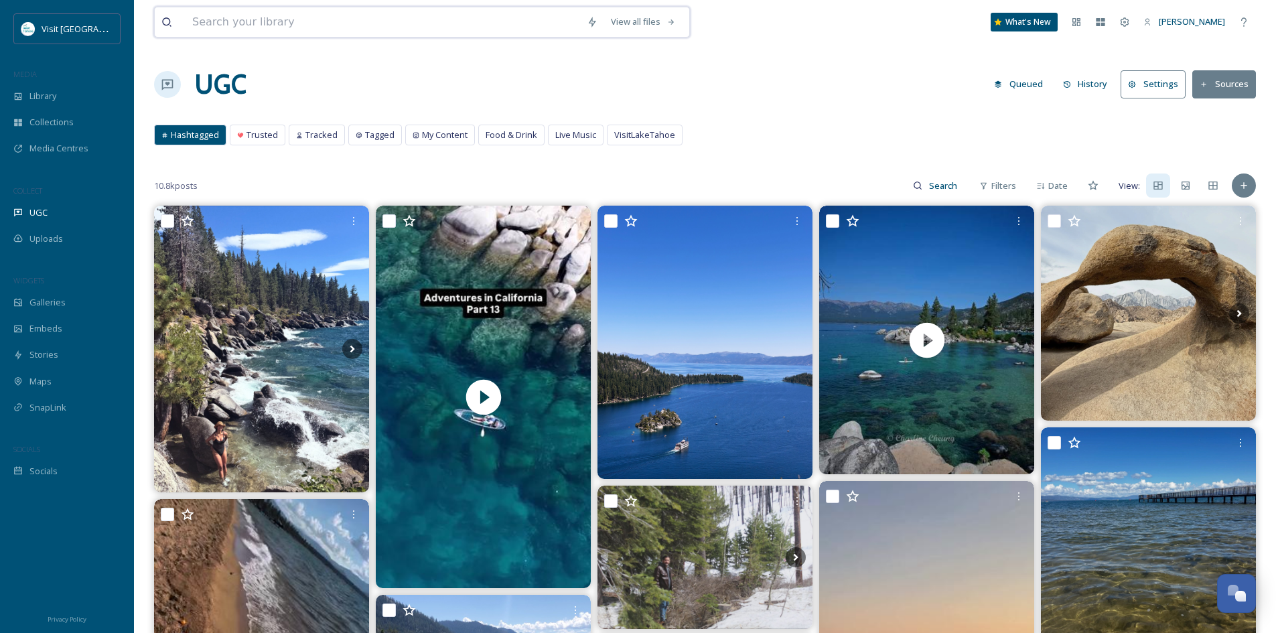
click at [267, 31] on input at bounding box center [383, 21] width 395 height 29
type input "fall"
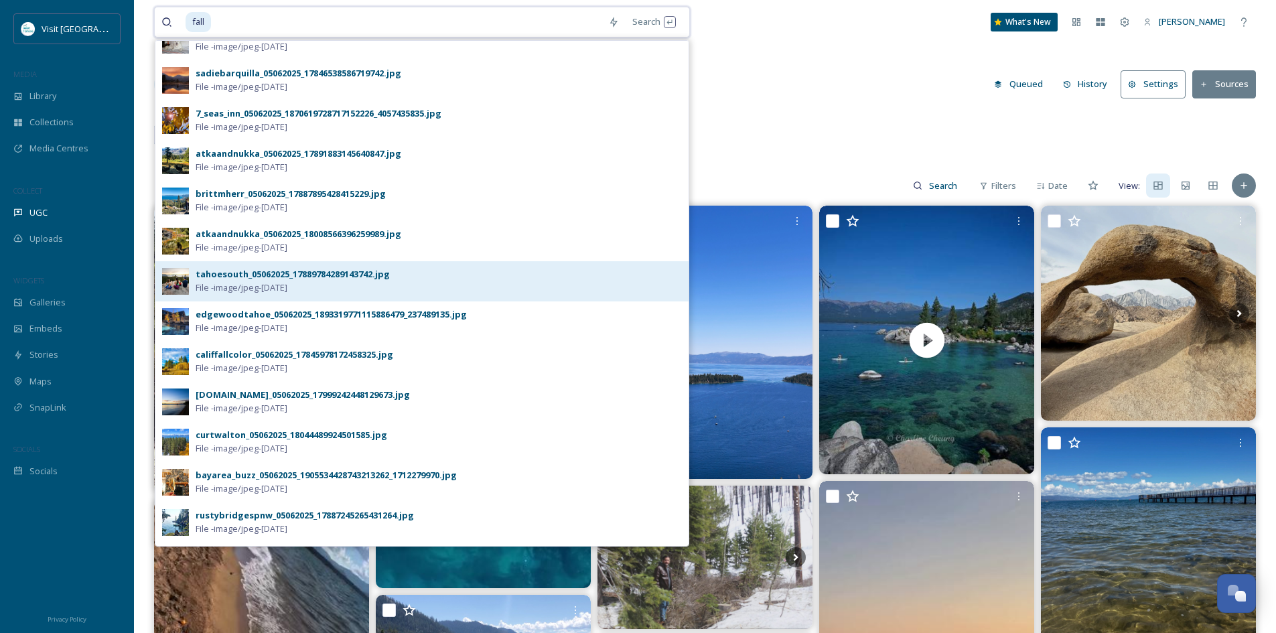
scroll to position [417, 0]
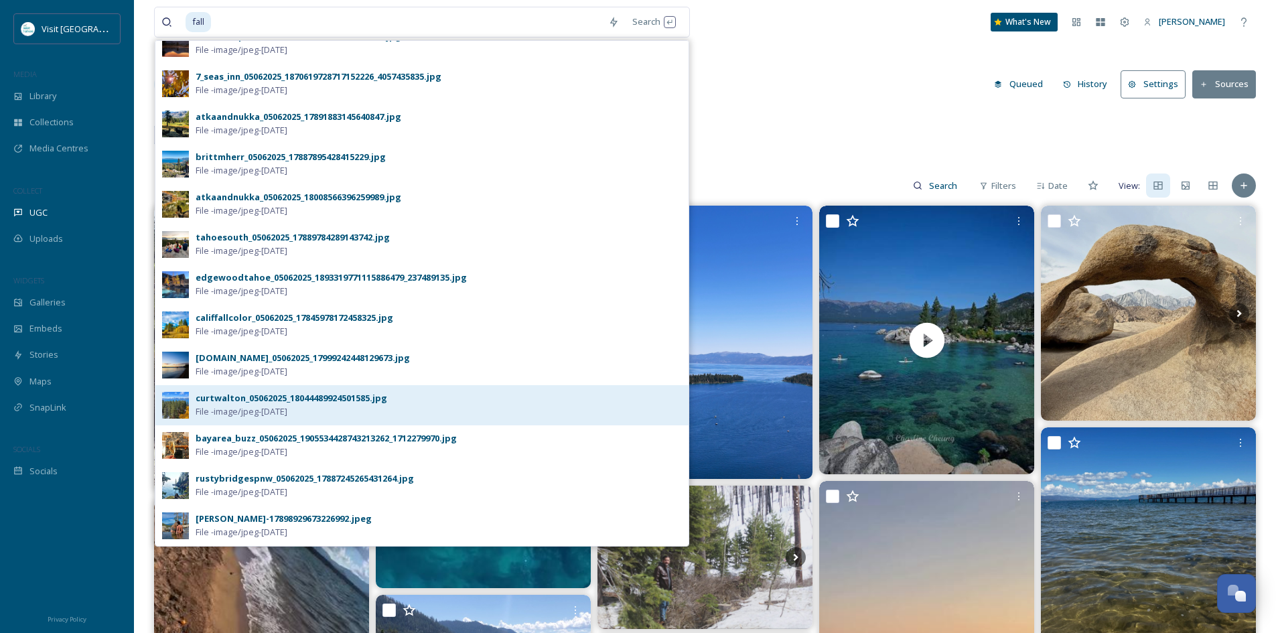
click at [289, 401] on div "curtwalton_05062025_18044489924501585.jpg" at bounding box center [292, 398] width 192 height 13
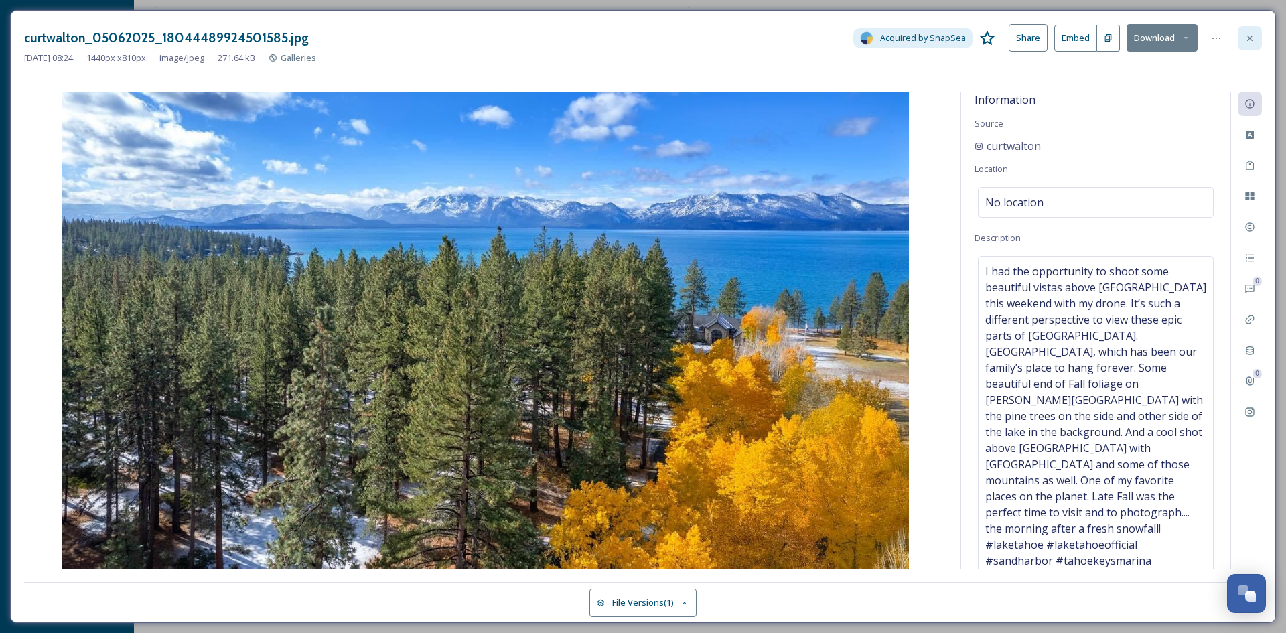
click at [1246, 36] on icon at bounding box center [1250, 38] width 11 height 11
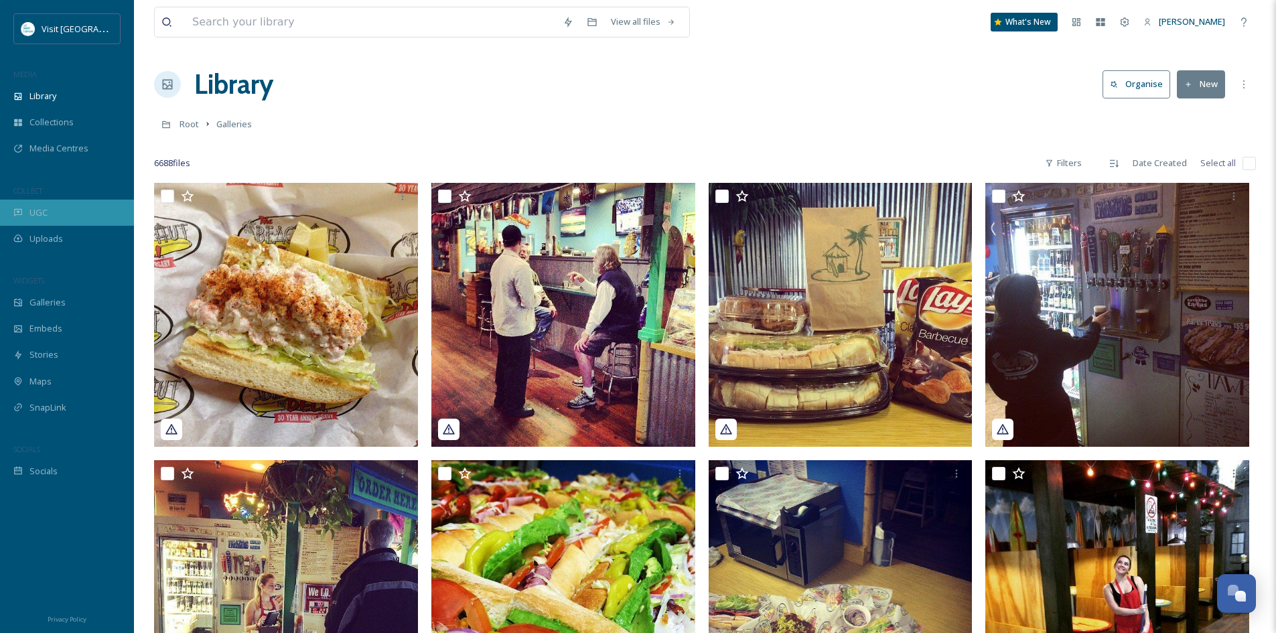
click at [43, 207] on span "UGC" at bounding box center [38, 212] width 18 height 13
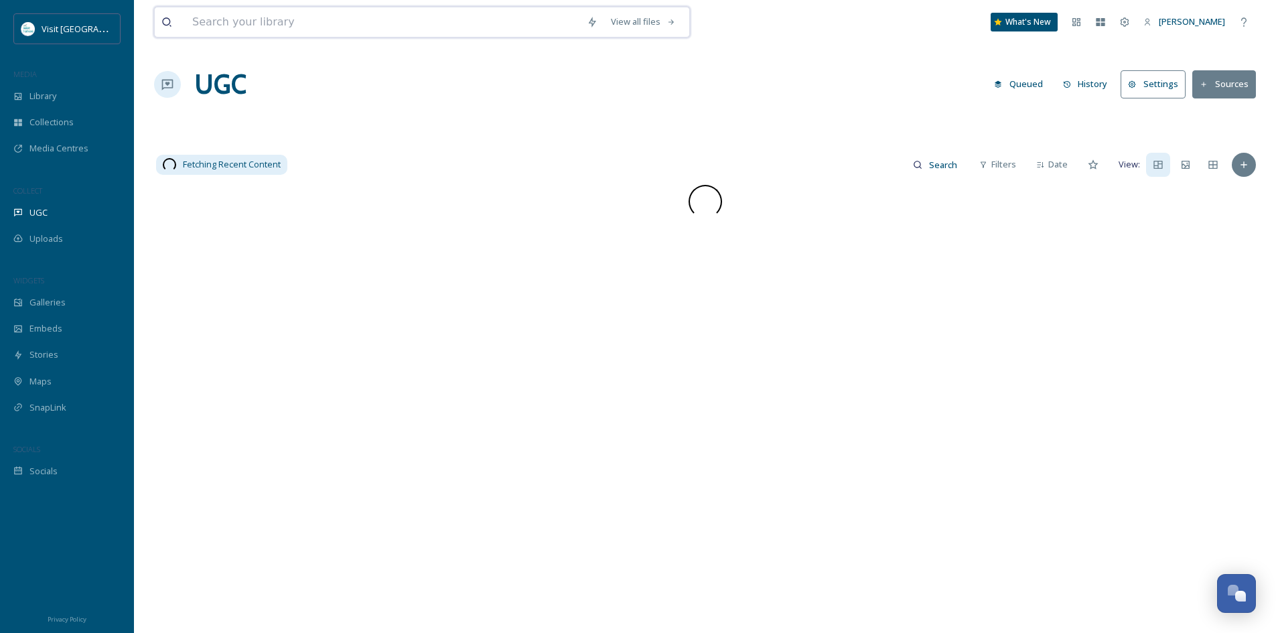
click at [250, 12] on input at bounding box center [383, 21] width 395 height 29
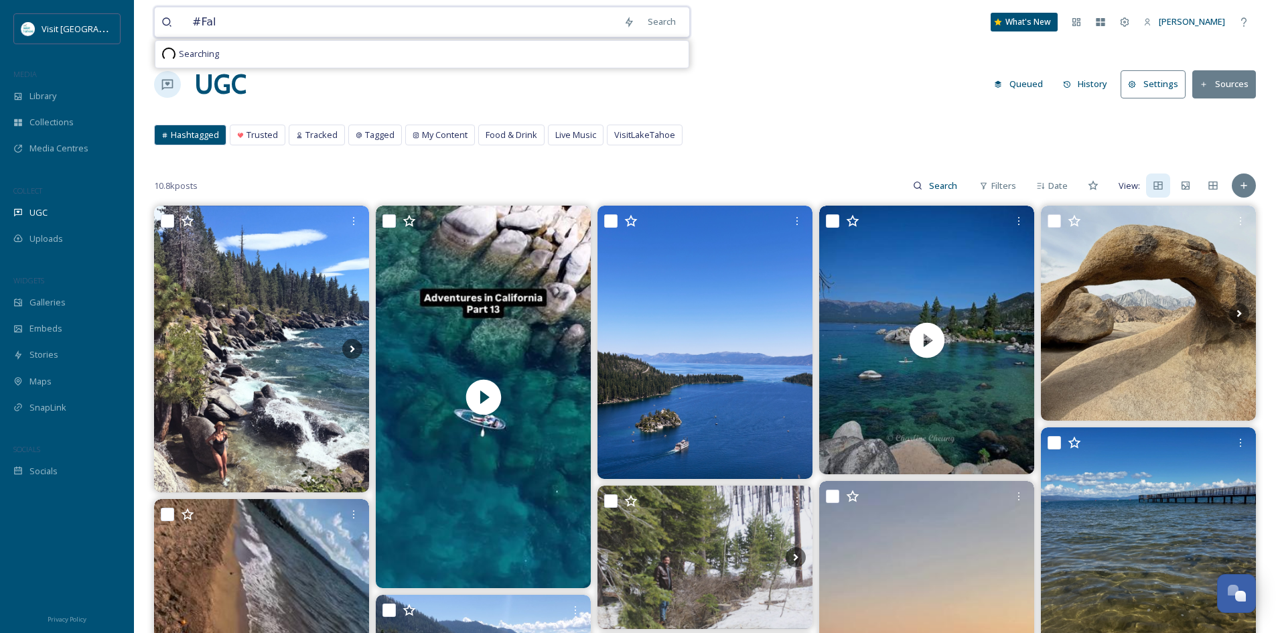
type input "#Fall"
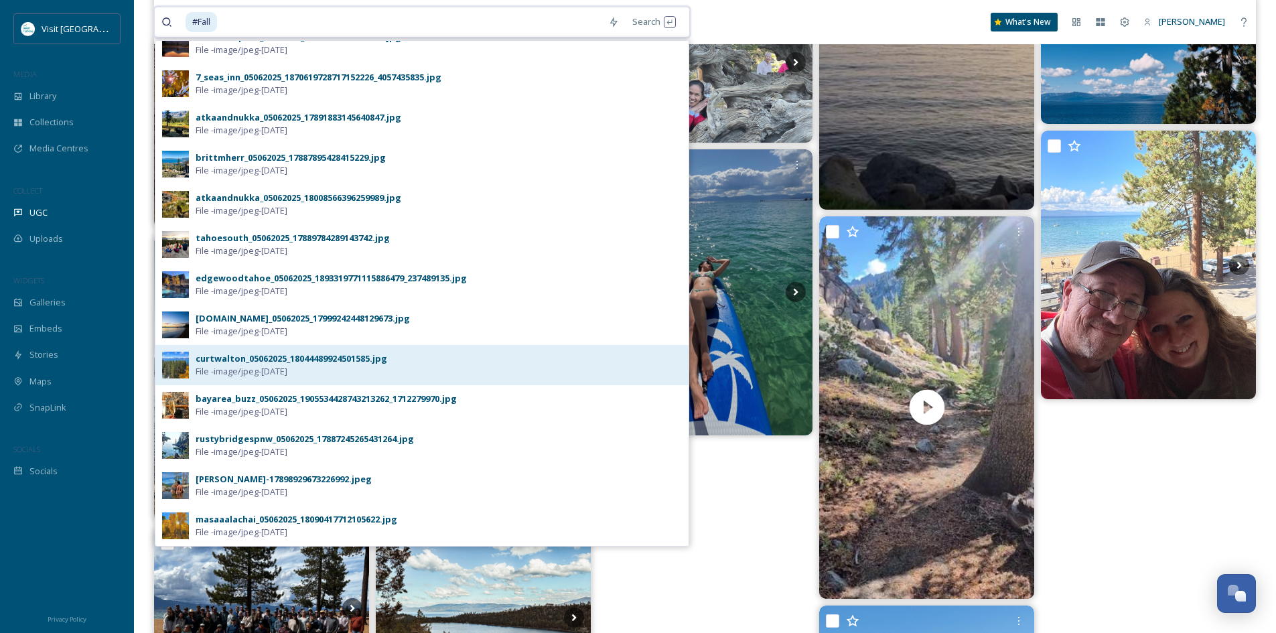
scroll to position [670, 0]
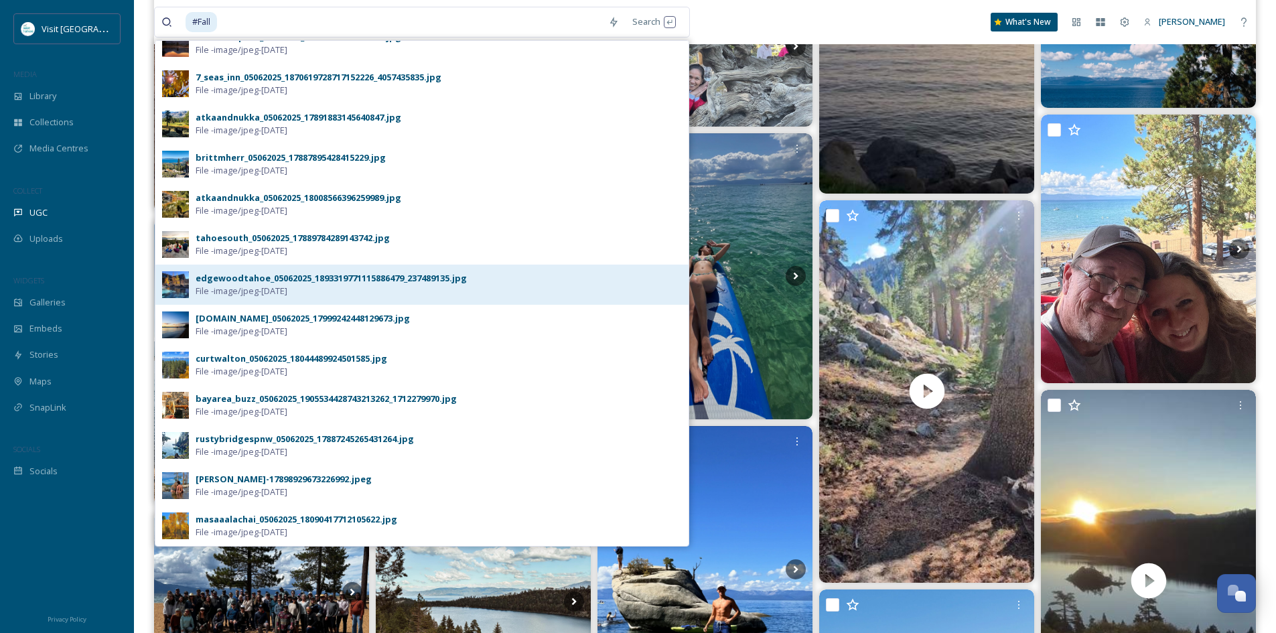
click at [218, 281] on div "edgewoodtahoe_05062025_1893319771115886479_237489135.jpg" at bounding box center [331, 278] width 271 height 13
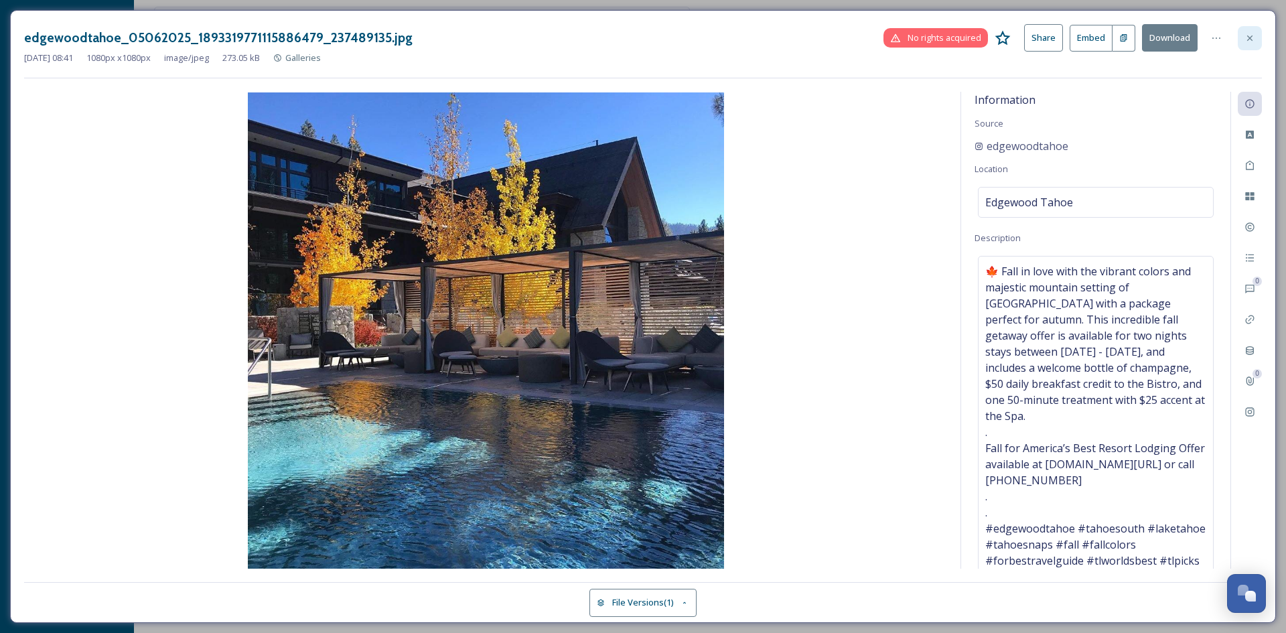
click at [1250, 34] on icon at bounding box center [1250, 38] width 11 height 11
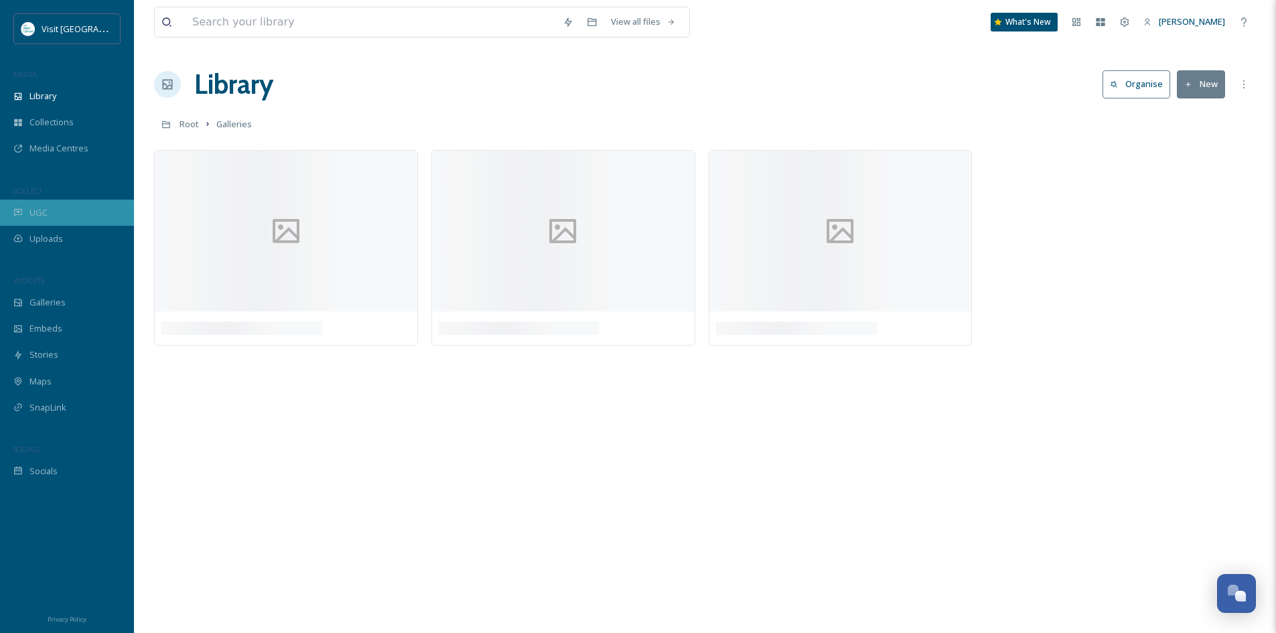
click at [48, 207] on div "UGC" at bounding box center [67, 213] width 134 height 26
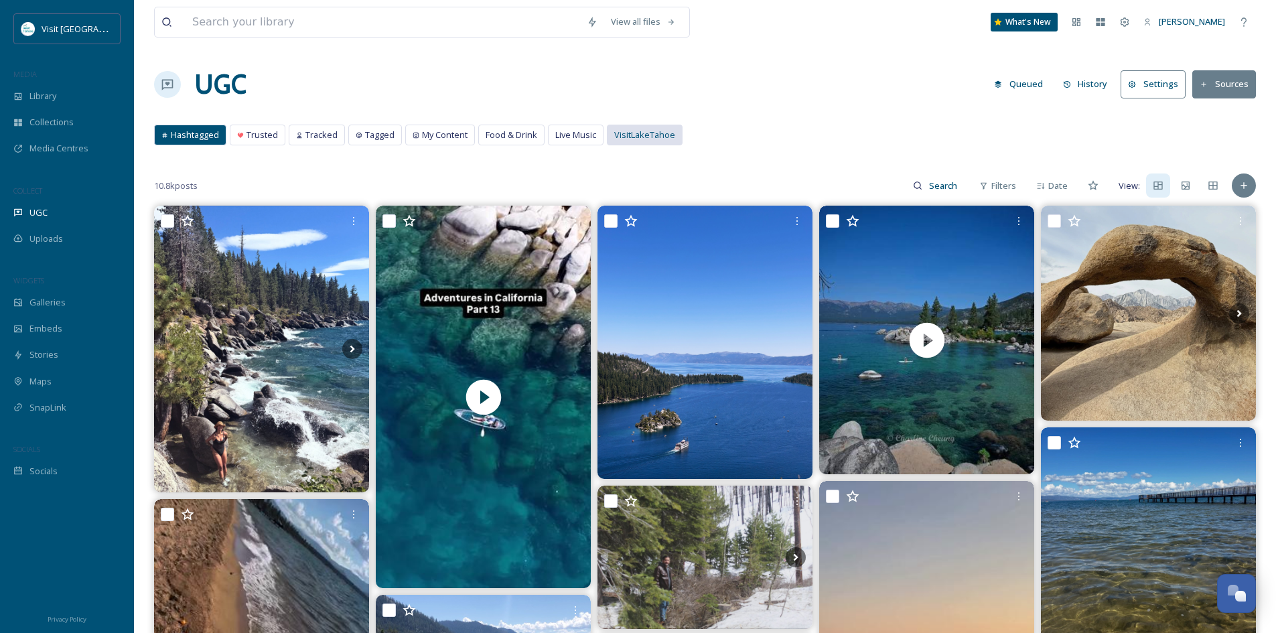
click at [657, 143] on div "VisitLakeTahoe" at bounding box center [645, 134] width 74 height 19
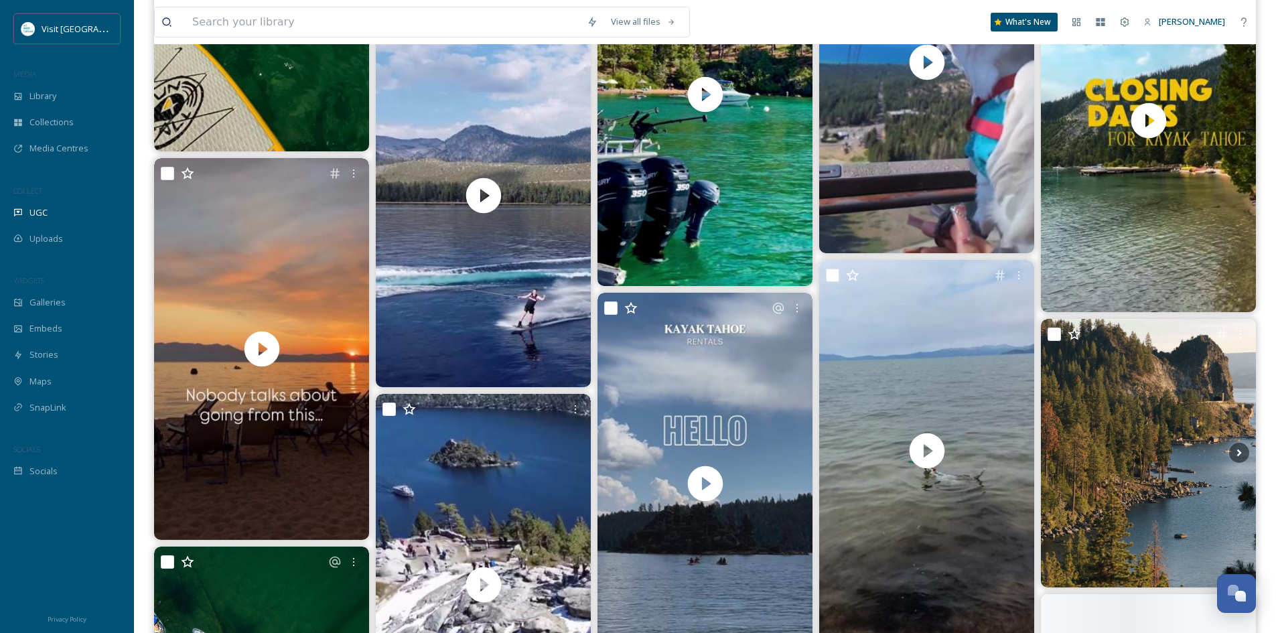
scroll to position [3082, 0]
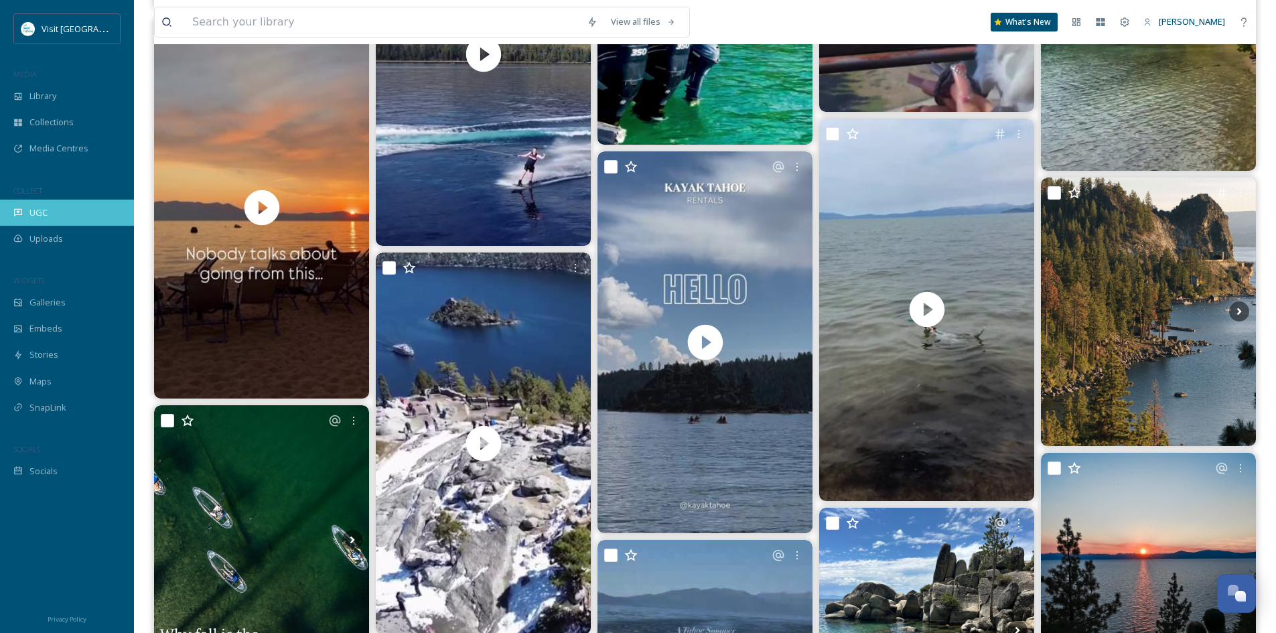
click at [19, 214] on icon at bounding box center [17, 212] width 9 height 9
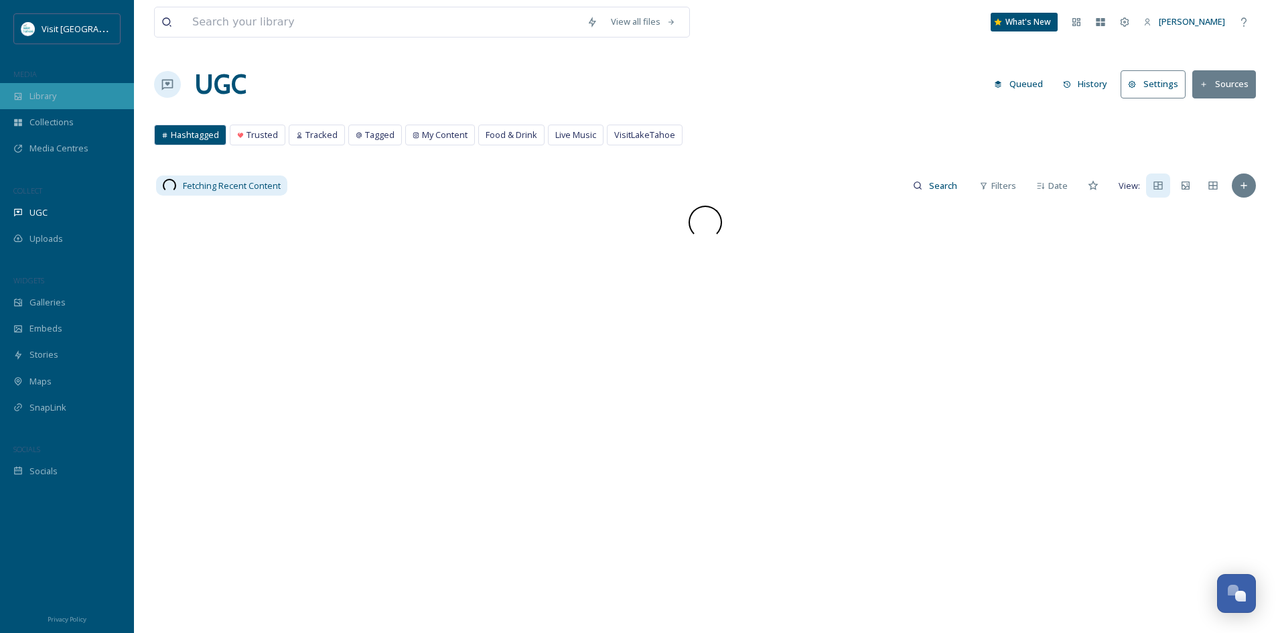
click at [36, 96] on span "Library" at bounding box center [42, 96] width 27 height 13
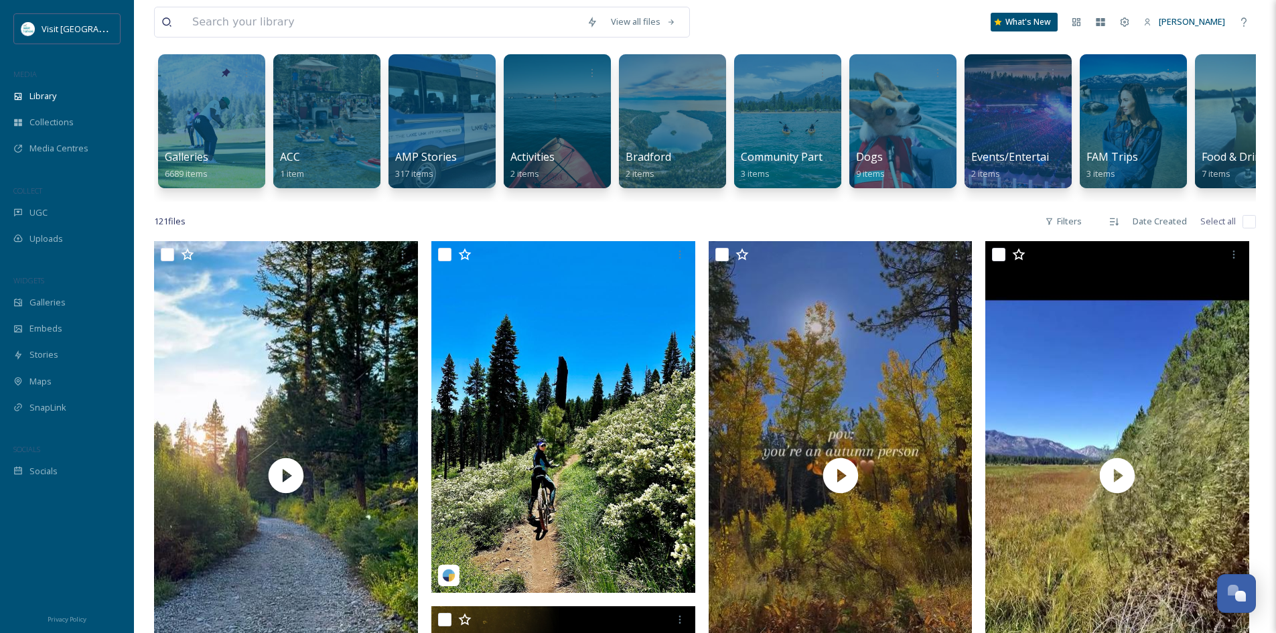
scroll to position [201, 0]
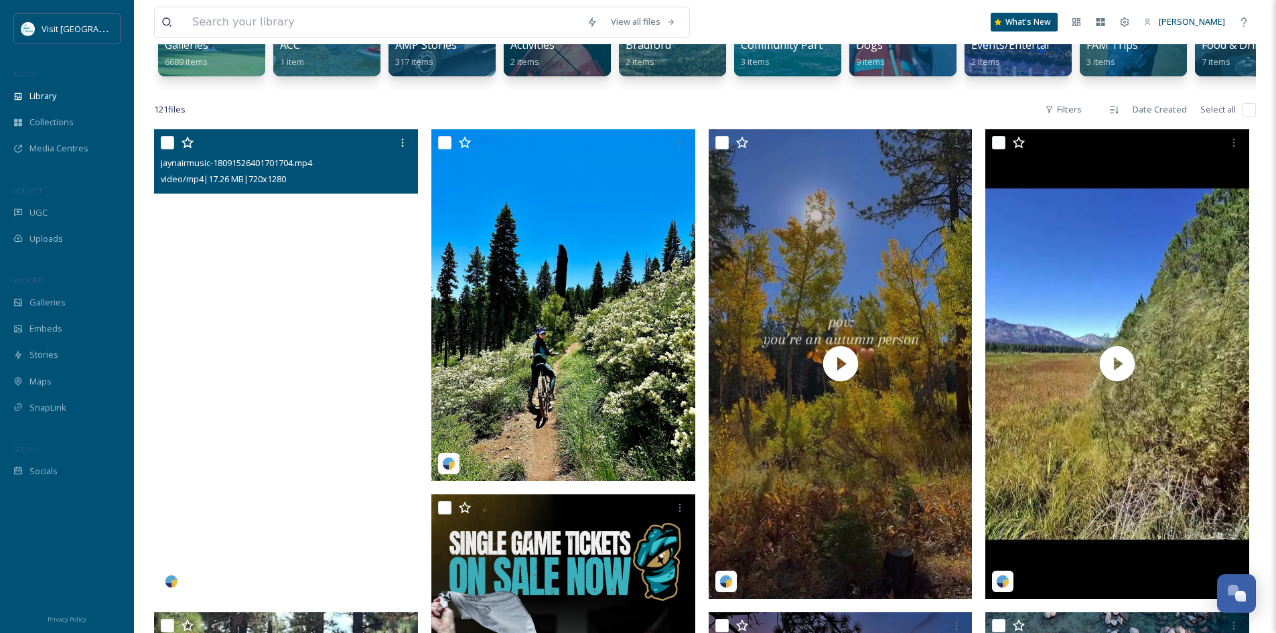
click at [277, 460] on video "jaynairmusic-18091526401701704.mp4" at bounding box center [286, 363] width 264 height 469
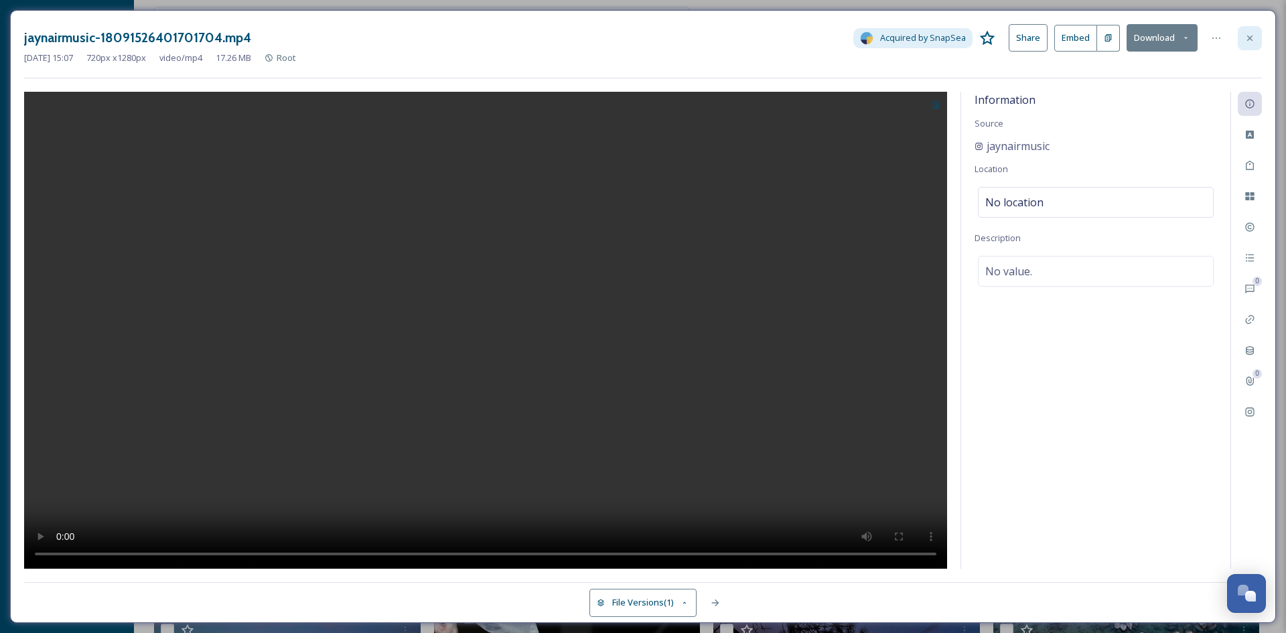
click at [1256, 39] on div at bounding box center [1250, 38] width 24 height 24
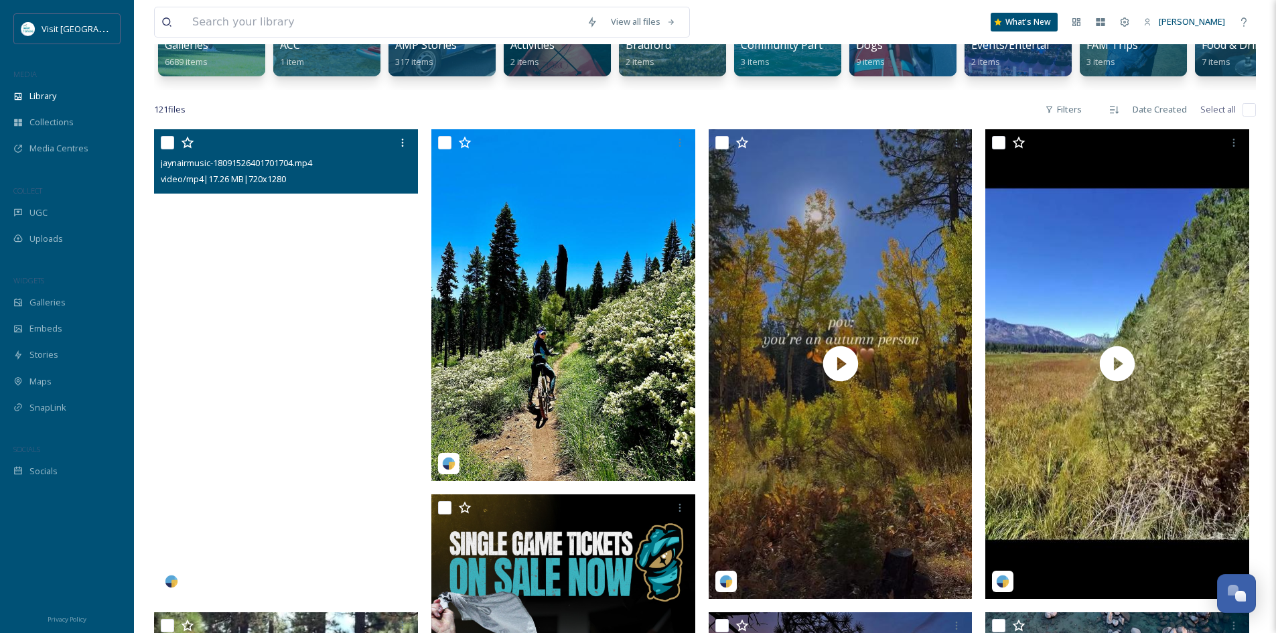
click at [263, 366] on video "jaynairmusic-18091526401701704.mp4" at bounding box center [286, 363] width 264 height 469
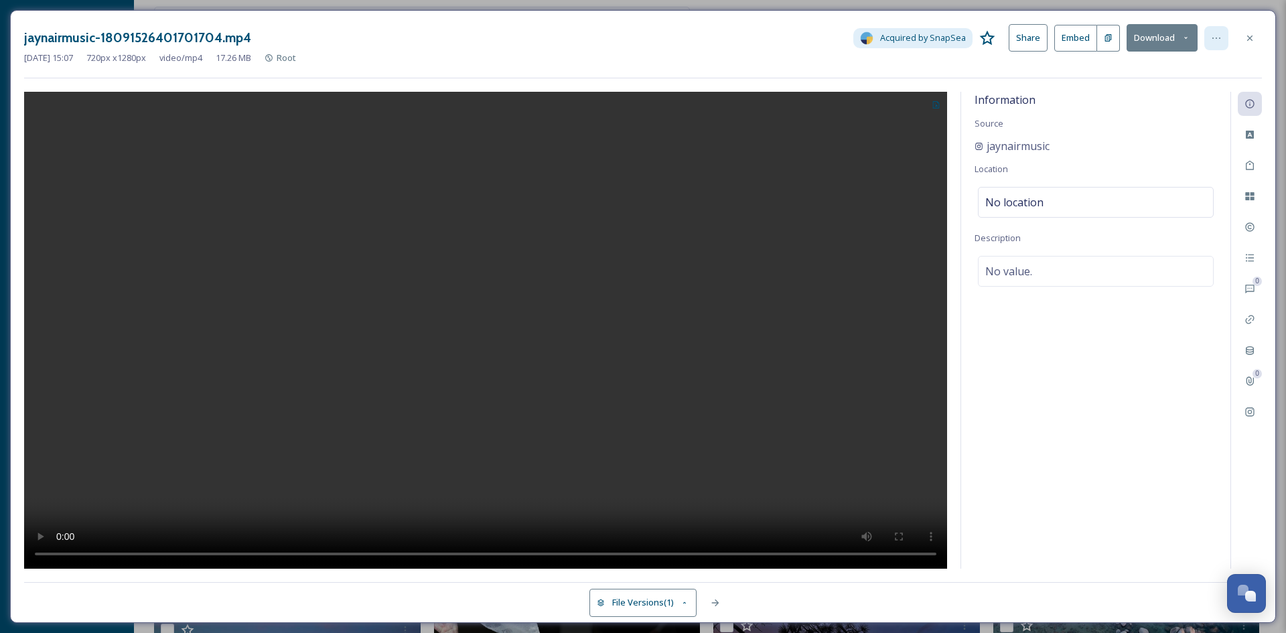
click at [1217, 36] on icon at bounding box center [1216, 38] width 11 height 11
click at [1256, 36] on div at bounding box center [1250, 38] width 24 height 24
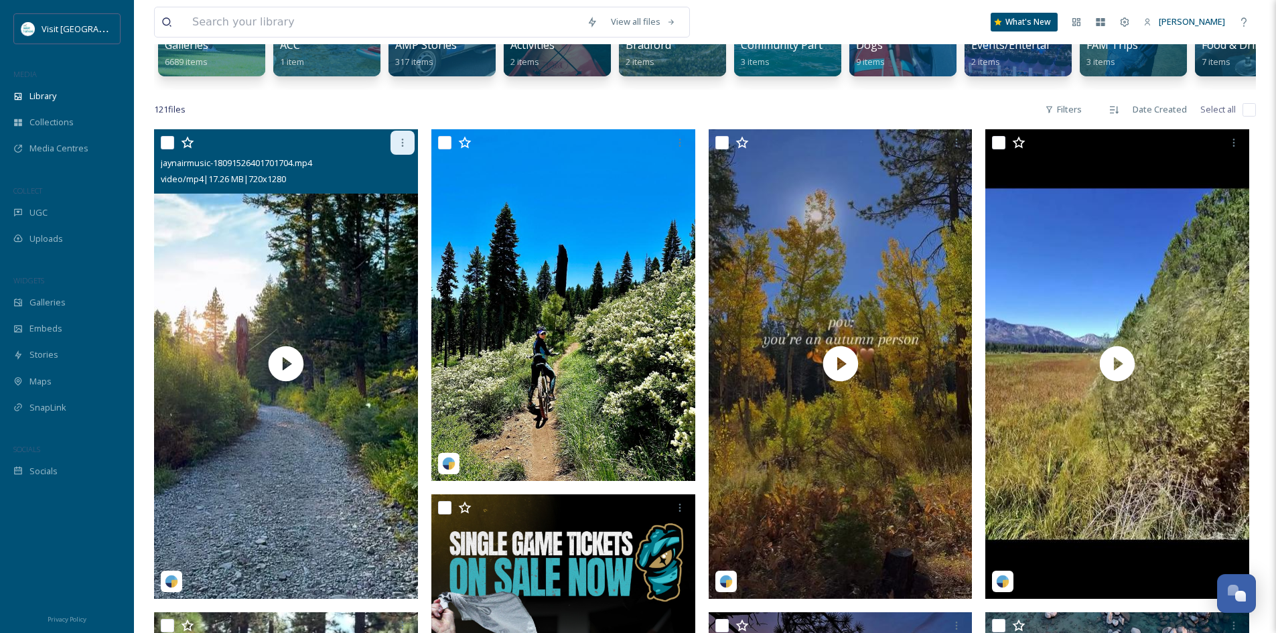
click at [400, 148] on icon at bounding box center [402, 142] width 11 height 11
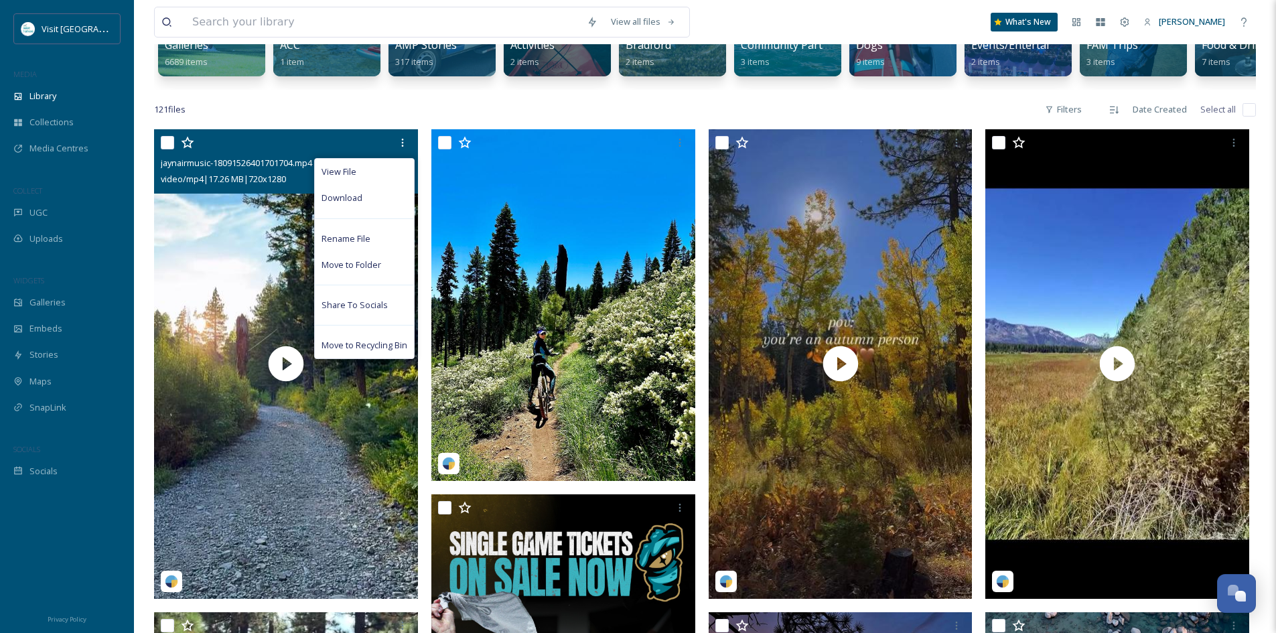
click at [163, 146] on input "checkbox" at bounding box center [167, 142] width 13 height 13
checkbox input "true"
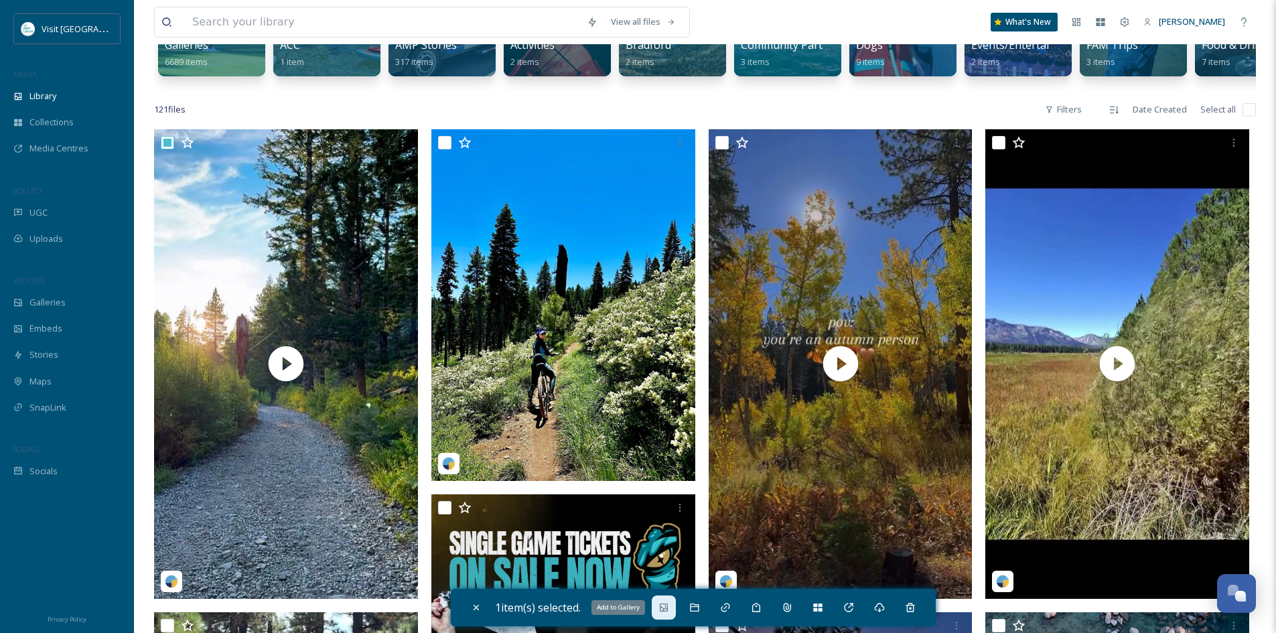
click at [669, 604] on icon at bounding box center [664, 607] width 11 height 11
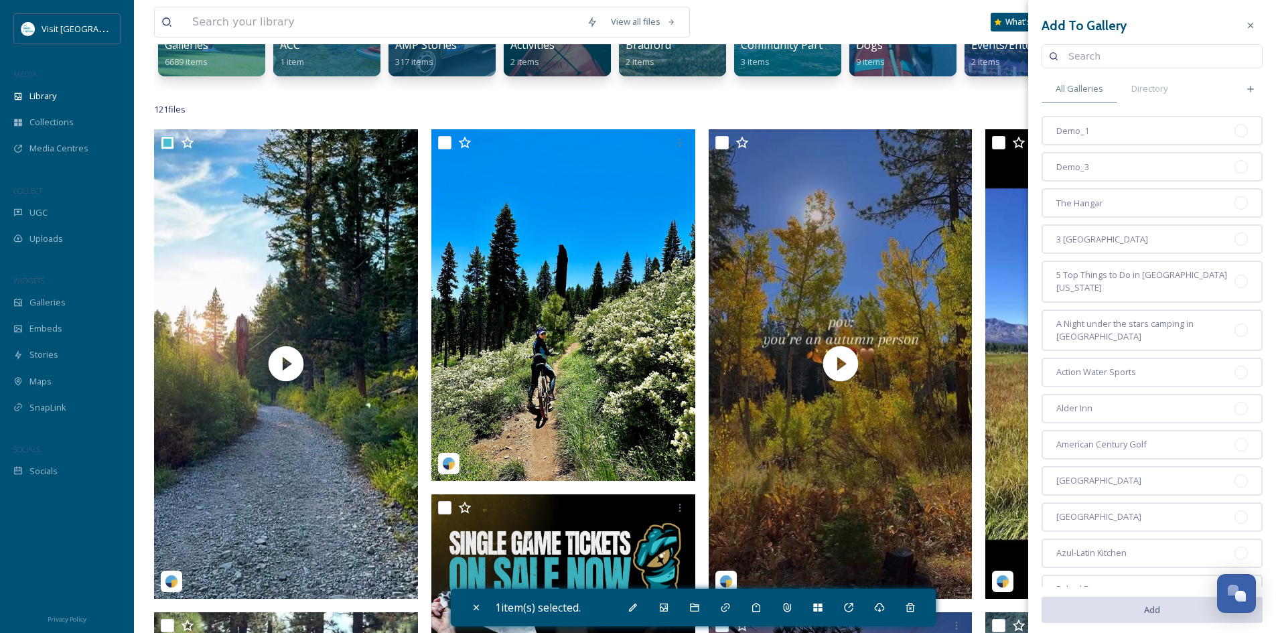
click at [1116, 58] on input at bounding box center [1159, 56] width 194 height 27
type input "f"
type input "fall"
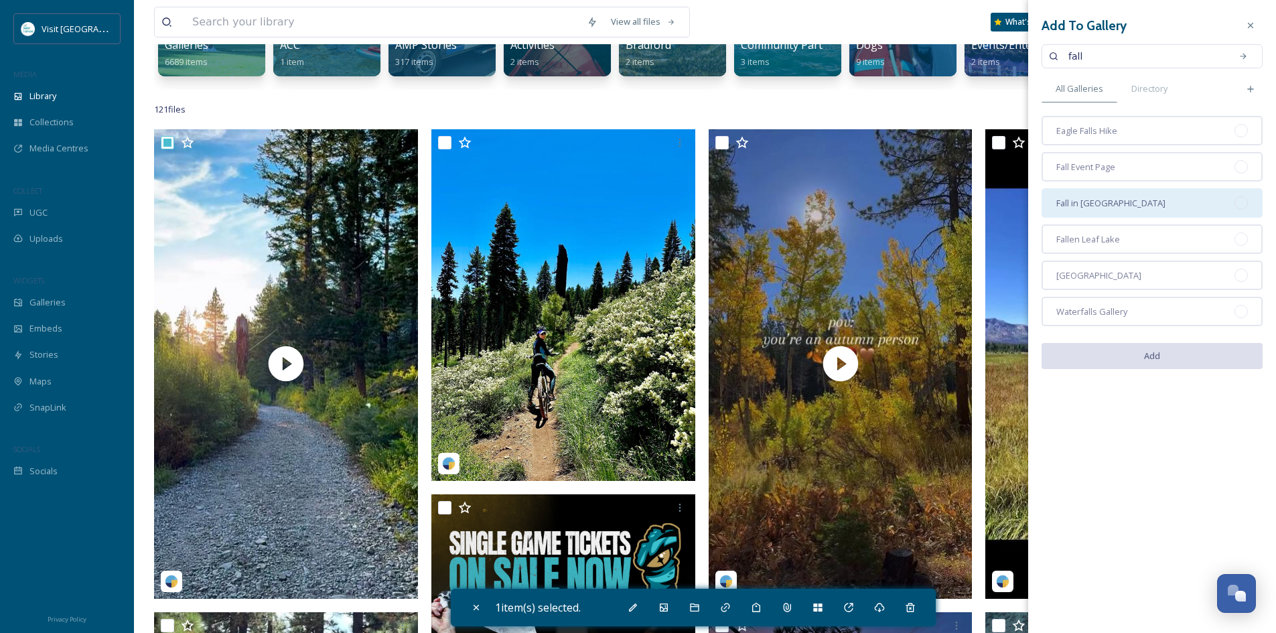
click at [1239, 208] on div at bounding box center [1241, 202] width 13 height 13
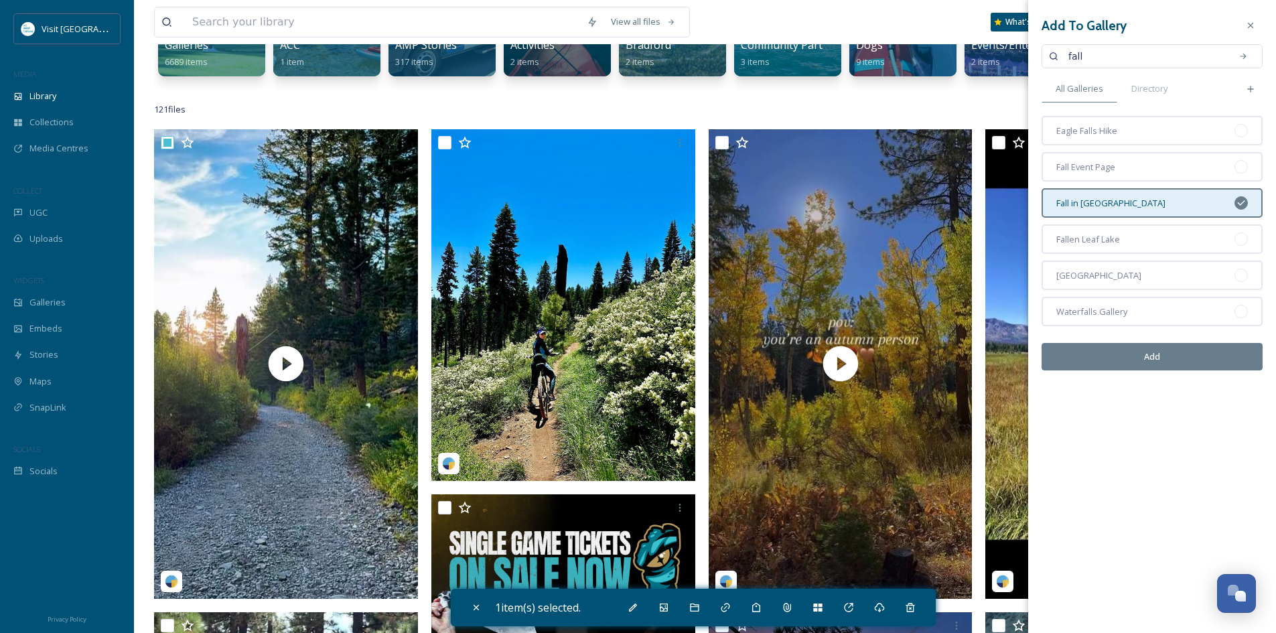
click at [1150, 365] on button "Add" at bounding box center [1152, 356] width 221 height 27
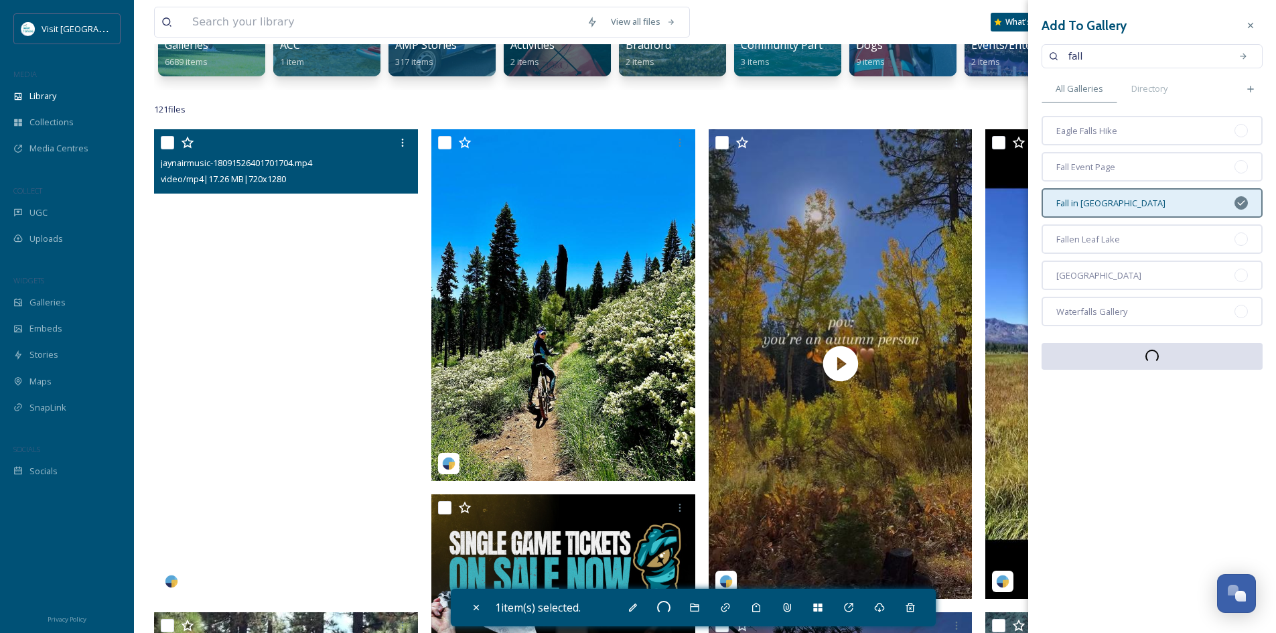
checkbox input "false"
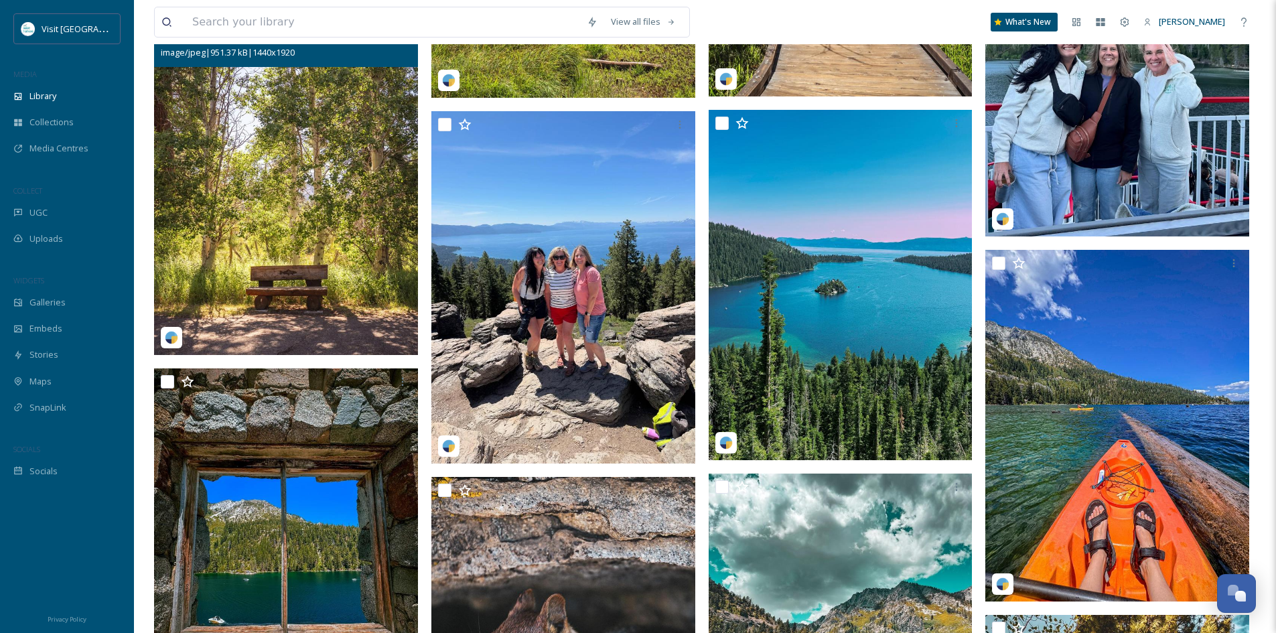
scroll to position [1675, 0]
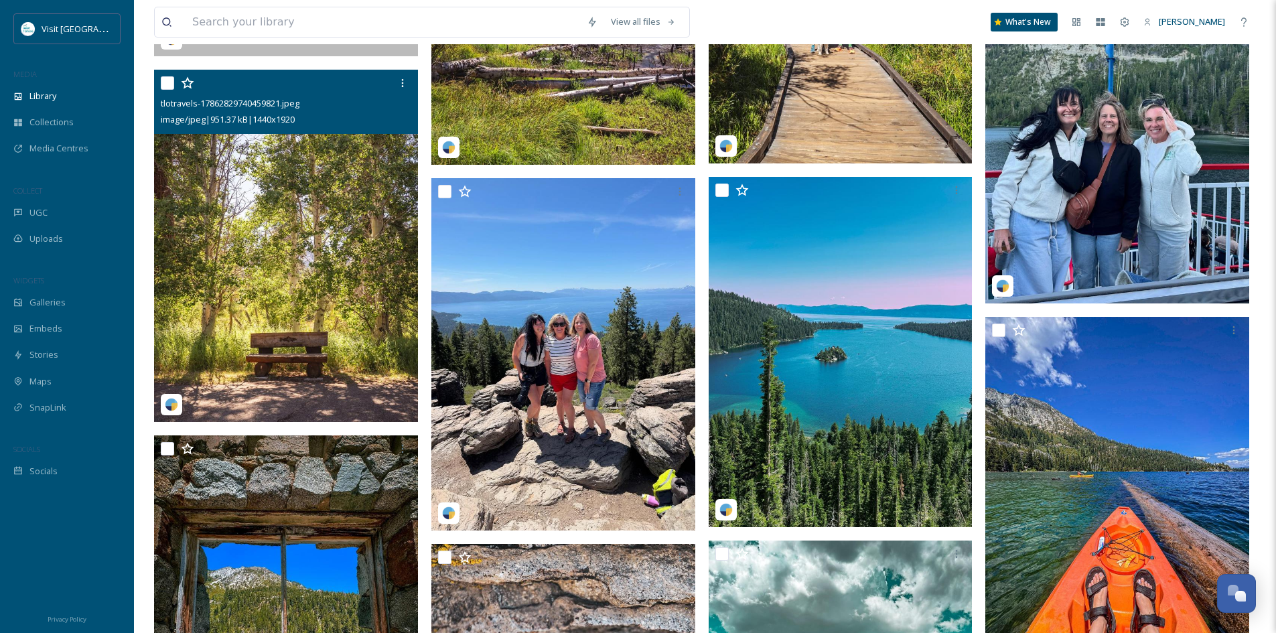
click at [257, 200] on img at bounding box center [286, 246] width 264 height 352
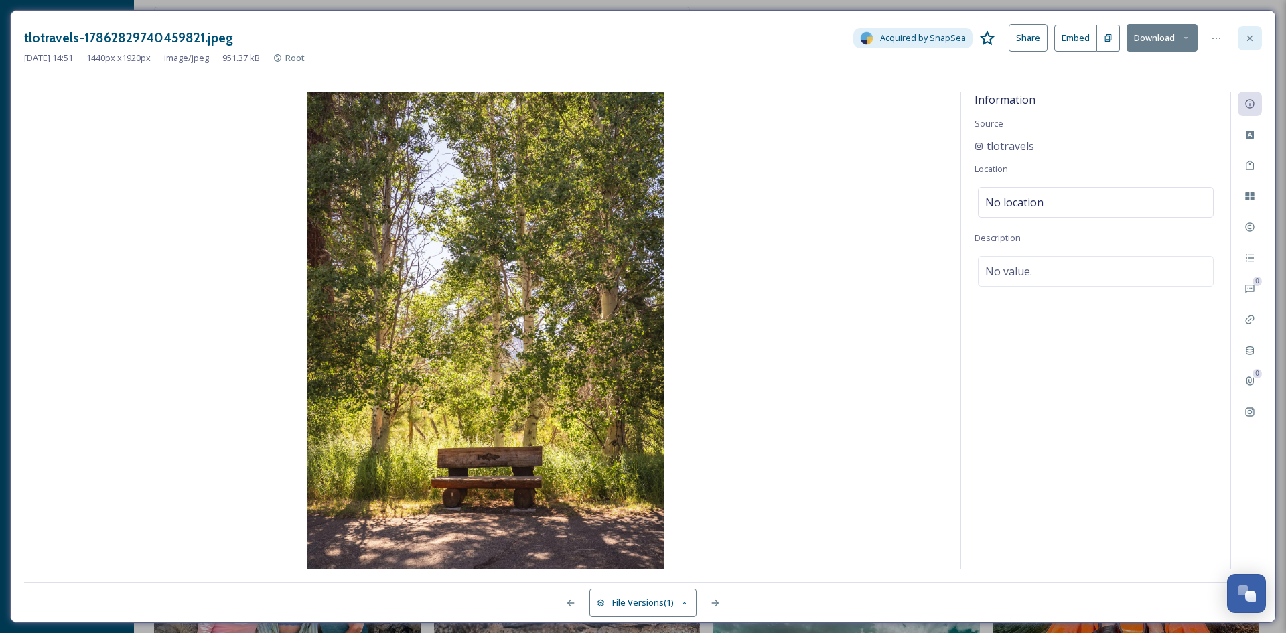
click at [1250, 44] on div at bounding box center [1250, 38] width 24 height 24
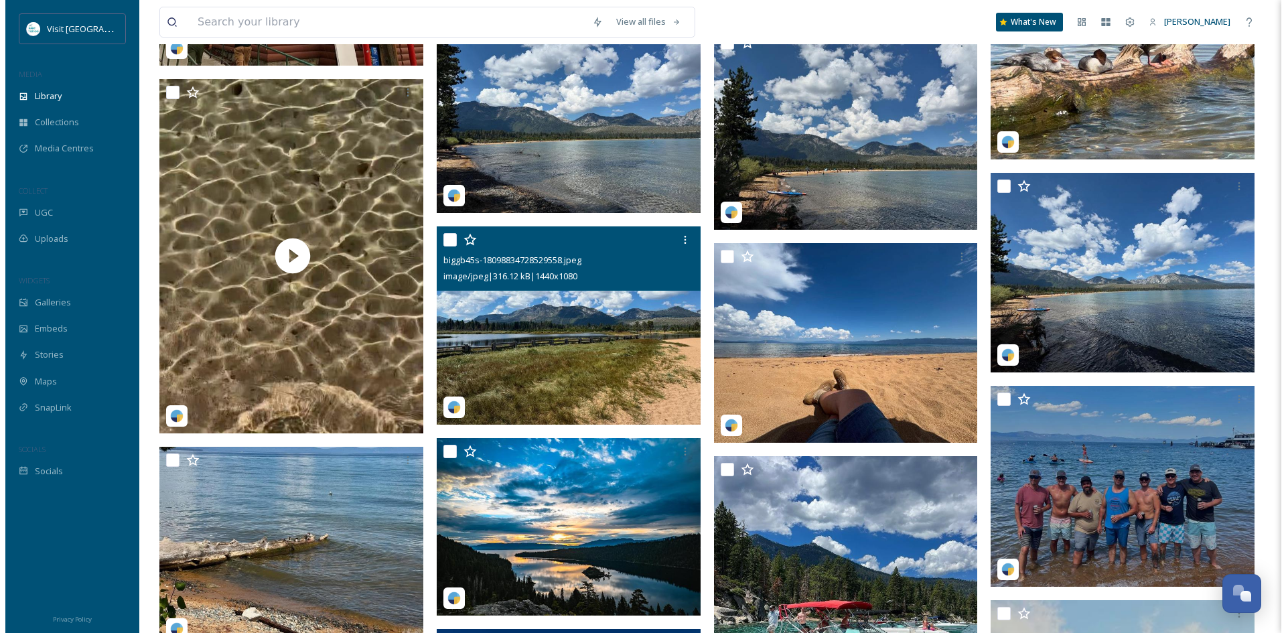
scroll to position [4154, 0]
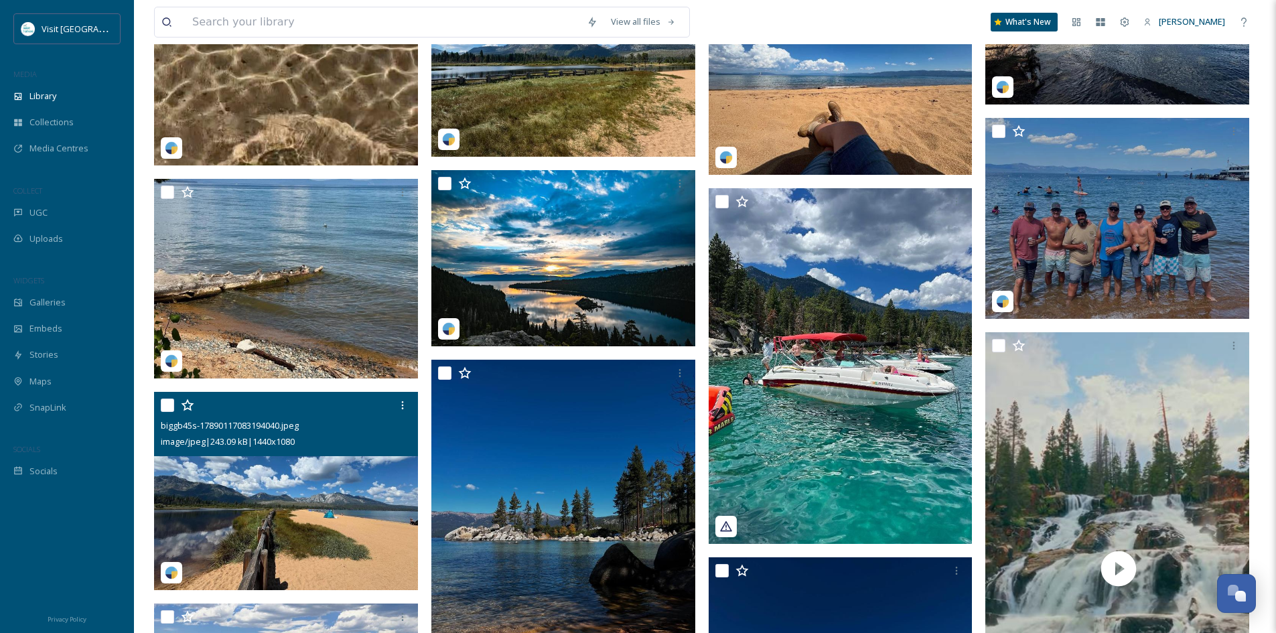
click at [256, 482] on img at bounding box center [286, 491] width 264 height 198
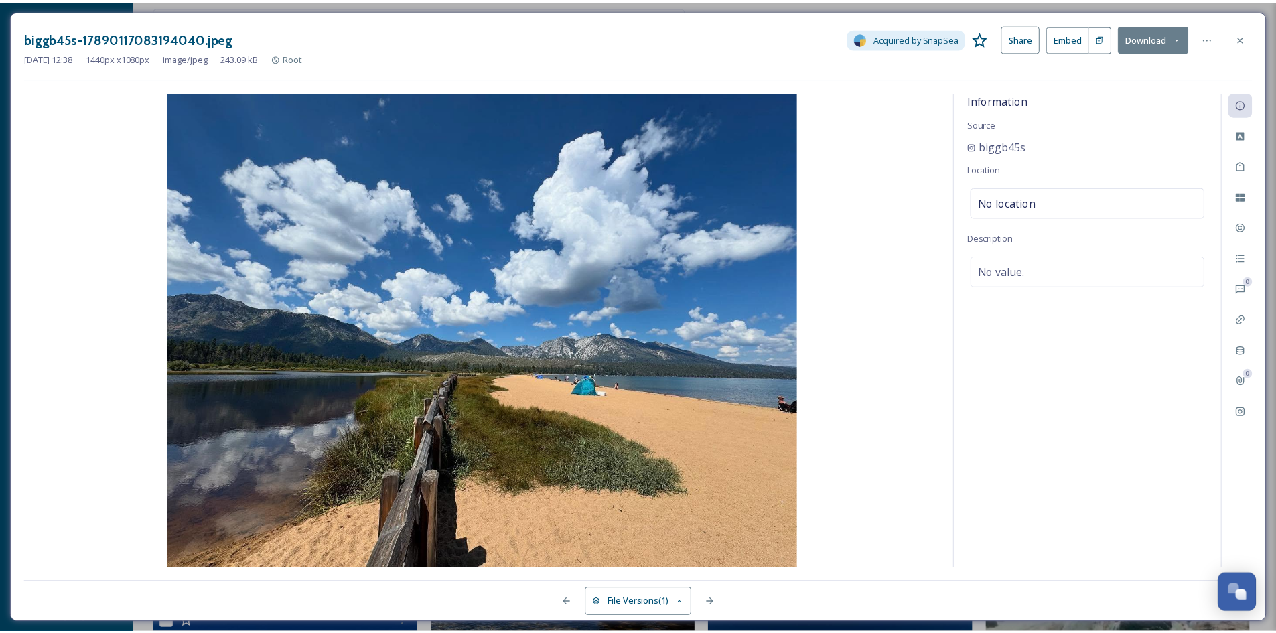
scroll to position [4157, 0]
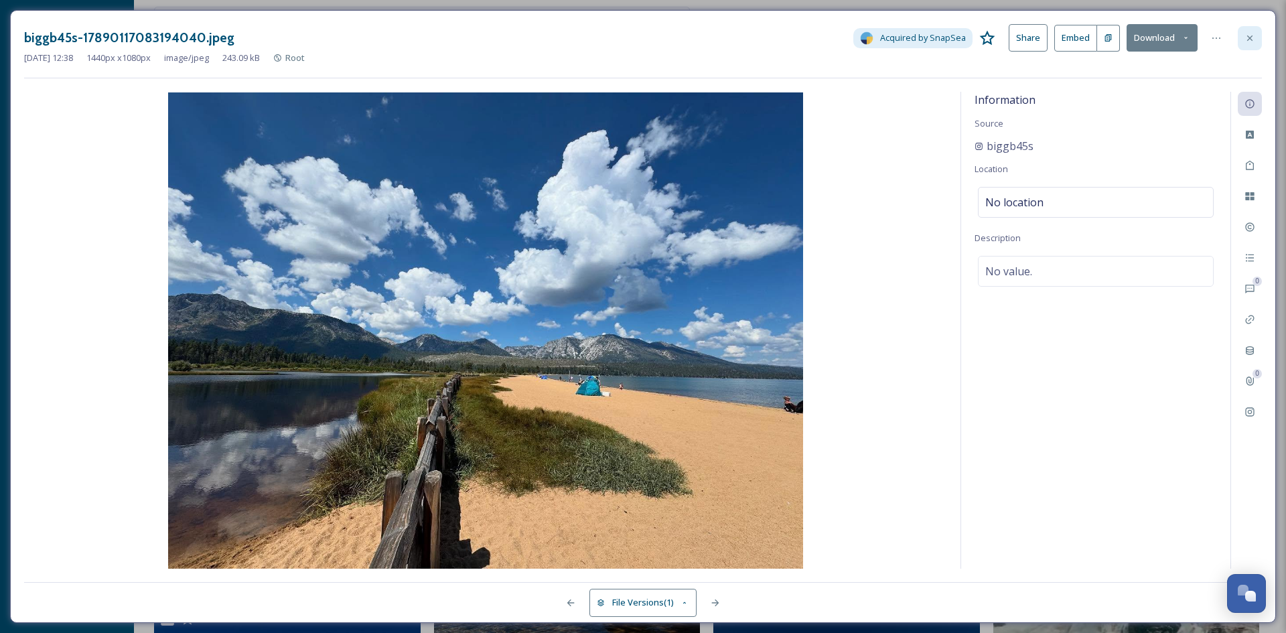
click at [1243, 38] on div at bounding box center [1250, 38] width 24 height 24
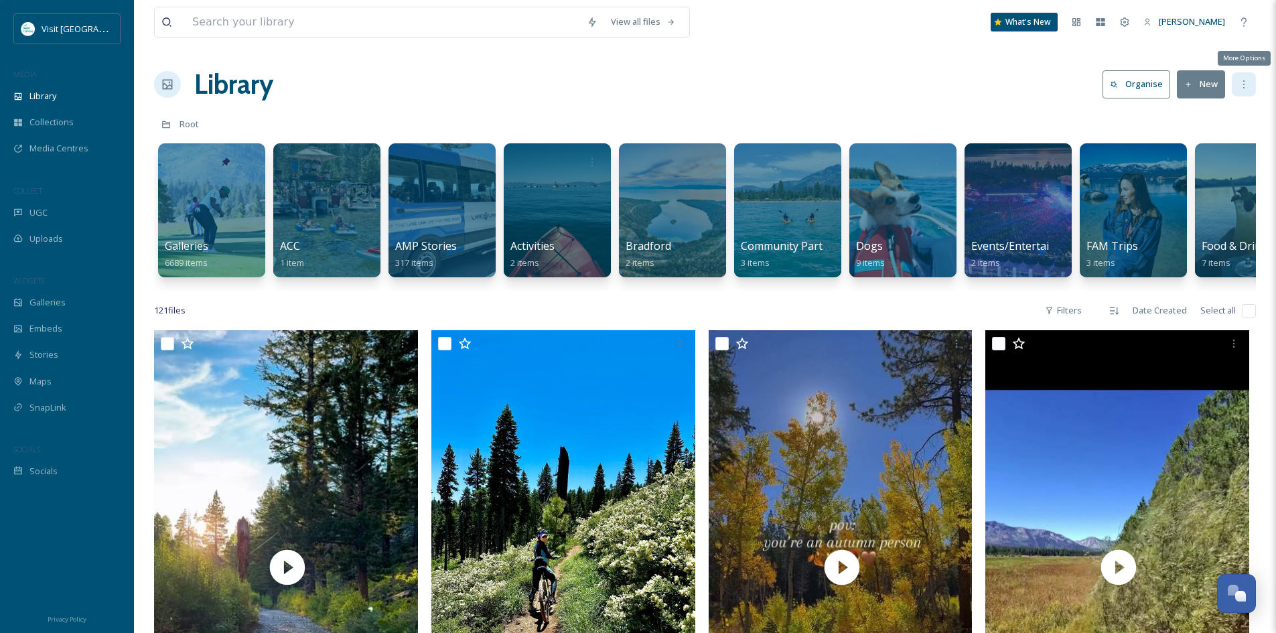
click at [1245, 86] on icon at bounding box center [1244, 84] width 11 height 11
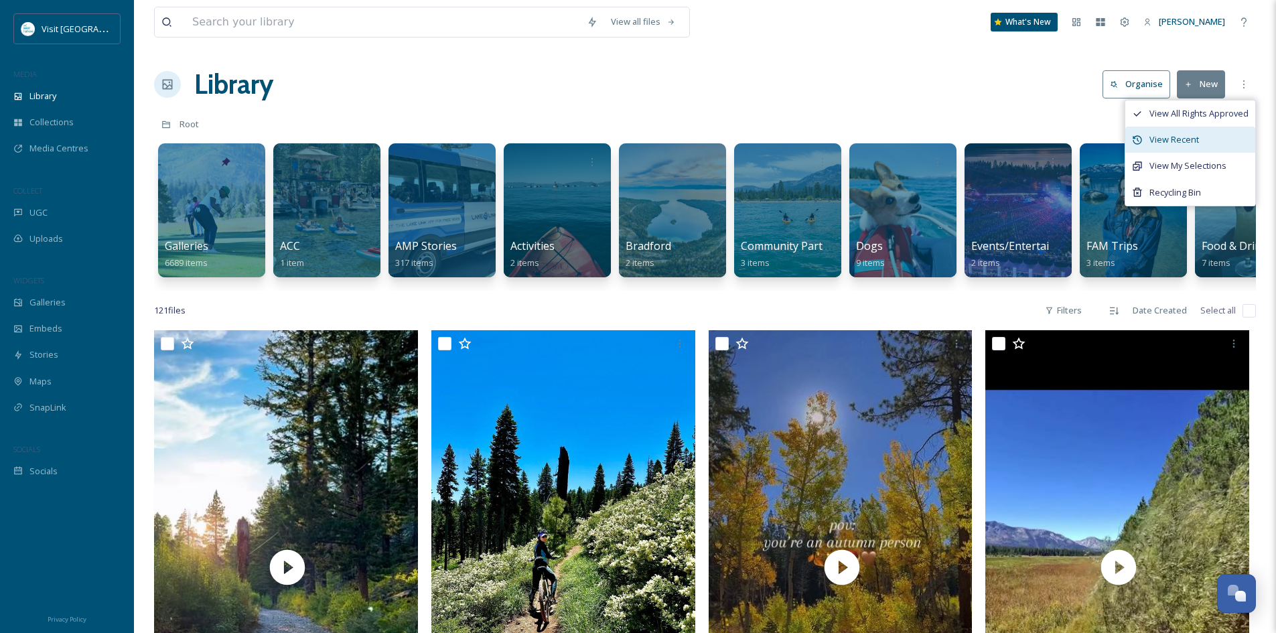
click at [1199, 136] on div "View Recent" at bounding box center [1191, 140] width 130 height 26
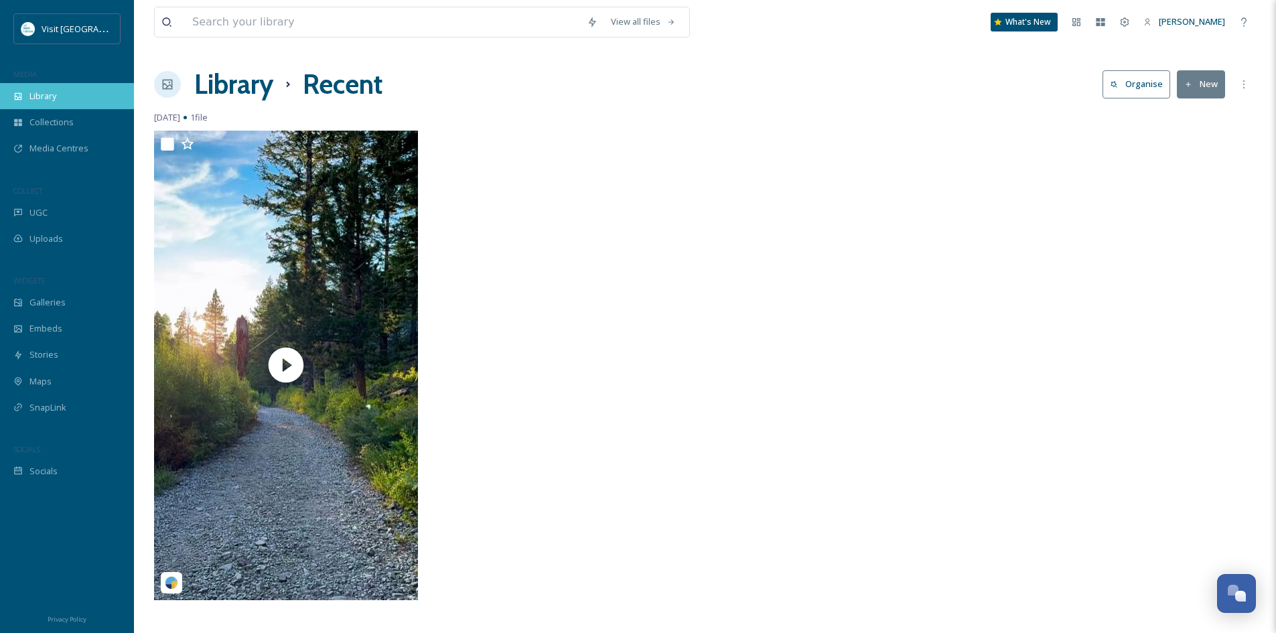
click at [47, 100] on span "Library" at bounding box center [42, 96] width 27 height 13
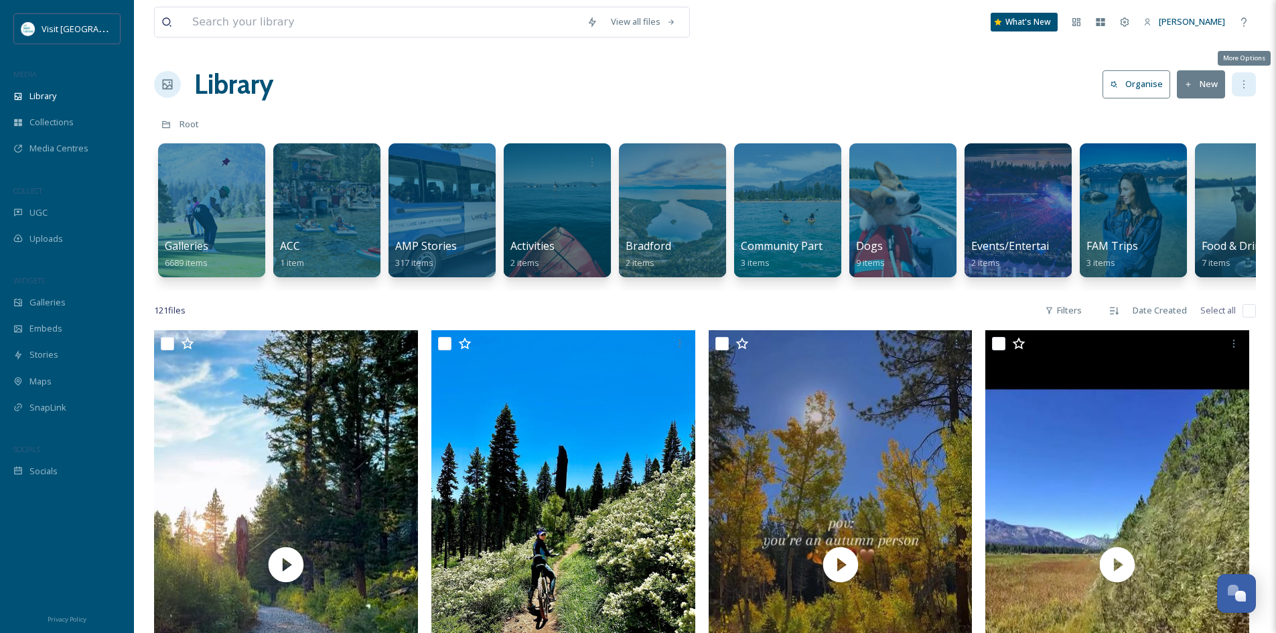
click at [1240, 82] on icon at bounding box center [1244, 84] width 11 height 11
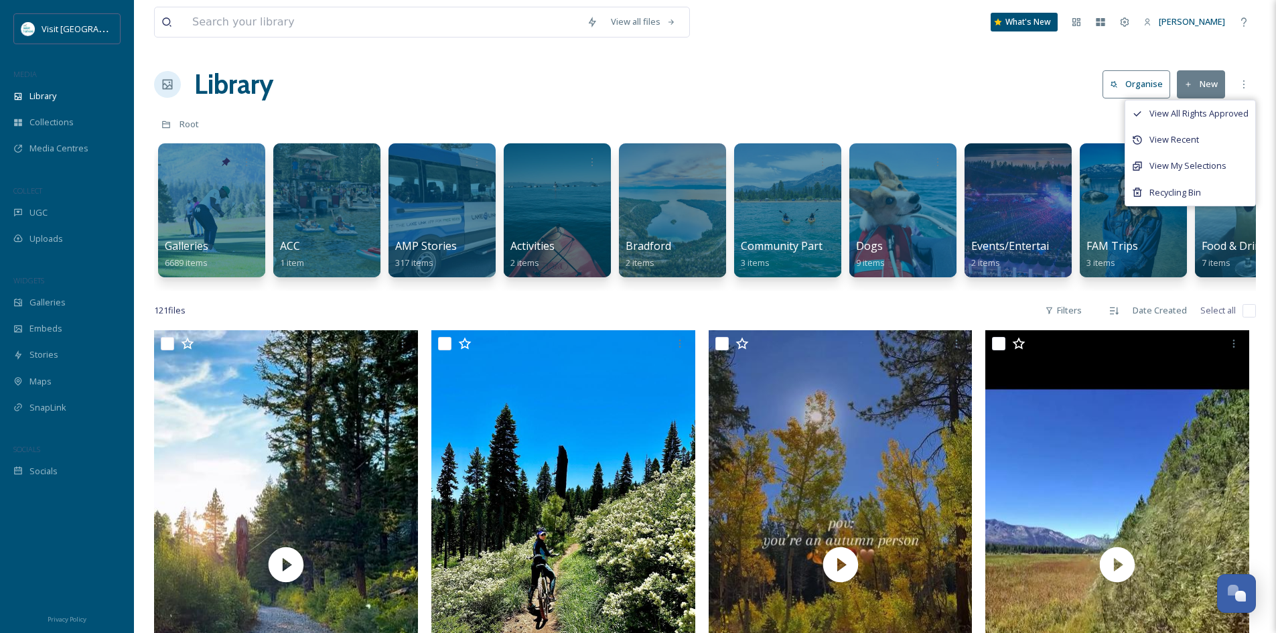
click at [926, 84] on div "Library Organise New View All Rights Approved View Recent View My Selections Re…" at bounding box center [705, 84] width 1102 height 40
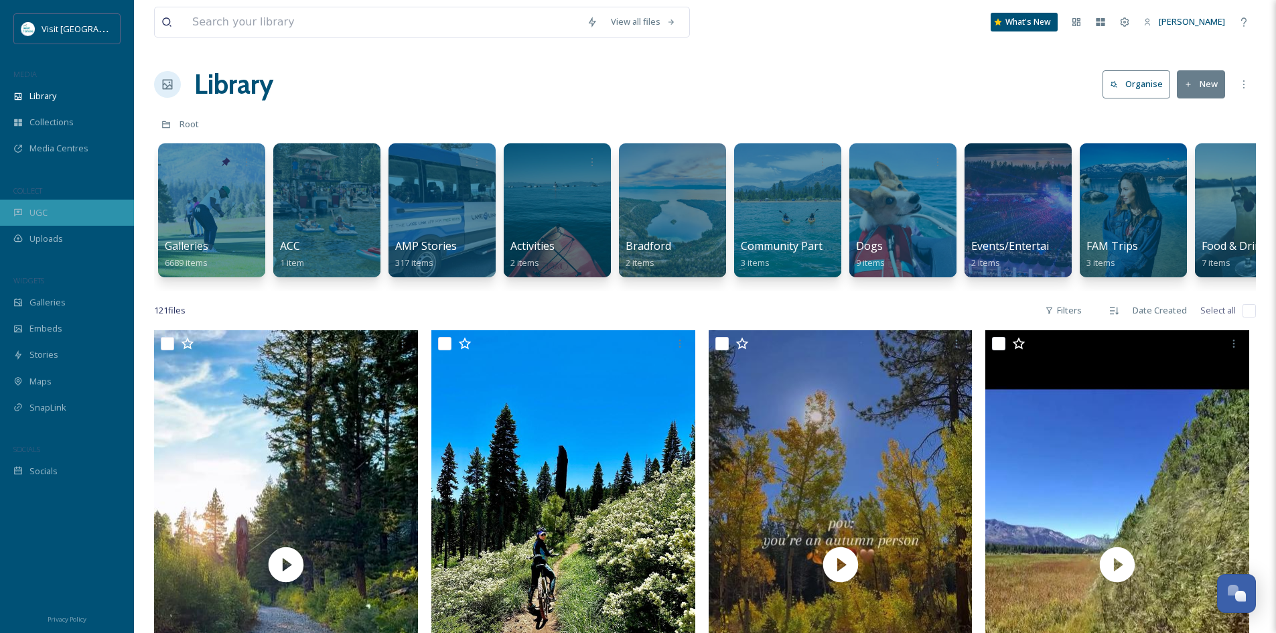
click at [34, 215] on span "UGC" at bounding box center [38, 212] width 18 height 13
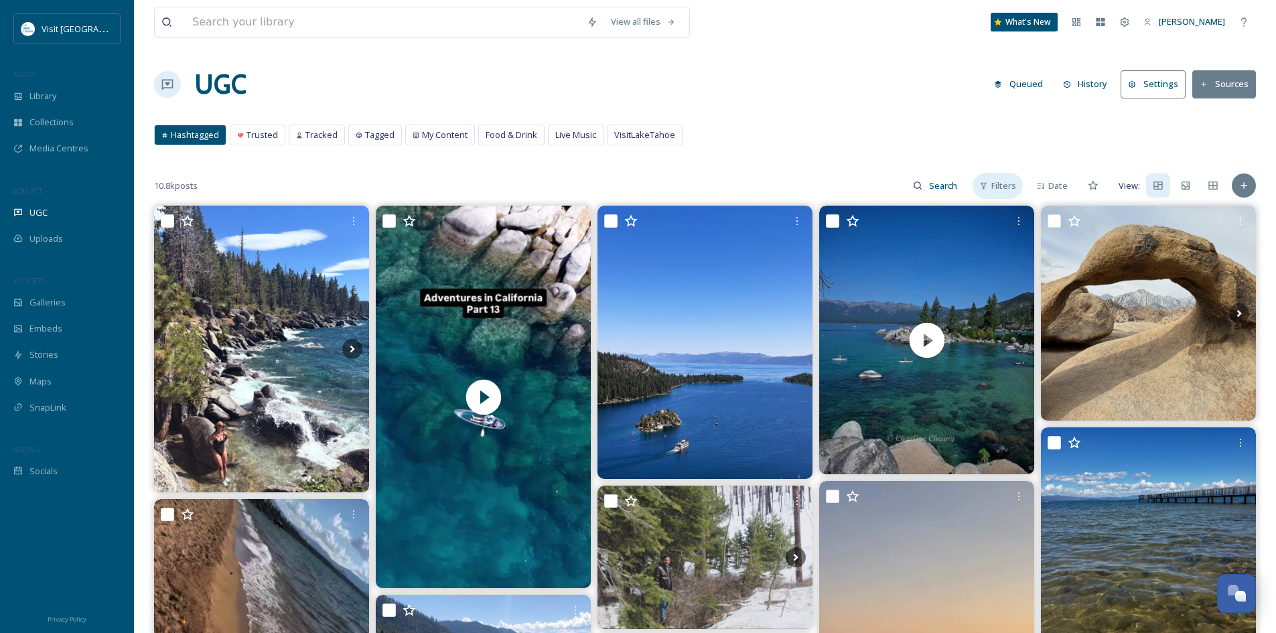
click at [994, 180] on span "Filters" at bounding box center [1004, 186] width 25 height 13
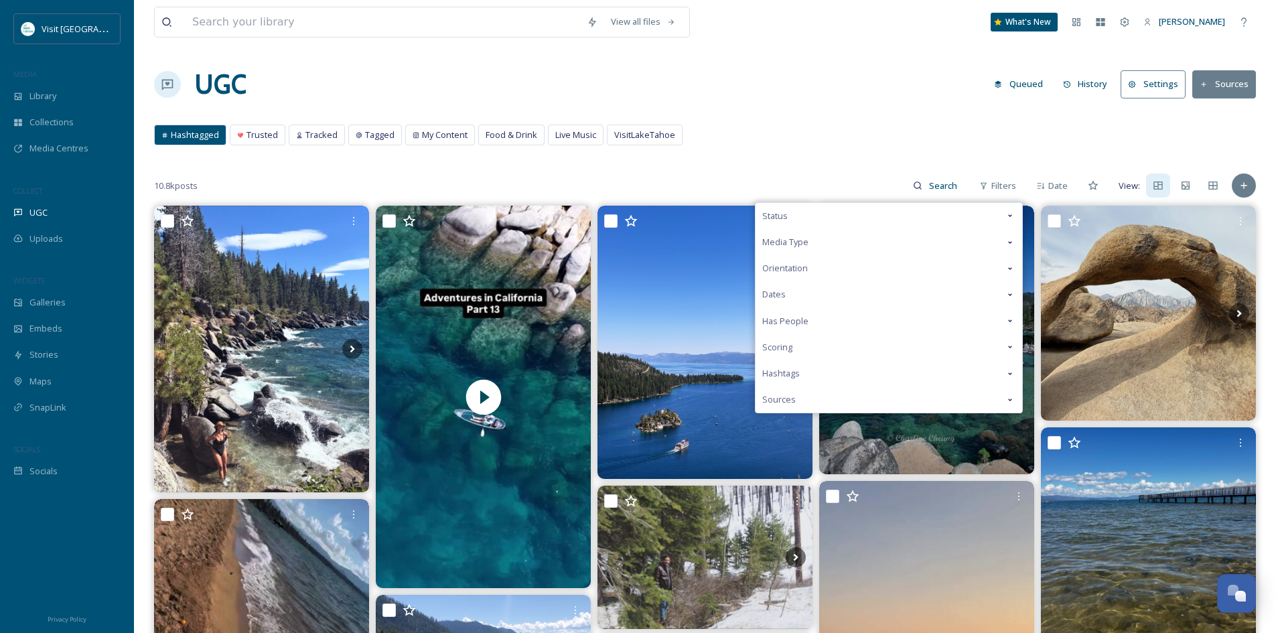
click at [1008, 217] on icon at bounding box center [1010, 215] width 11 height 11
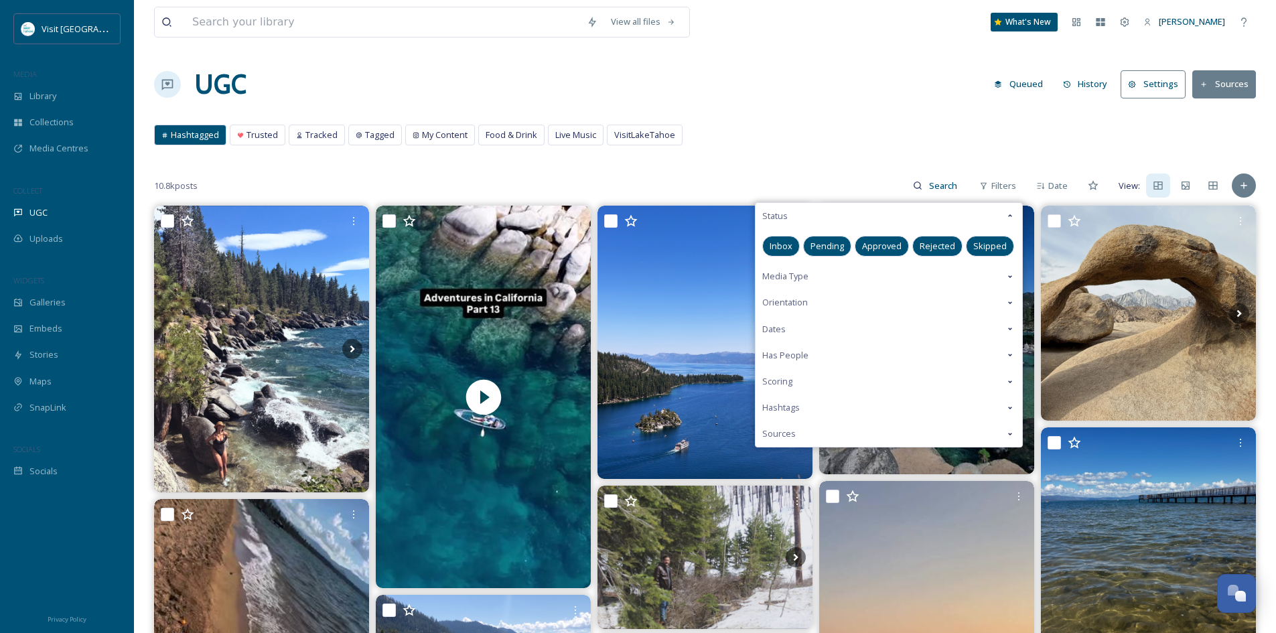
click at [815, 247] on span "Pending" at bounding box center [827, 246] width 33 height 13
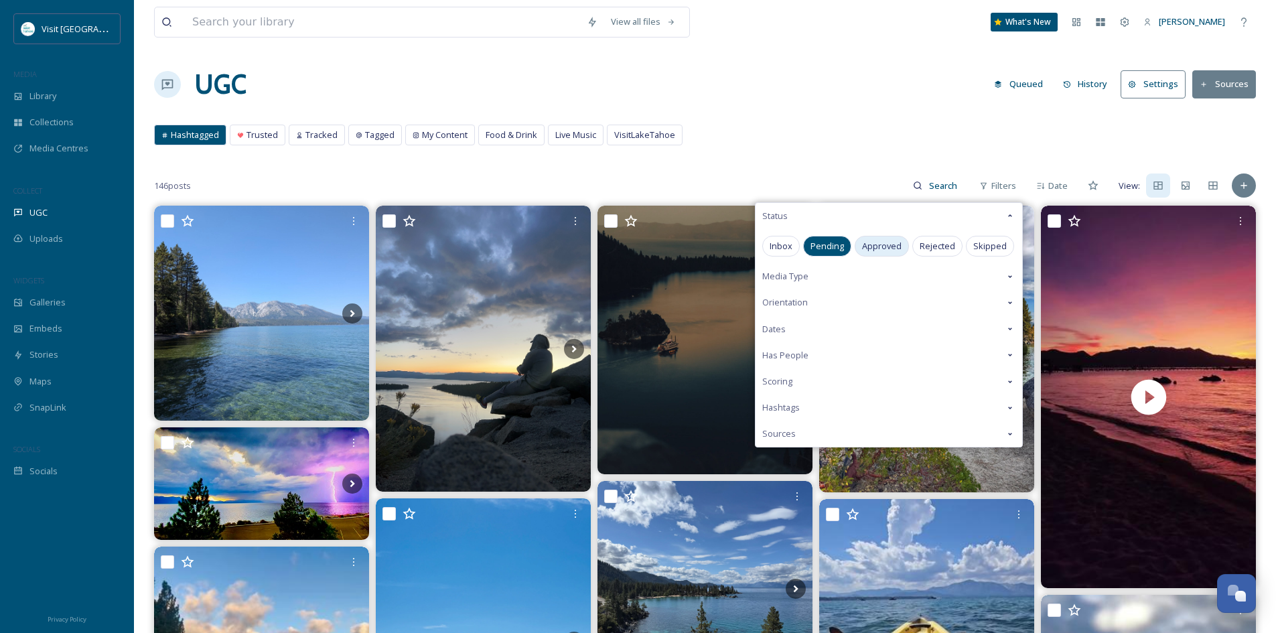
click at [870, 243] on span "Approved" at bounding box center [882, 246] width 40 height 13
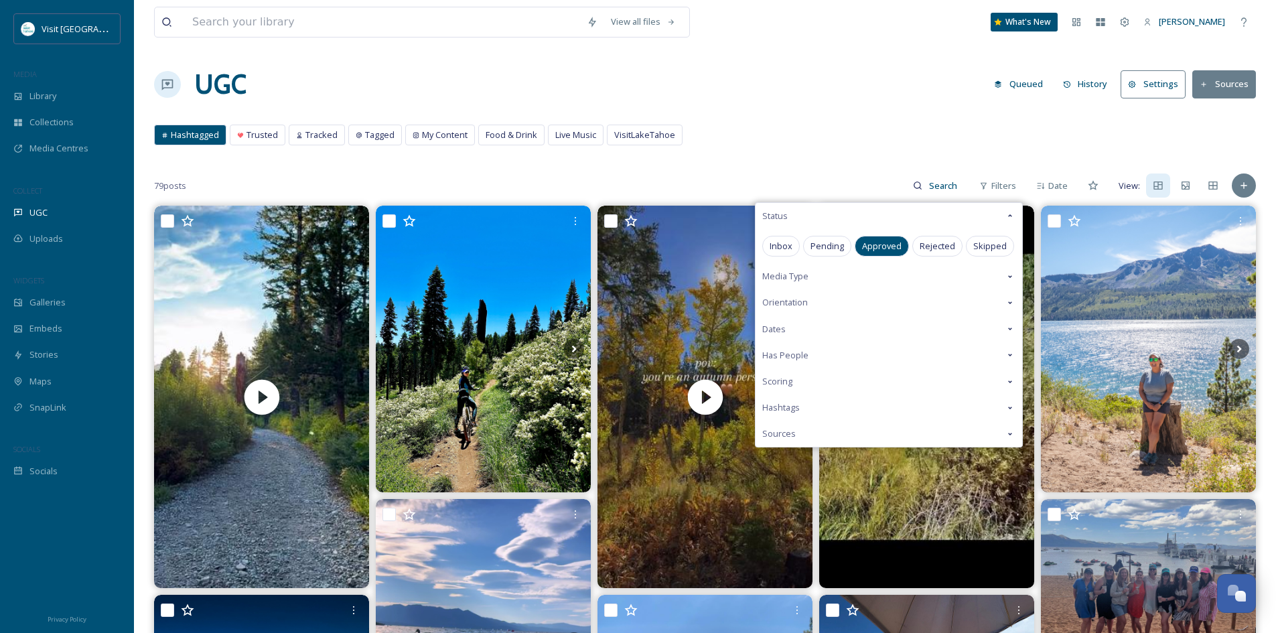
click at [873, 135] on div "Hashtagged Trusted Tracked Tagged My Content Food & Drink Live Music VisitLakeT…" at bounding box center [705, 138] width 1102 height 27
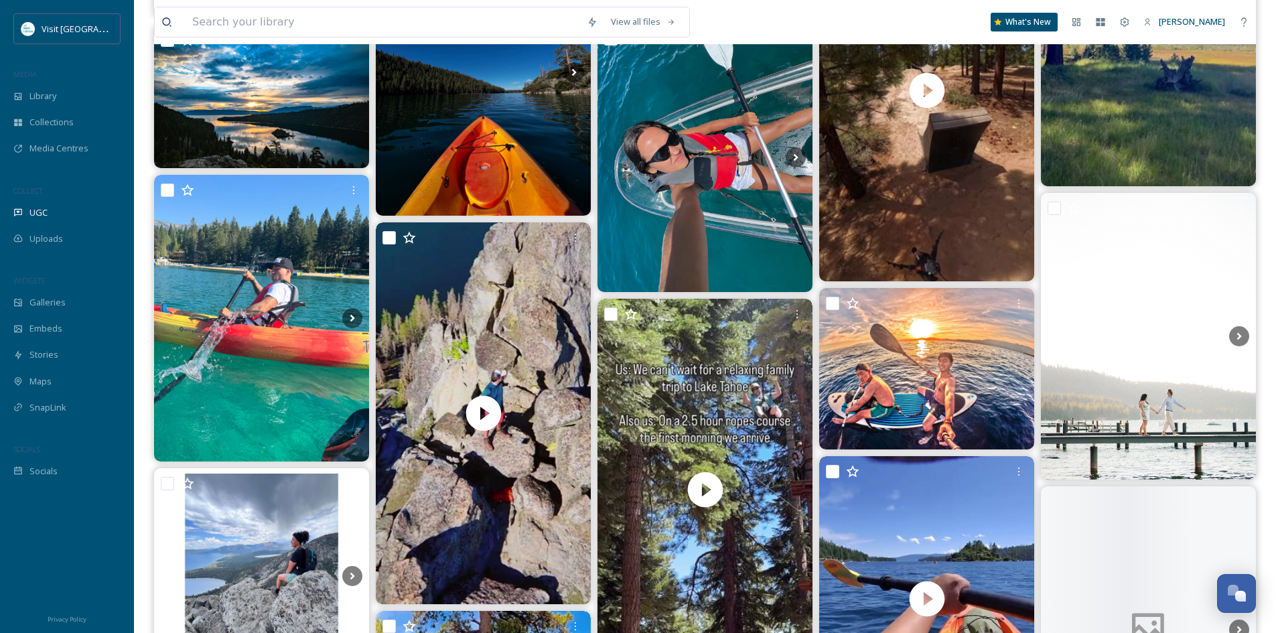
scroll to position [871, 0]
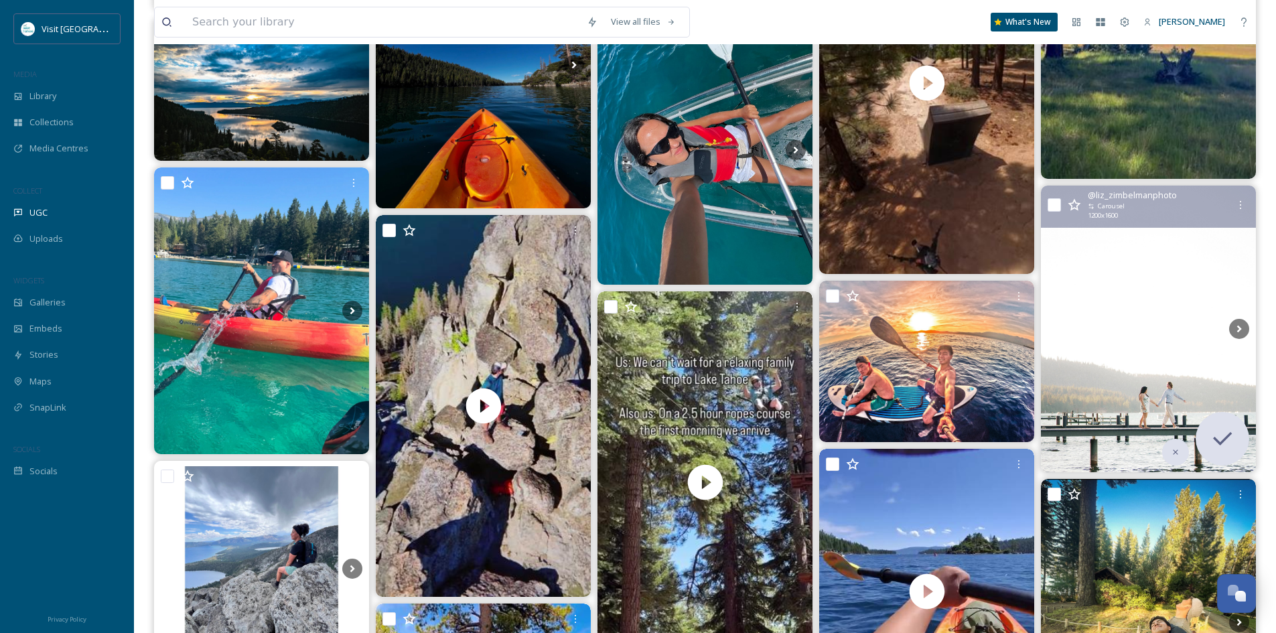
click at [1159, 324] on img at bounding box center [1148, 329] width 215 height 287
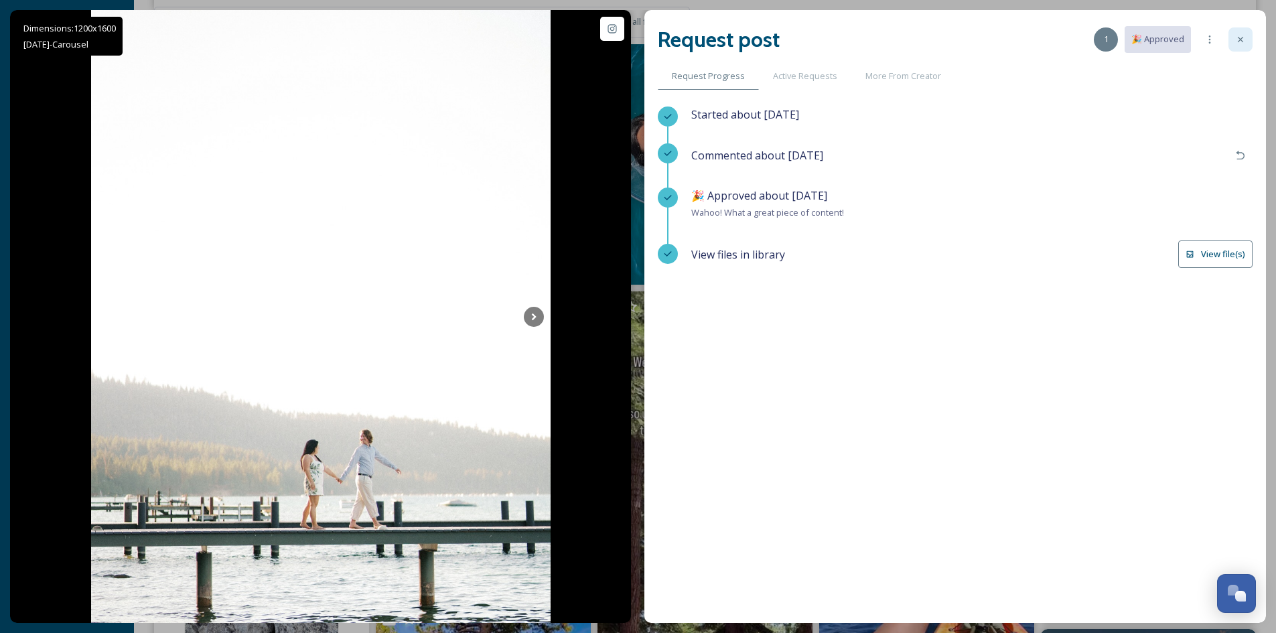
click at [1246, 44] on icon at bounding box center [1240, 39] width 11 height 11
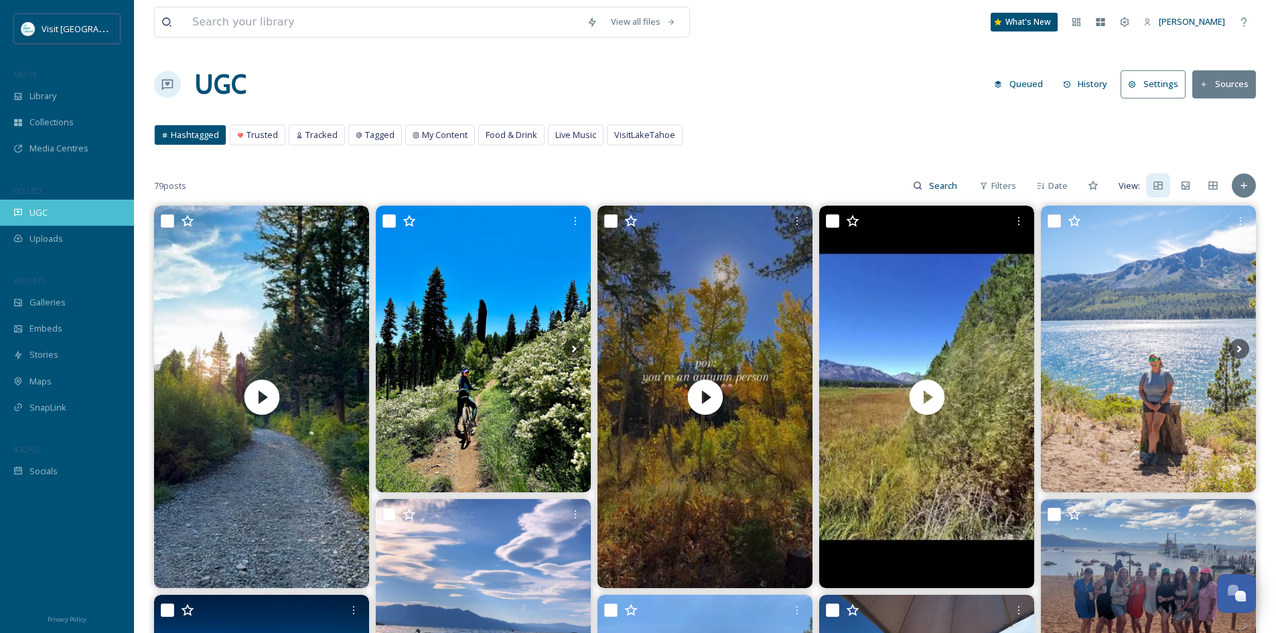
click at [50, 218] on div "UGC" at bounding box center [67, 213] width 134 height 26
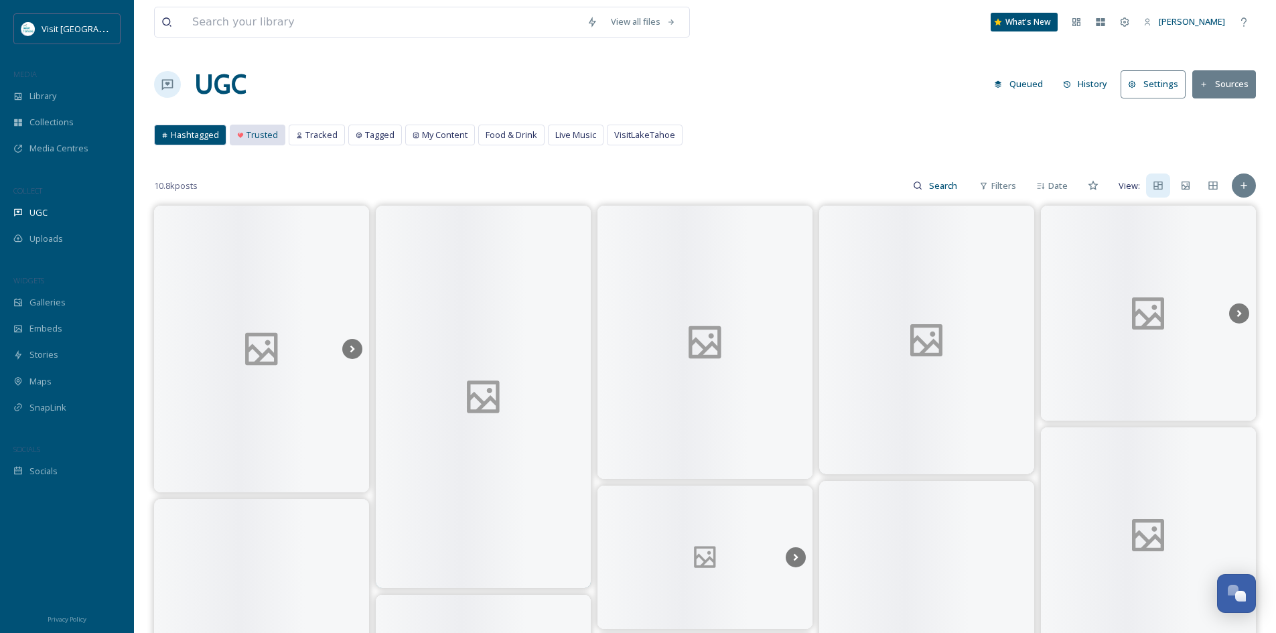
click at [263, 137] on span "Trusted" at bounding box center [262, 135] width 31 height 13
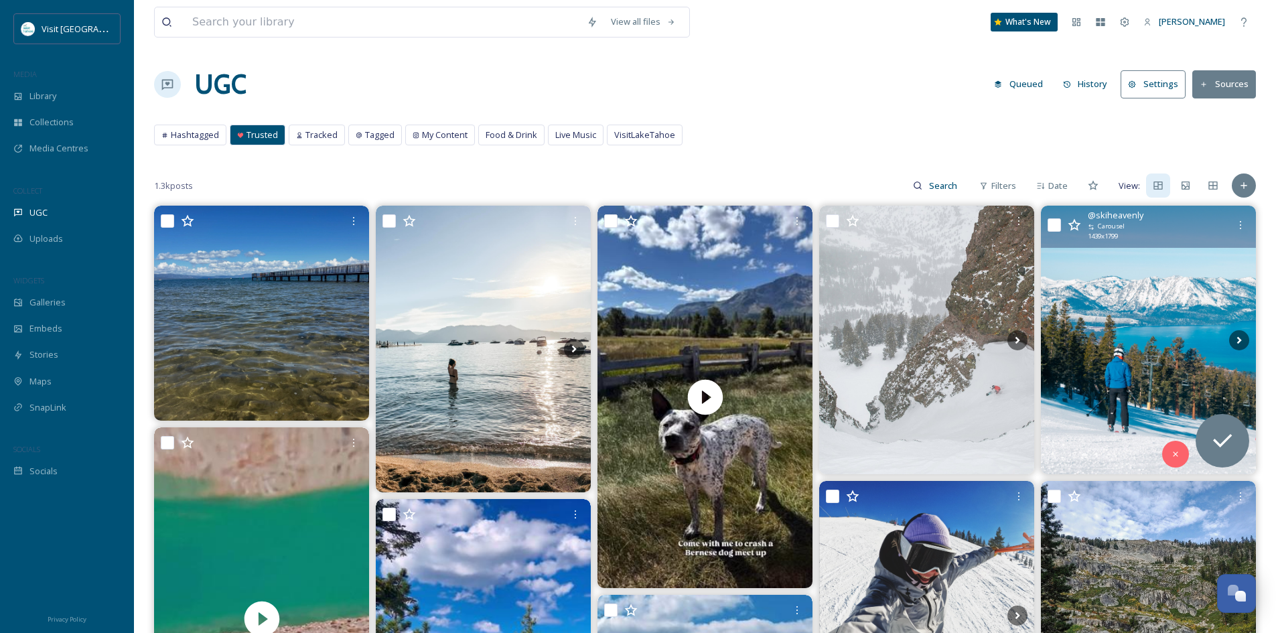
click at [1148, 393] on img at bounding box center [1148, 340] width 215 height 269
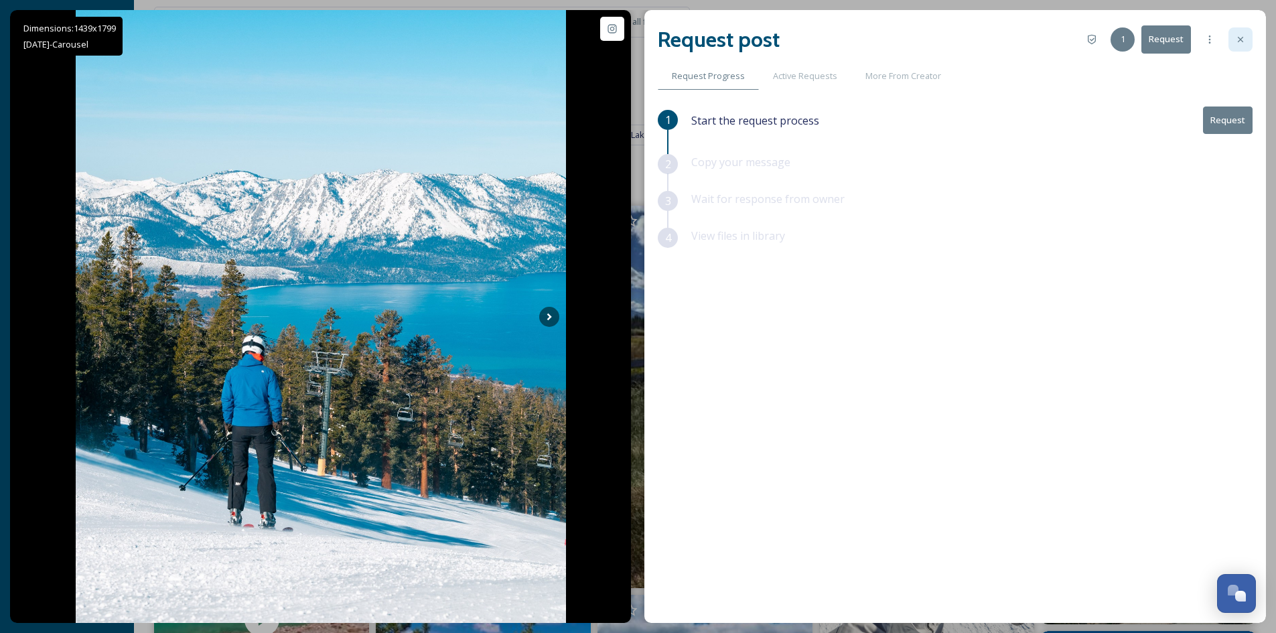
click at [1244, 38] on icon at bounding box center [1240, 39] width 11 height 11
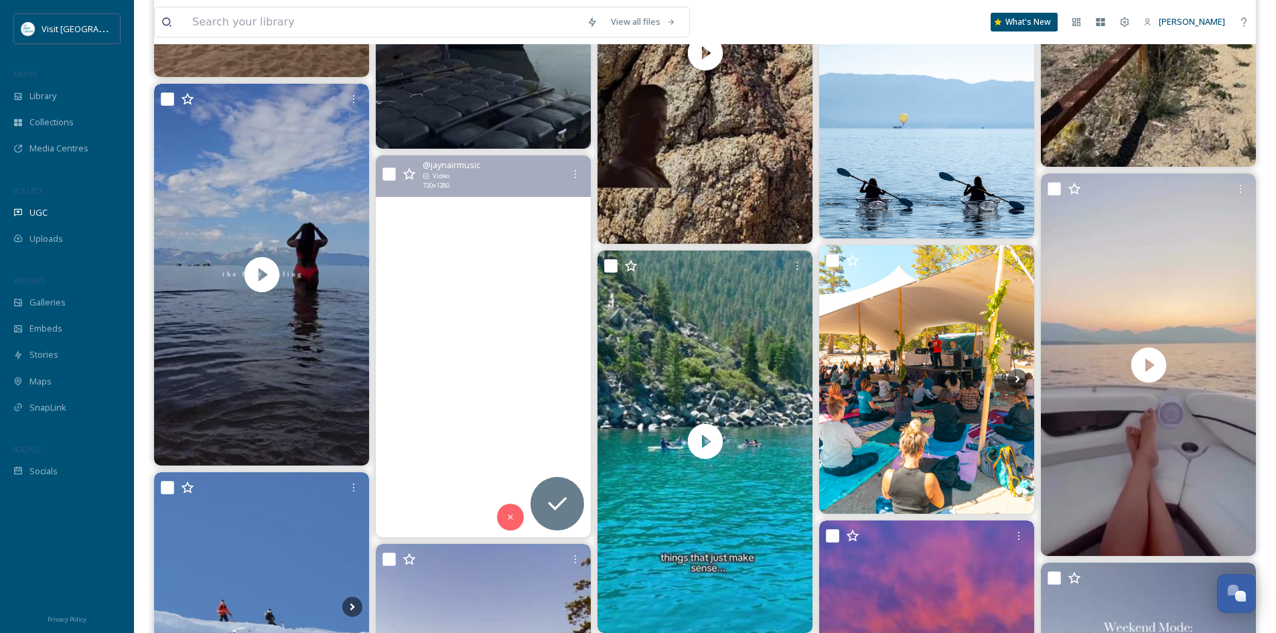
scroll to position [1139, 0]
